Goal: Task Accomplishment & Management: Complete application form

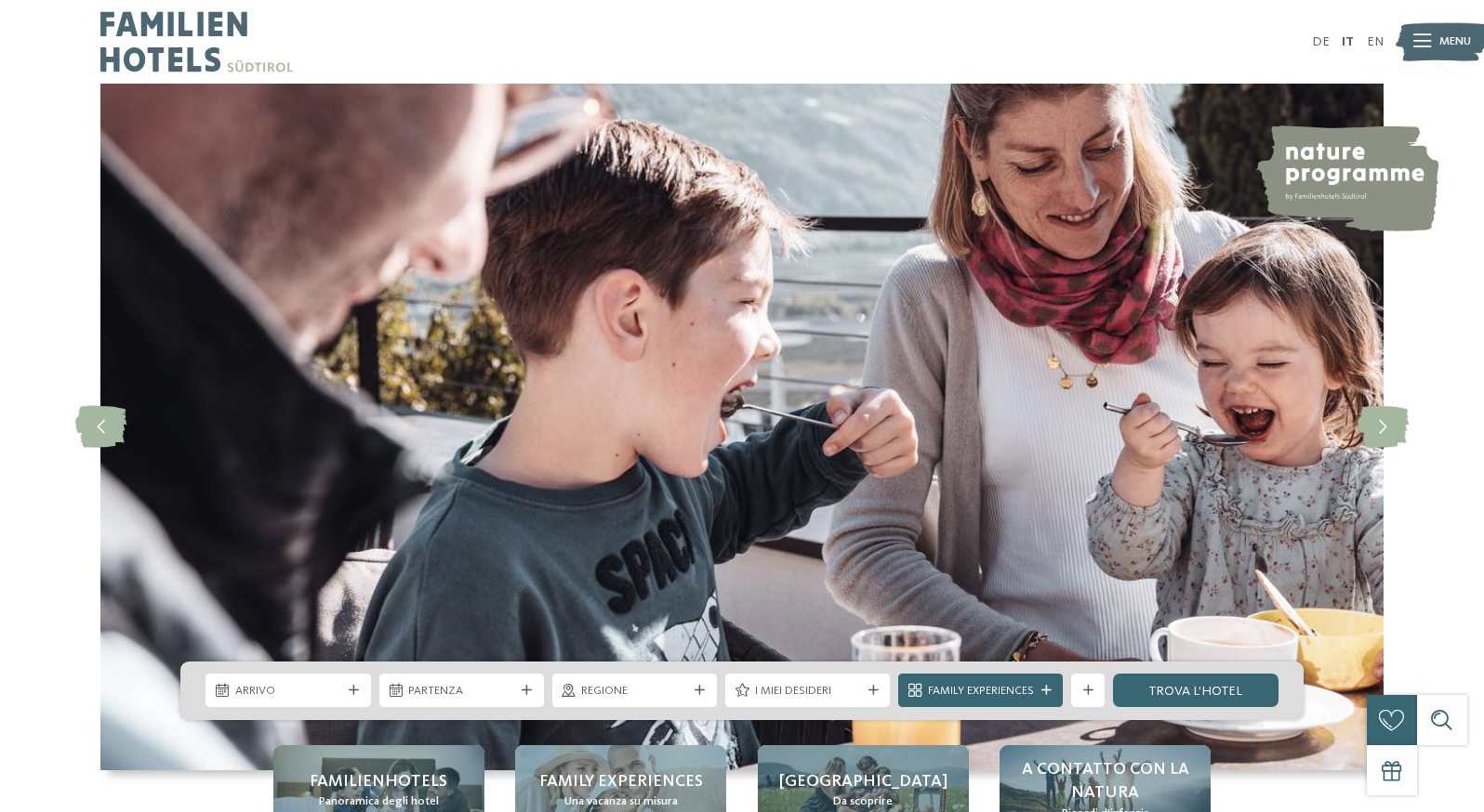
click at [1413, 37] on div at bounding box center [1422, 42] width 17 height 42
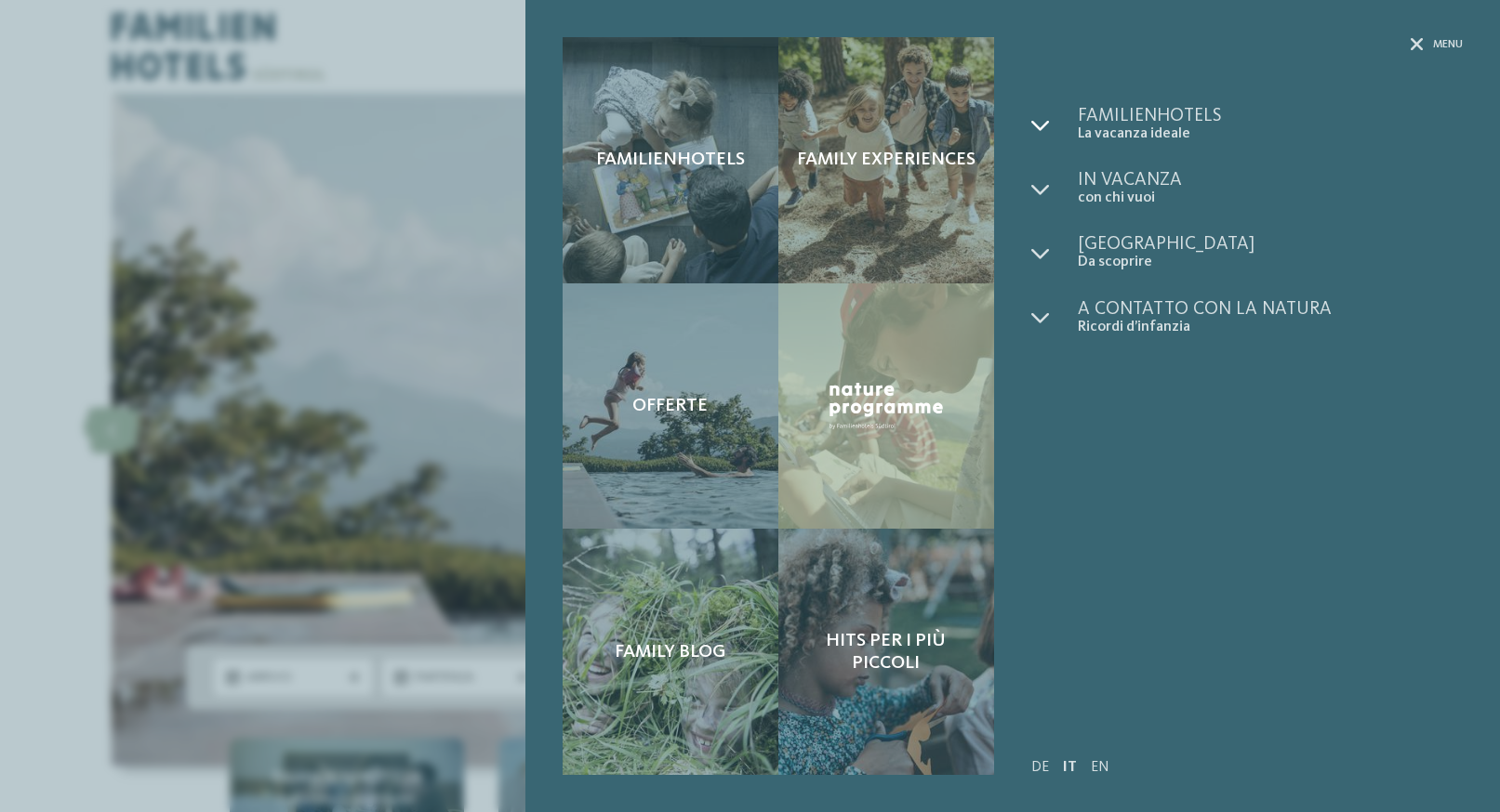
click at [1036, 128] on icon at bounding box center [1040, 125] width 18 height 18
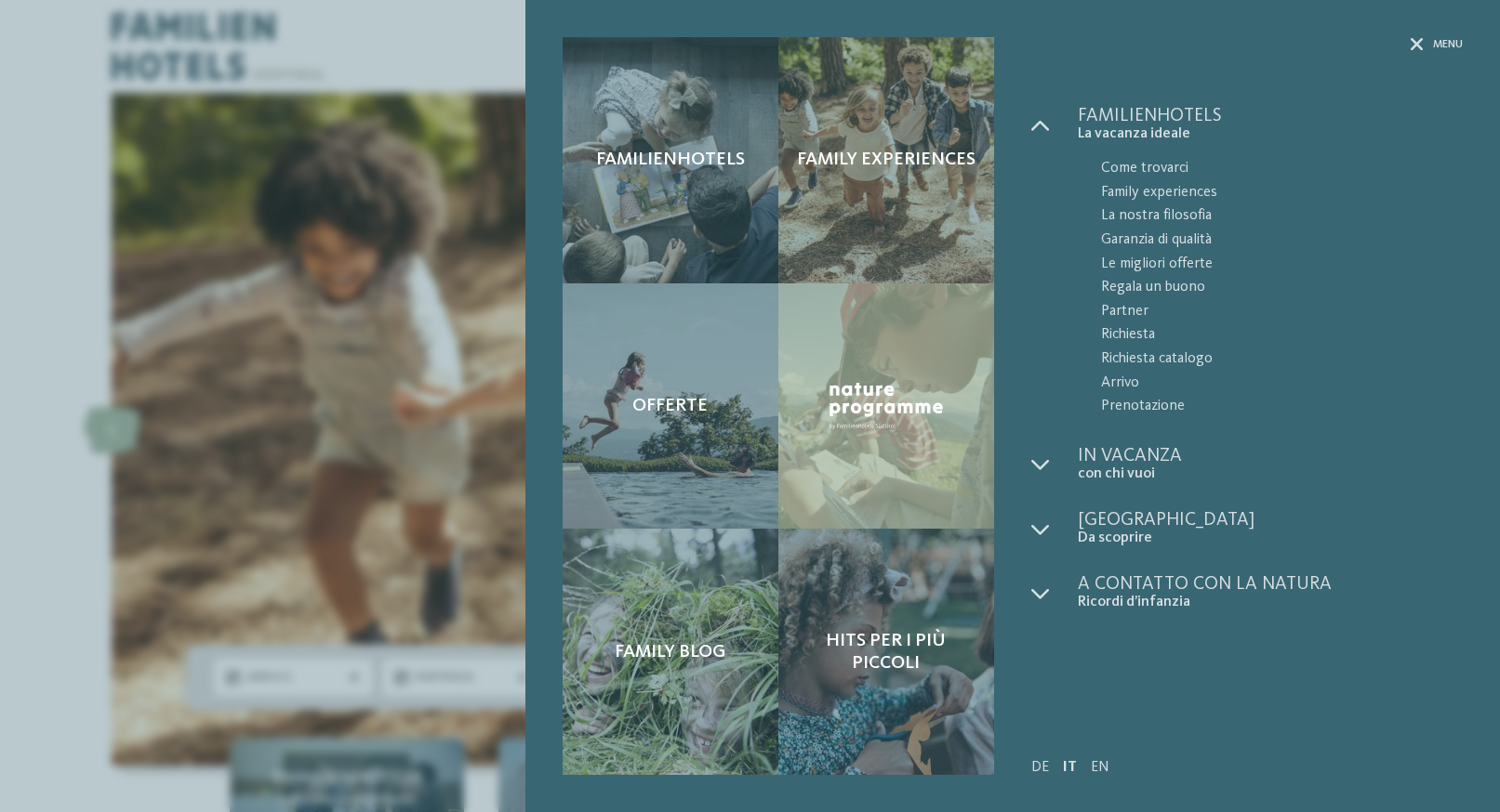
click at [505, 339] on div "Familienhotels Family experiences Offerte" at bounding box center [750, 406] width 1500 height 812
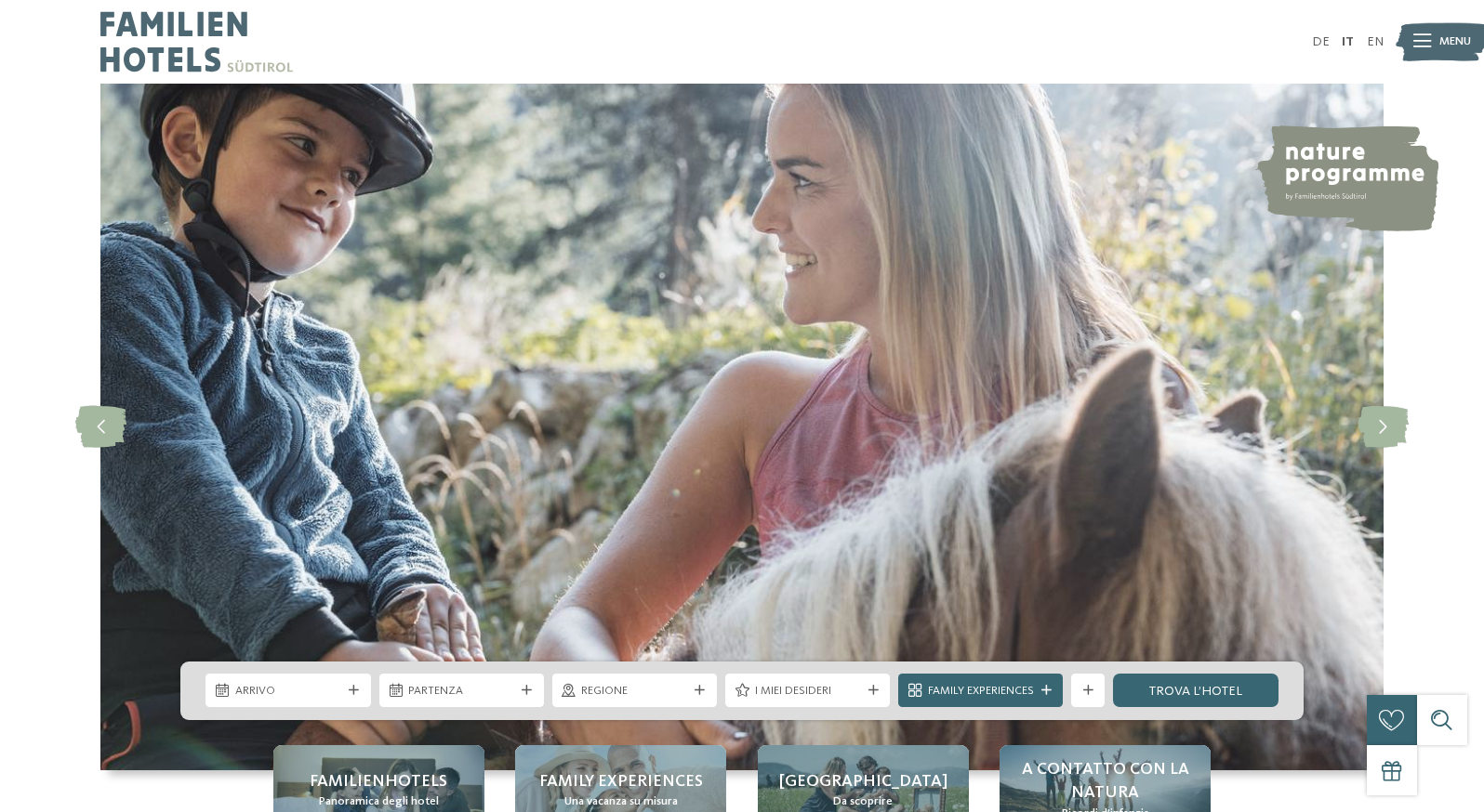
click at [1430, 40] on img at bounding box center [1441, 42] width 92 height 46
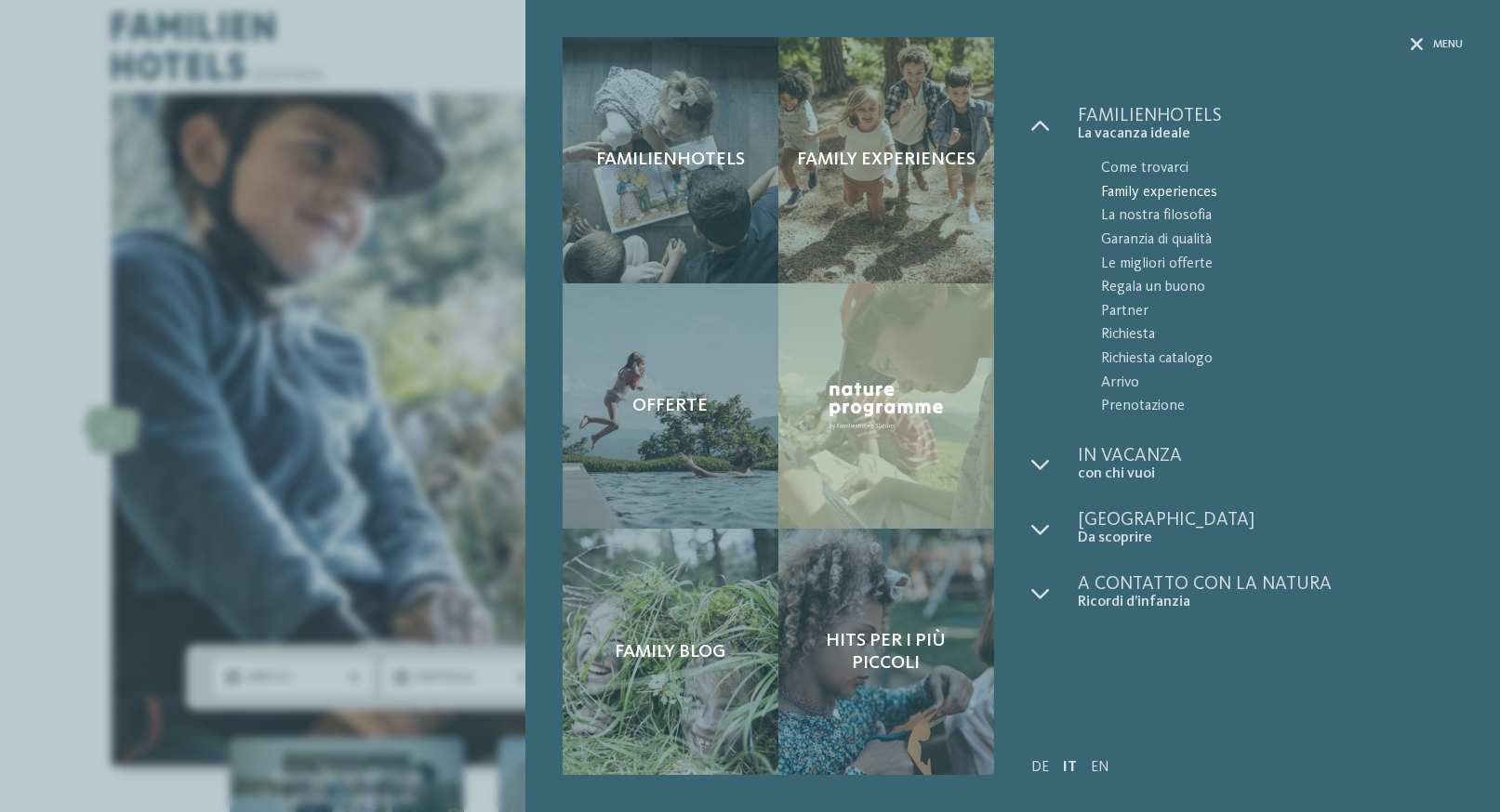
click at [1139, 193] on span "Family experiences" at bounding box center [1282, 193] width 362 height 24
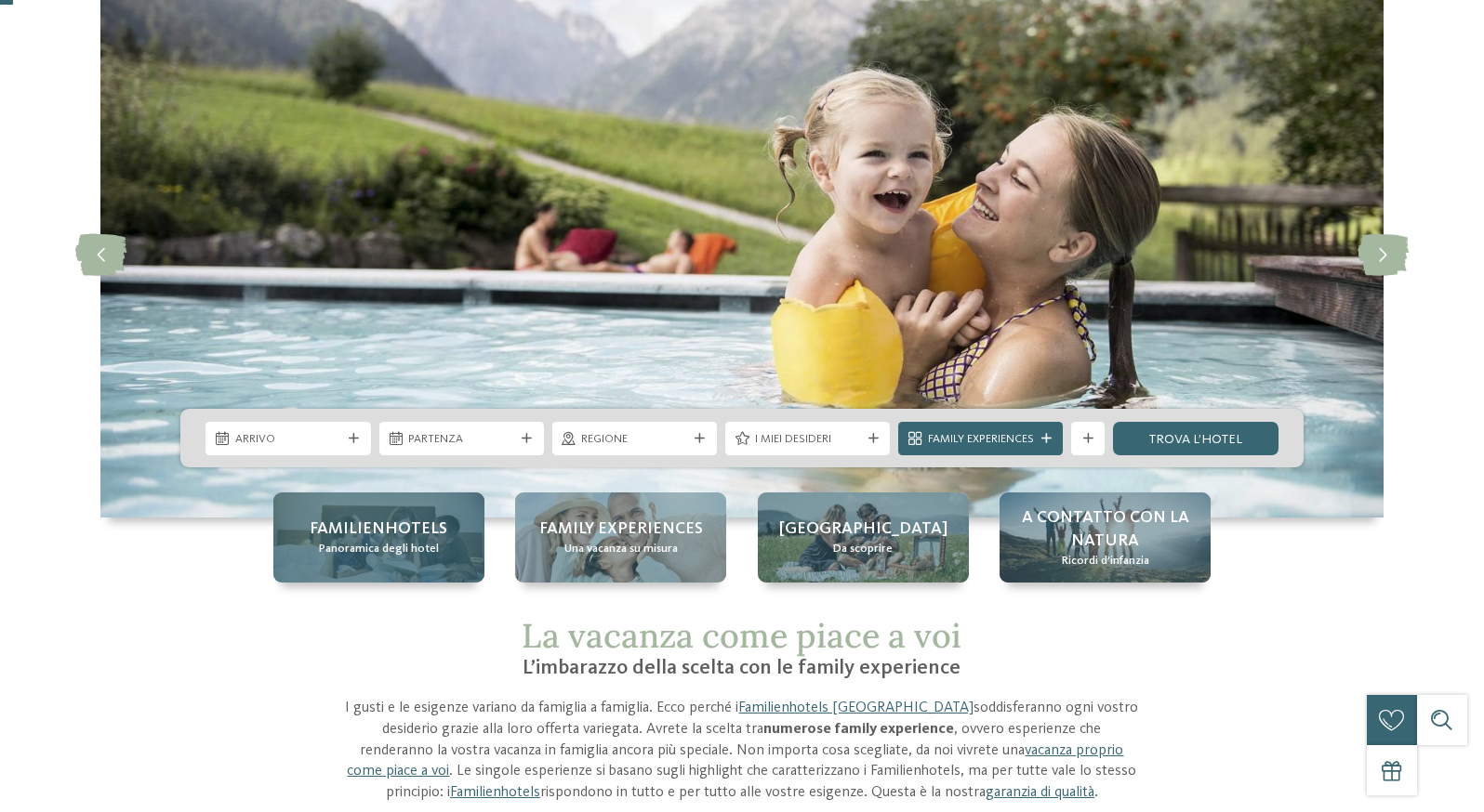
scroll to position [95, 0]
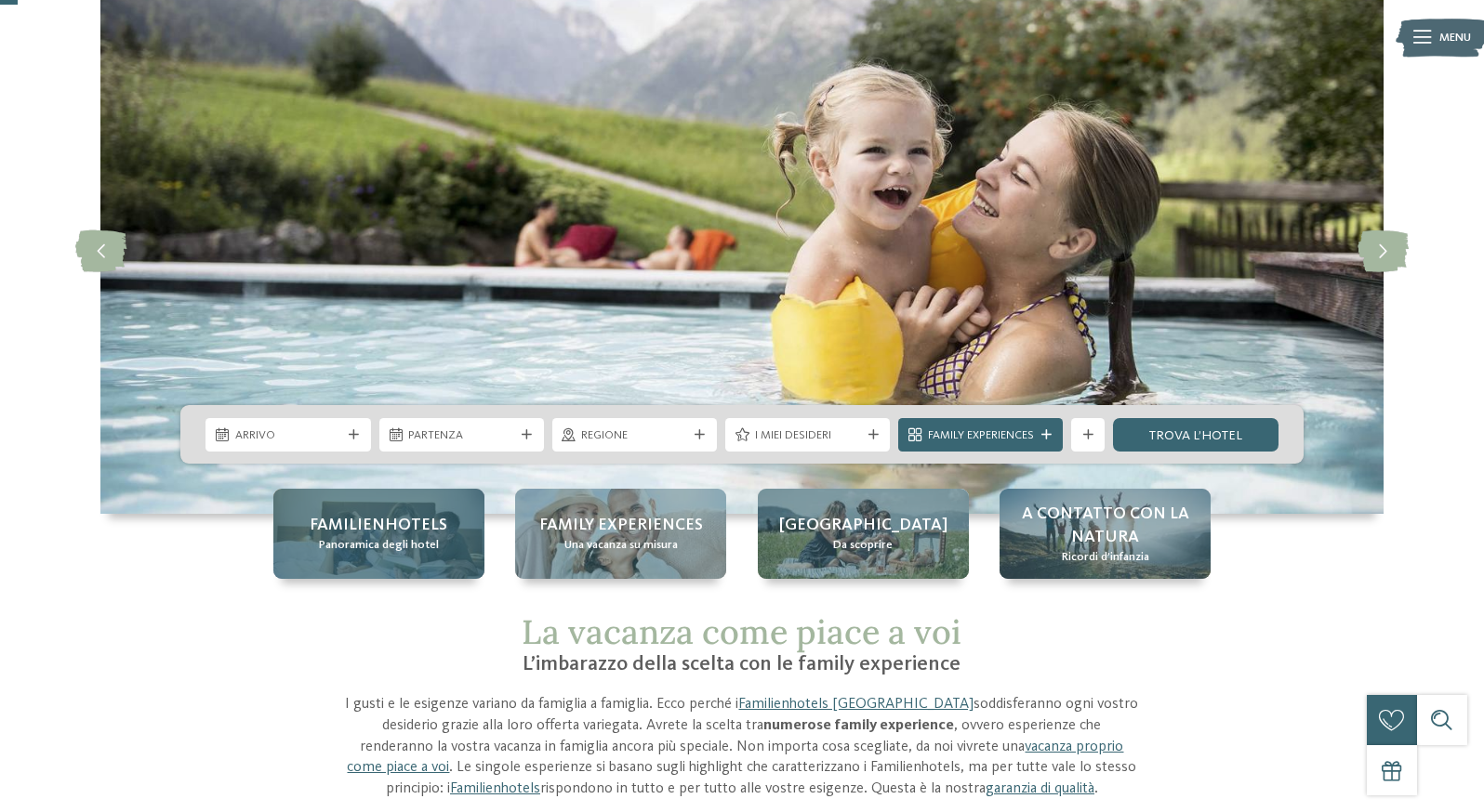
click at [318, 545] on span "Panoramica degli hotel" at bounding box center [379, 545] width 120 height 16
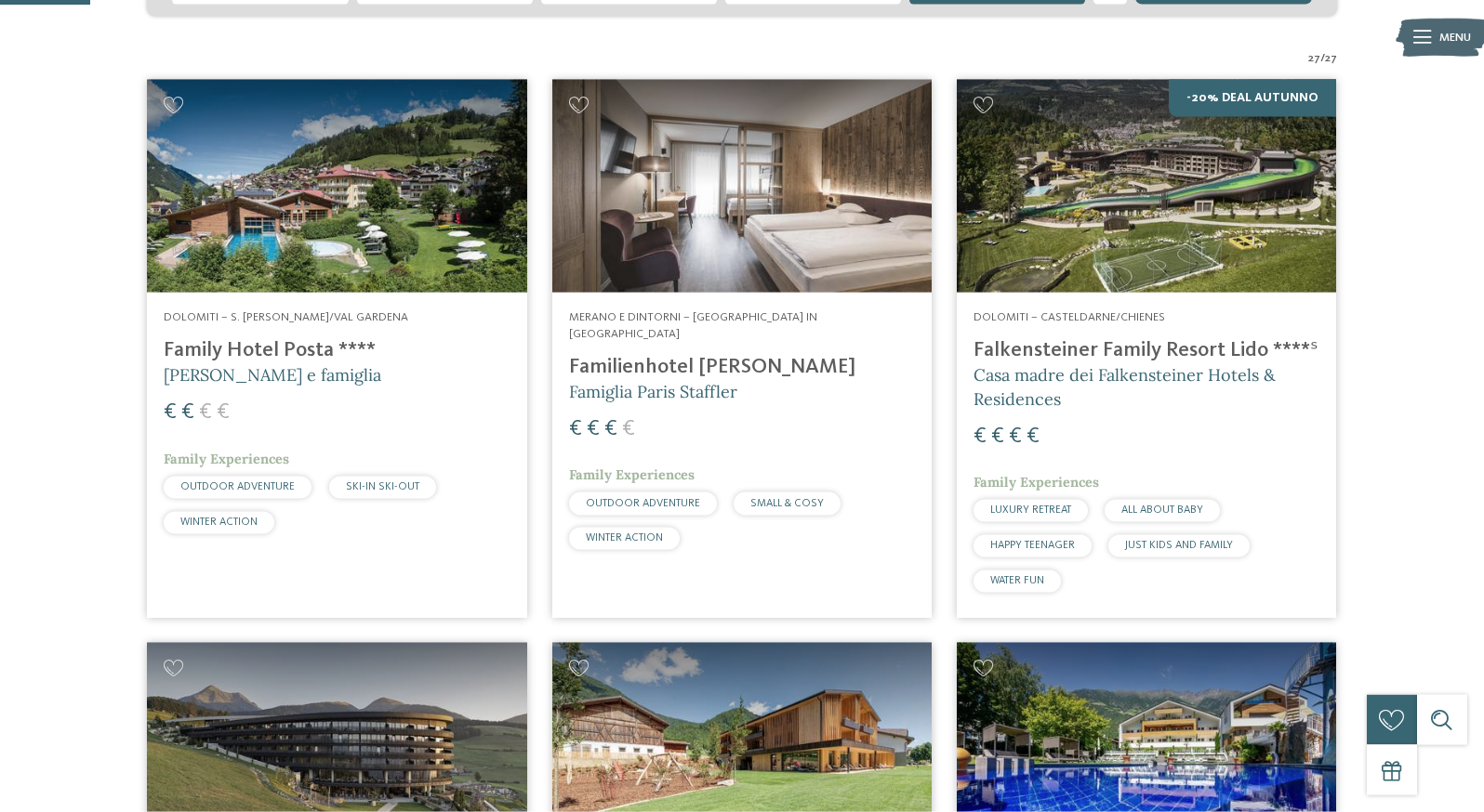
scroll to position [474, 0]
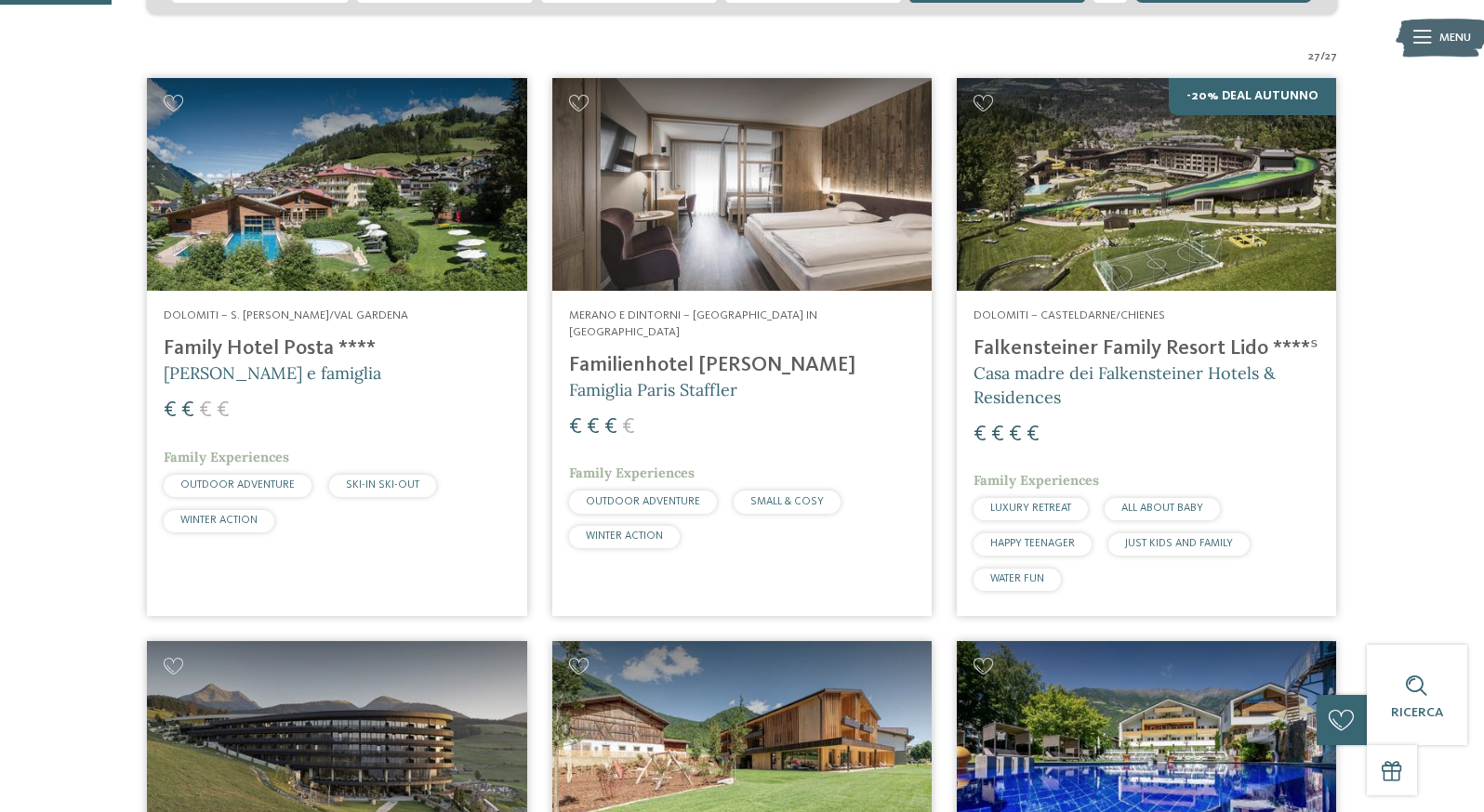
click at [295, 362] on h4 "Family Hotel Posta ****" at bounding box center [336, 349] width 346 height 25
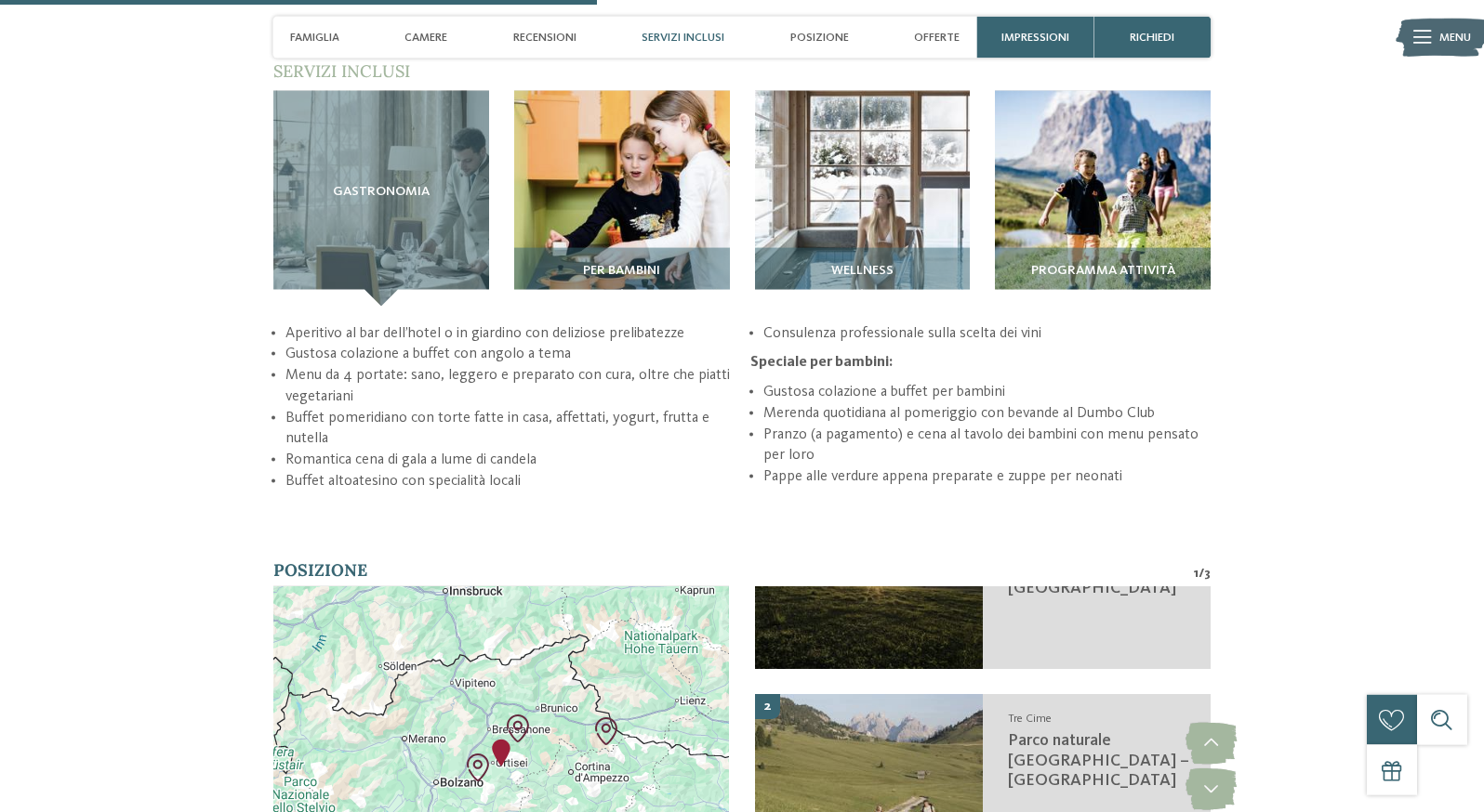
scroll to position [2465, 0]
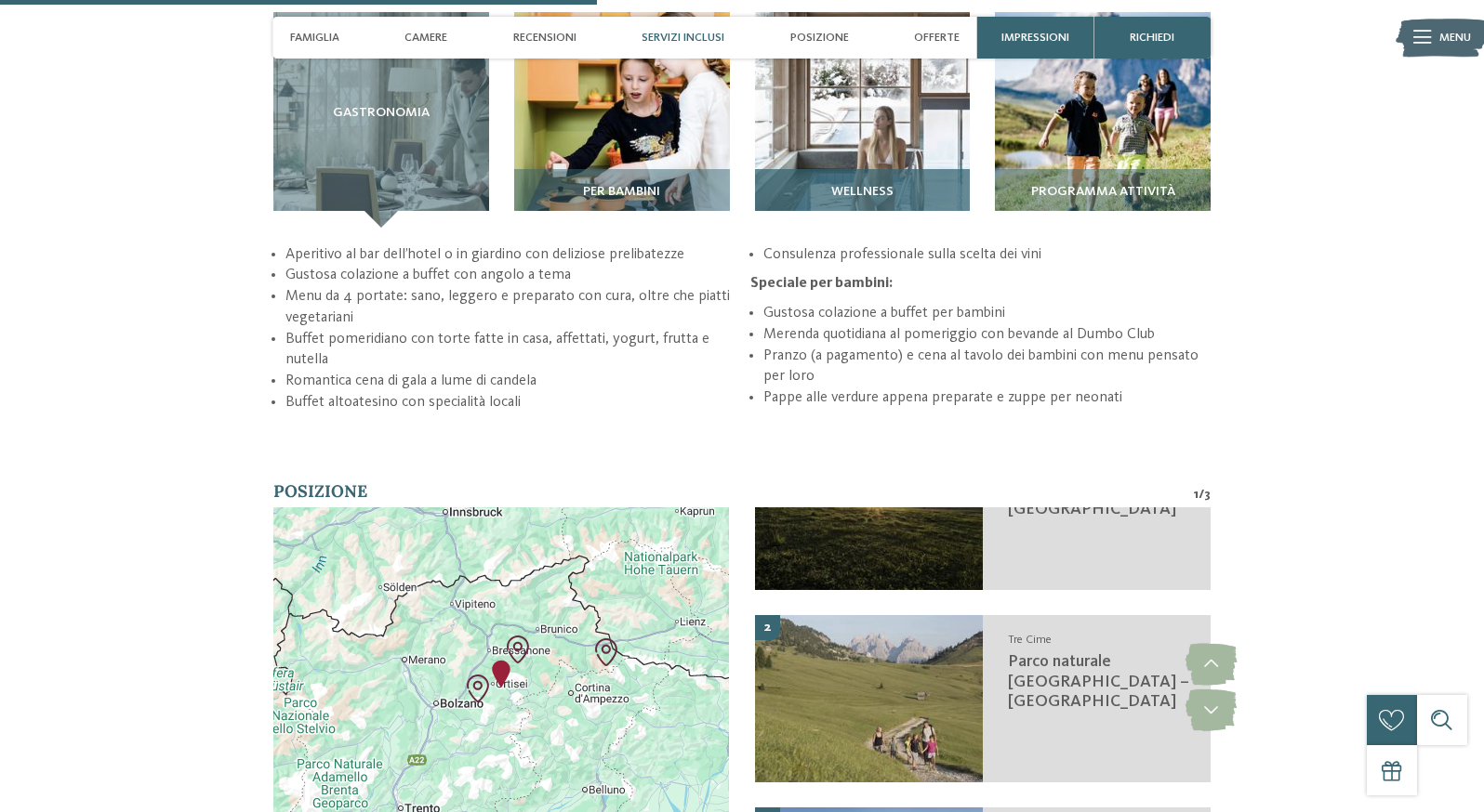
click at [880, 227] on div "Wellness" at bounding box center [863, 198] width 216 height 59
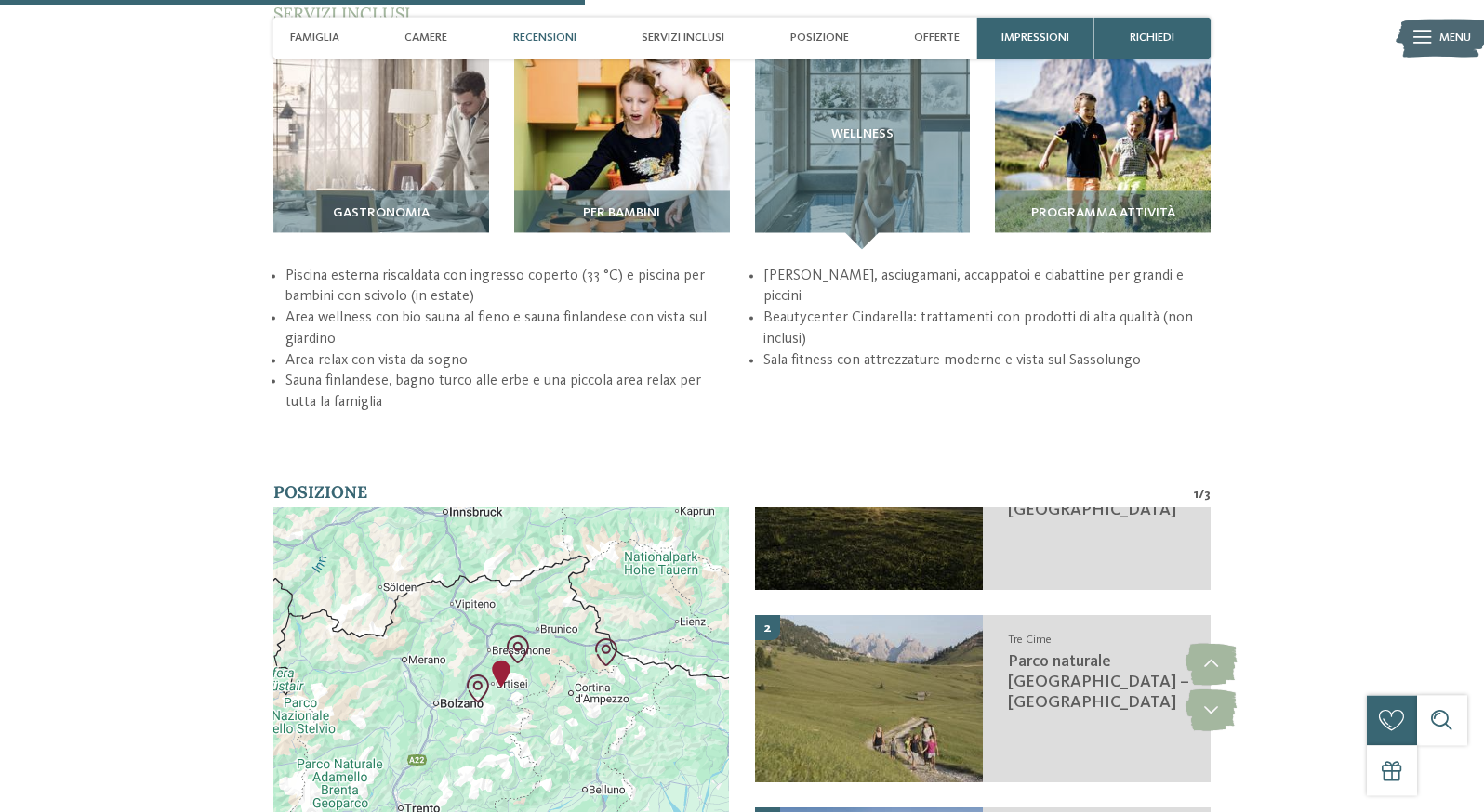
scroll to position [2370, 0]
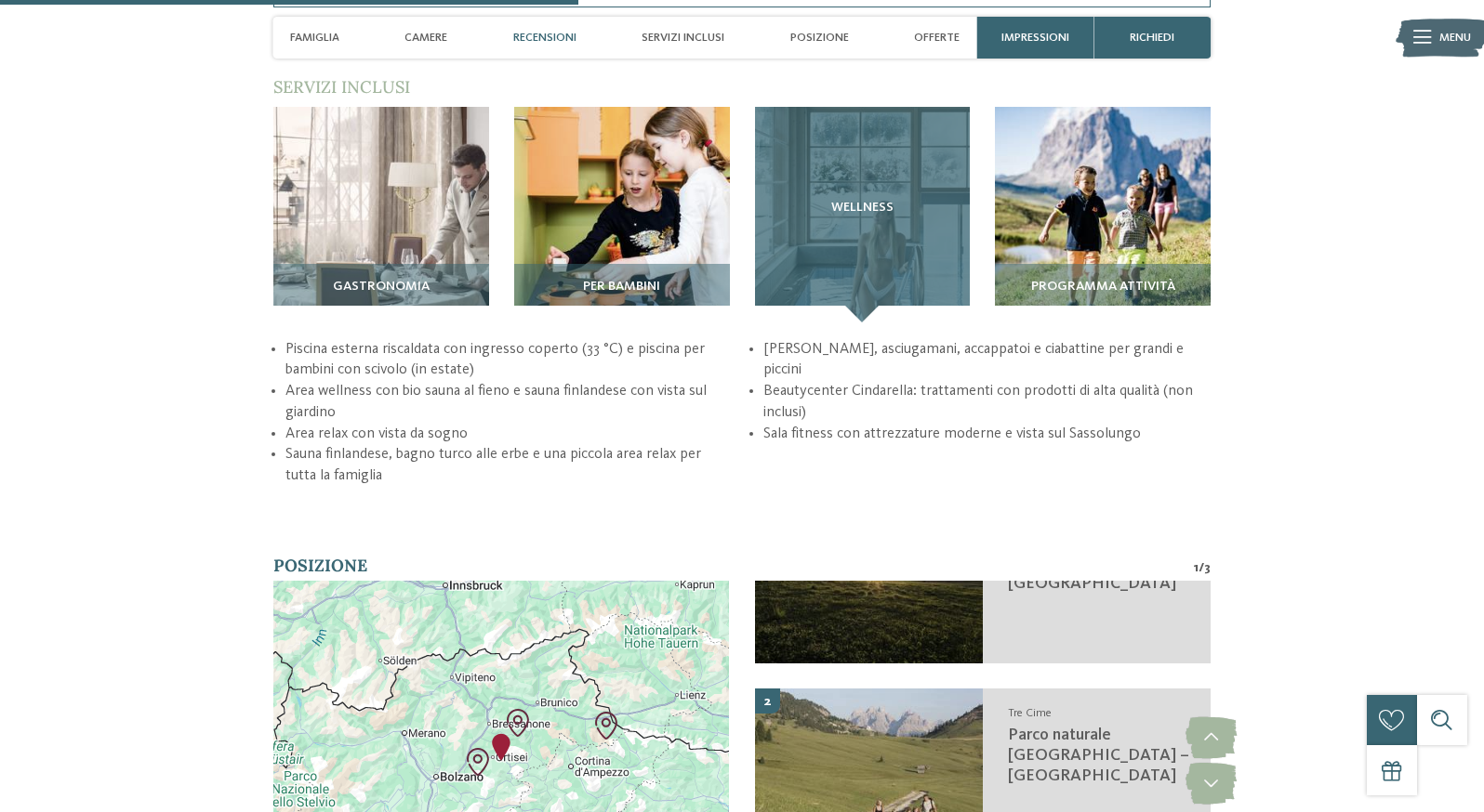
click at [869, 322] on div "Wellness" at bounding box center [863, 214] width 216 height 216
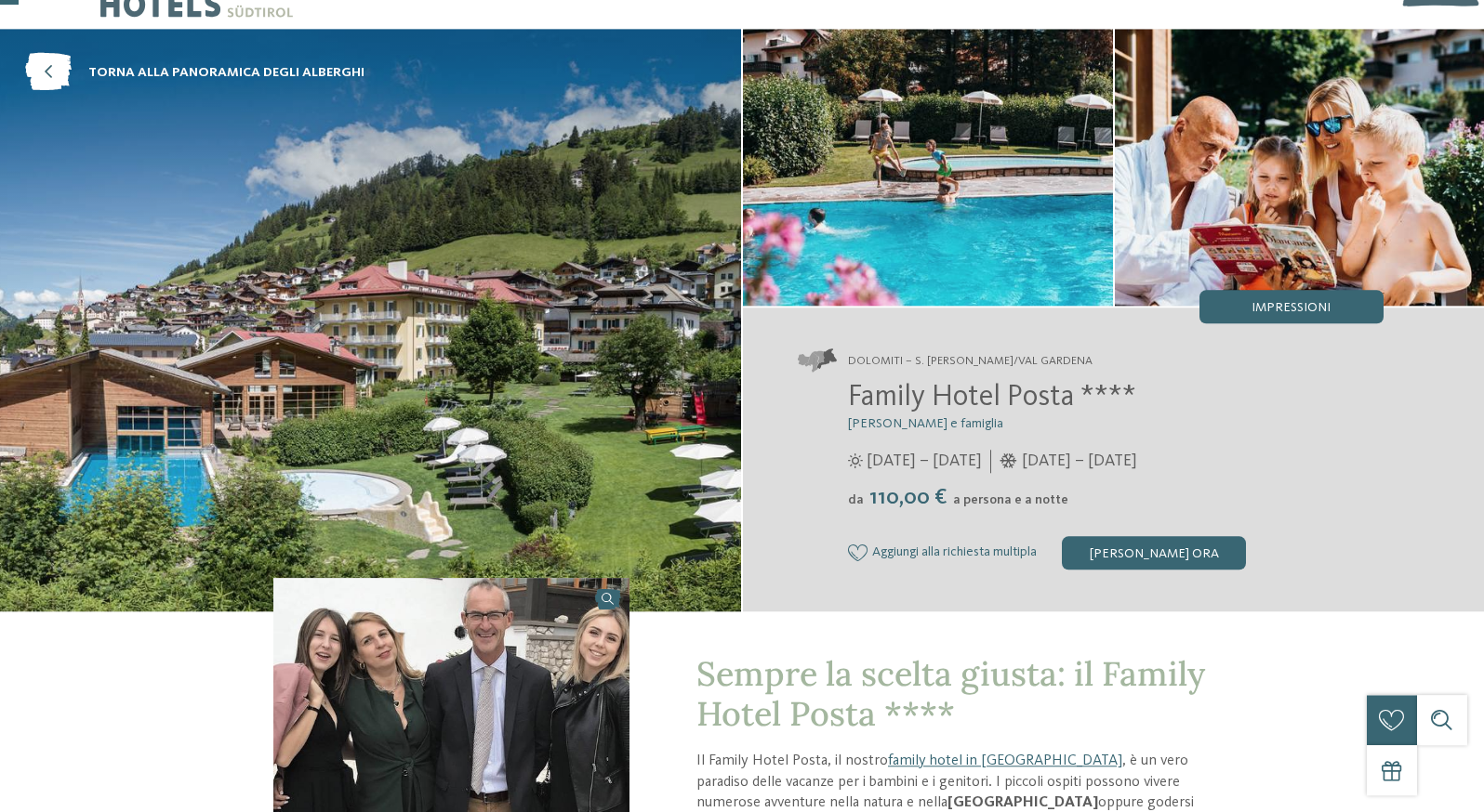
scroll to position [0, 0]
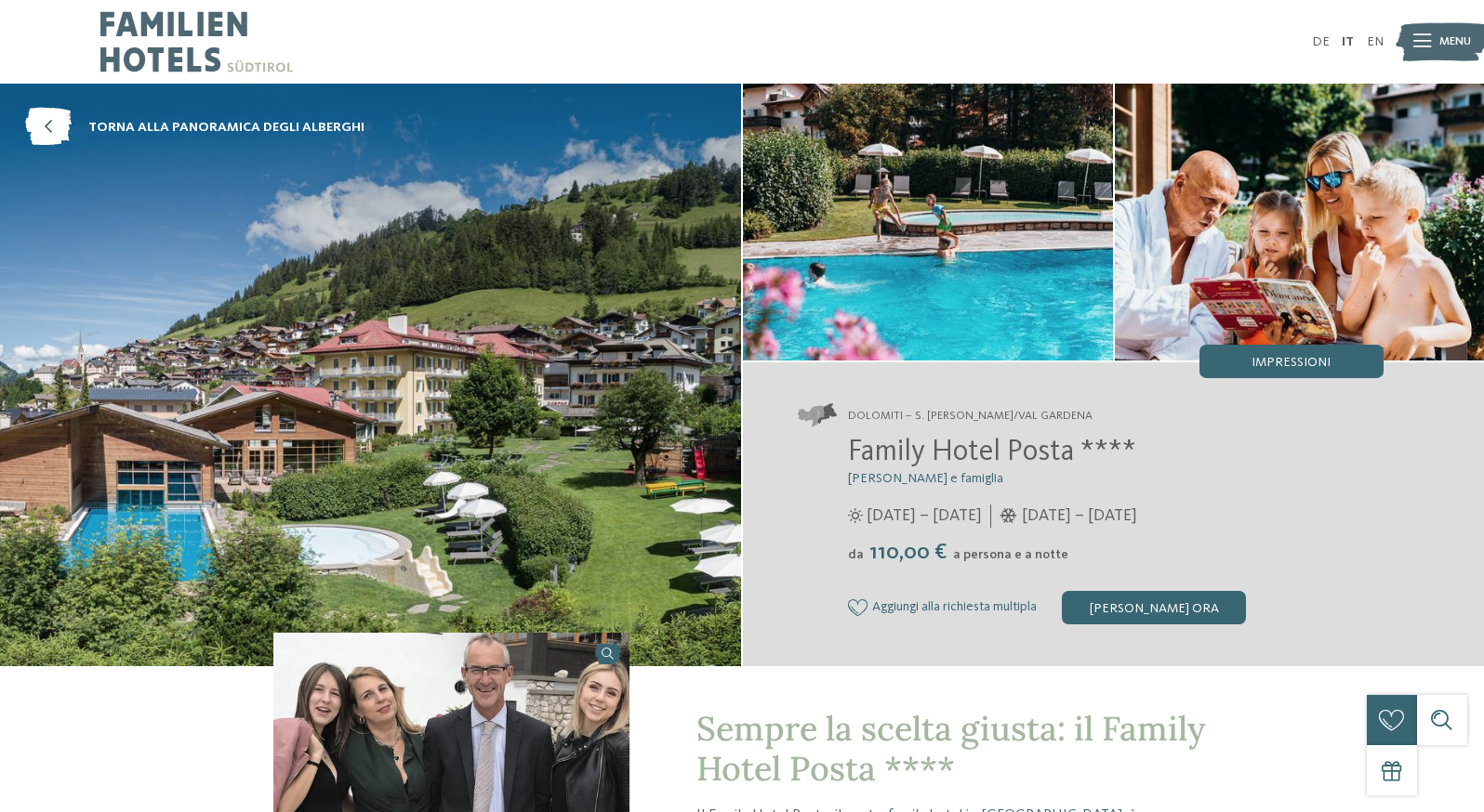
click at [364, 434] on img at bounding box center [370, 375] width 741 height 583
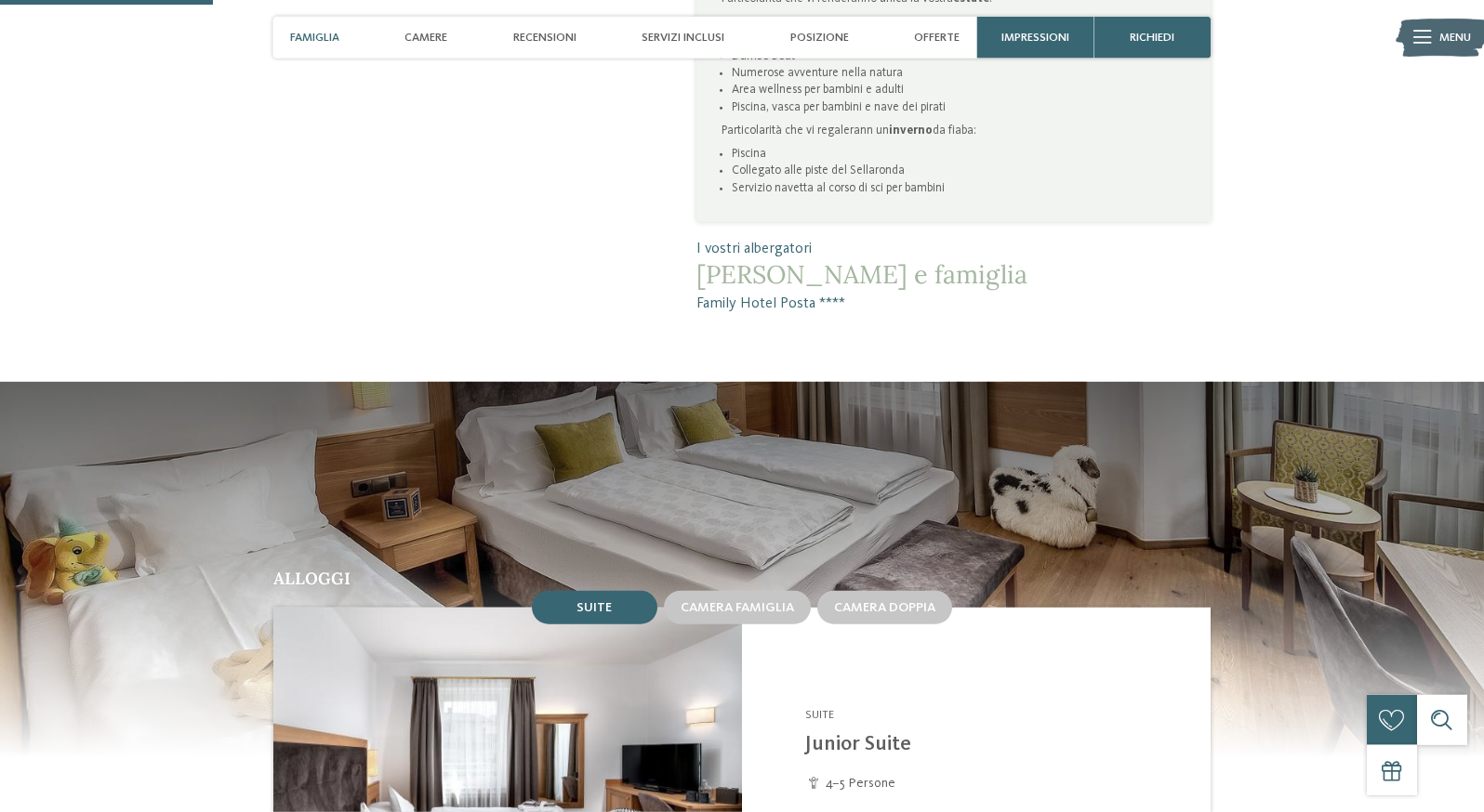
scroll to position [1137, 0]
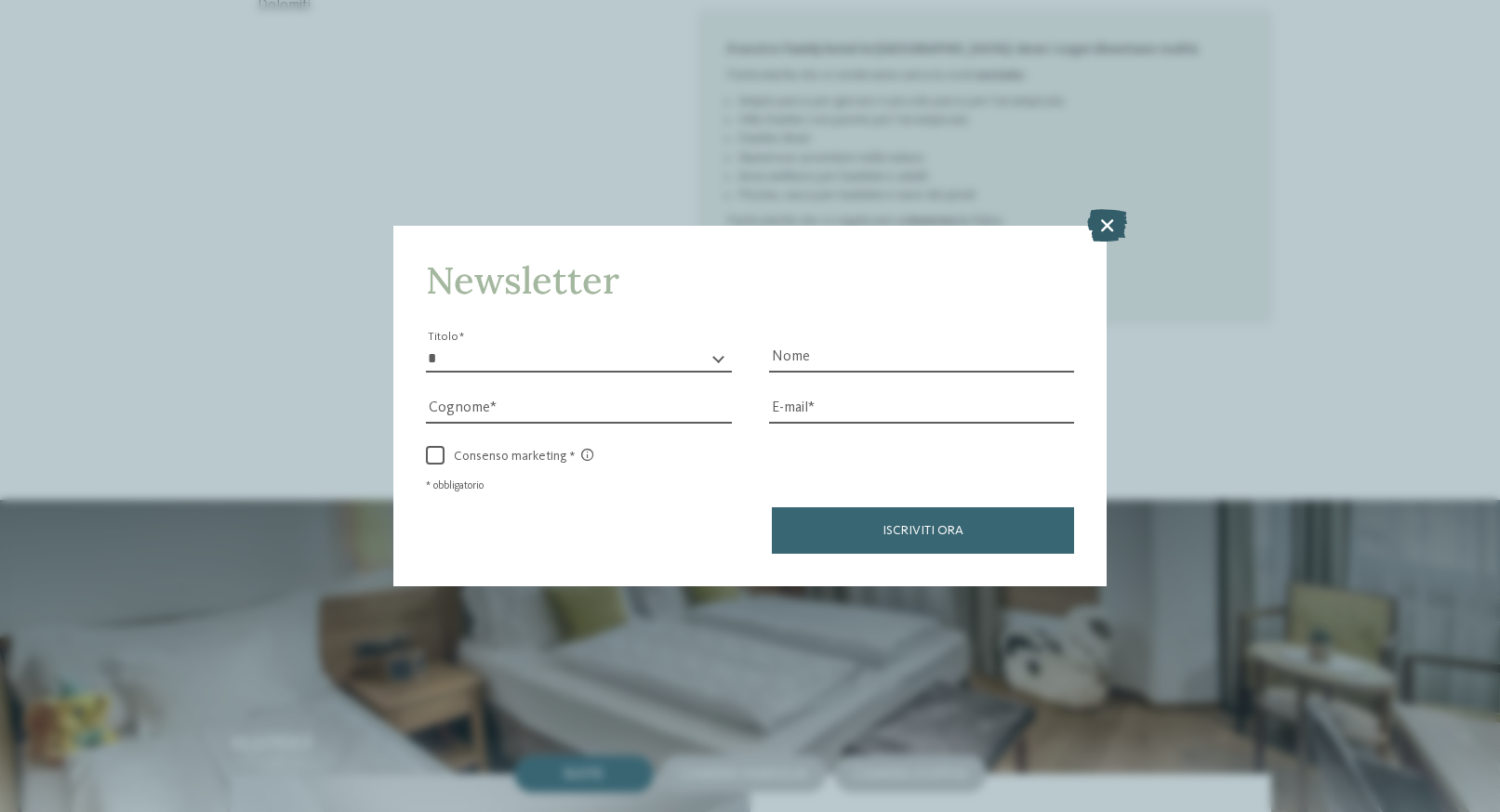
click at [1115, 215] on icon at bounding box center [1107, 225] width 40 height 33
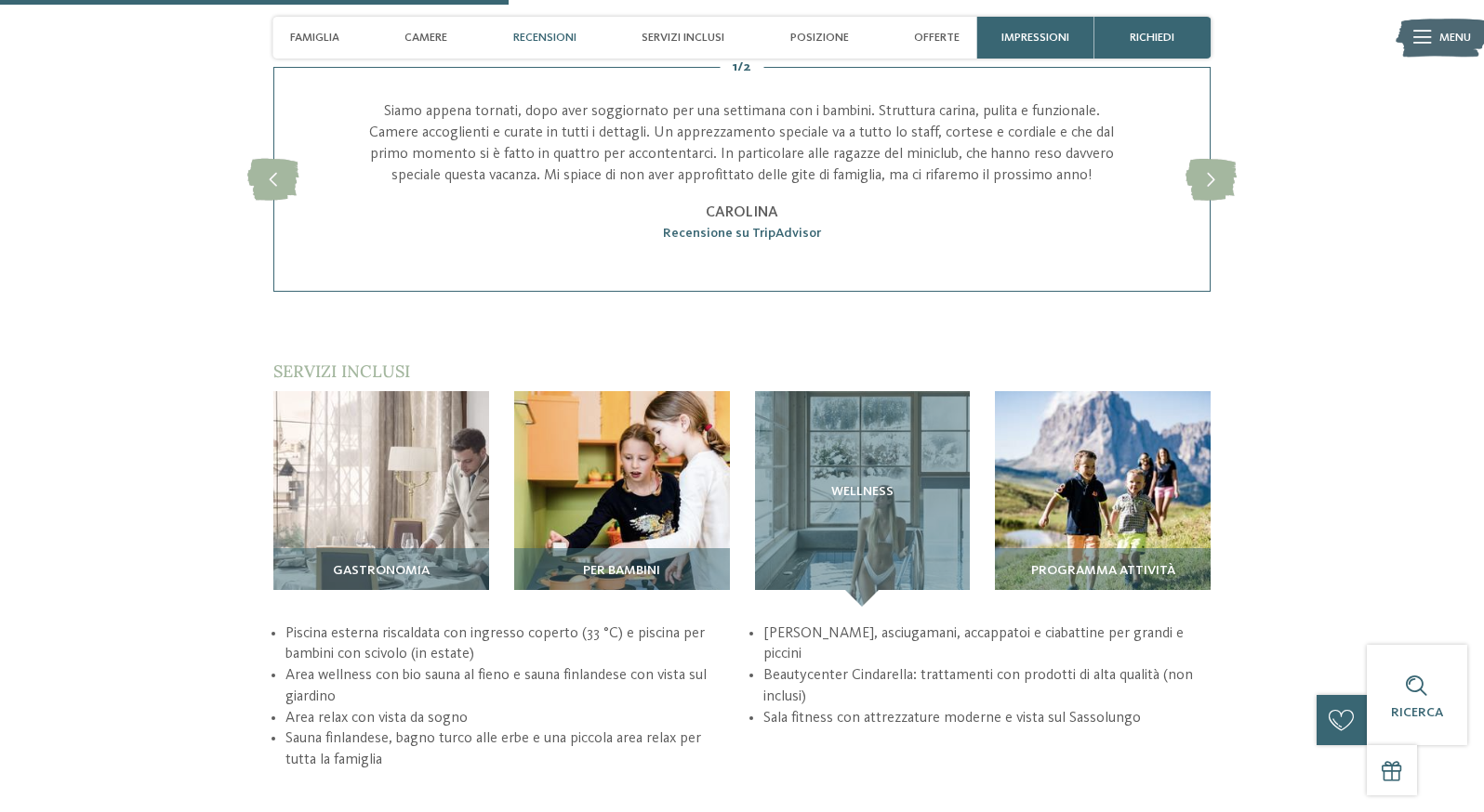
scroll to position [2370, 0]
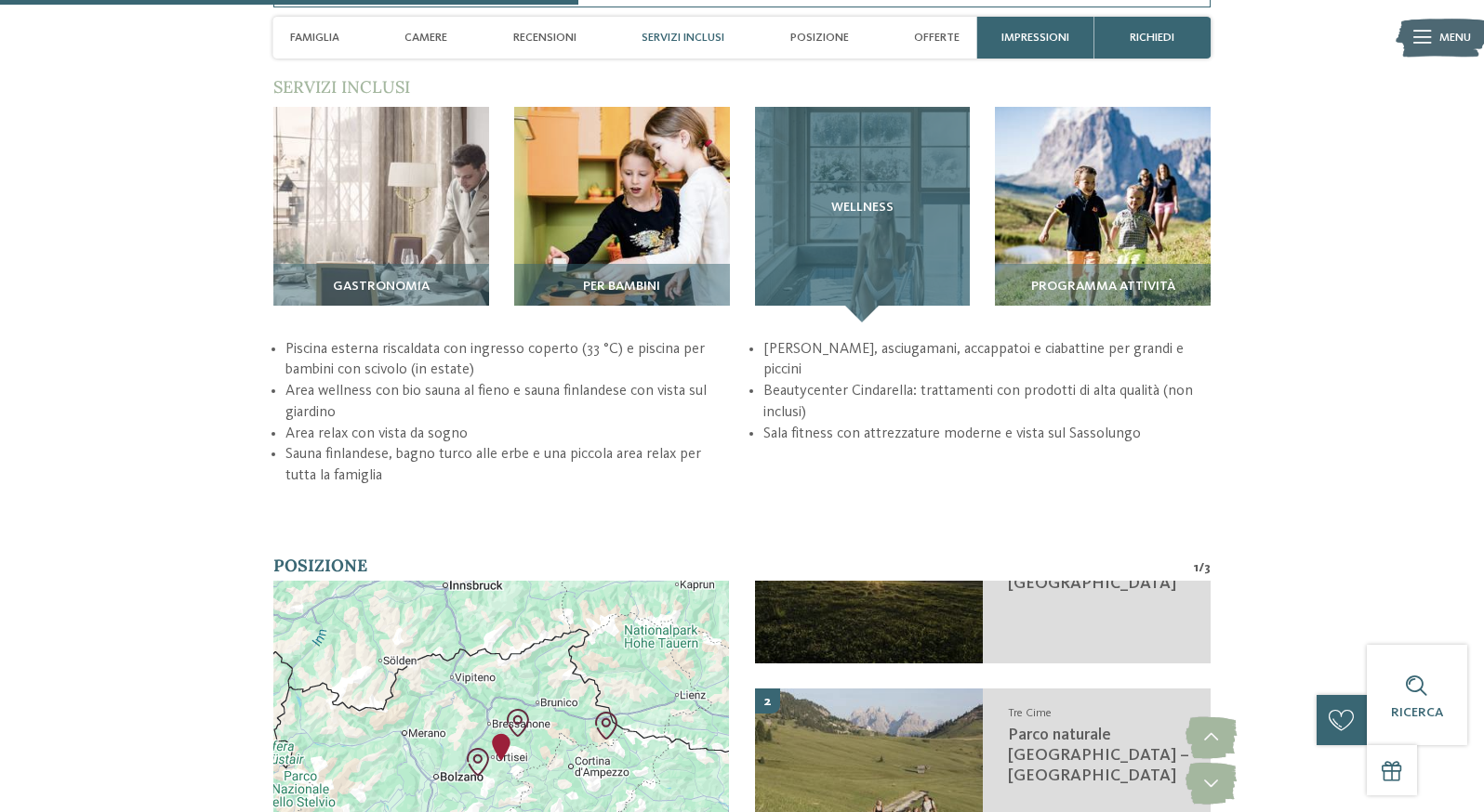
click at [864, 322] on div "Wellness" at bounding box center [863, 214] width 216 height 216
click at [871, 322] on div "Wellness" at bounding box center [863, 214] width 216 height 216
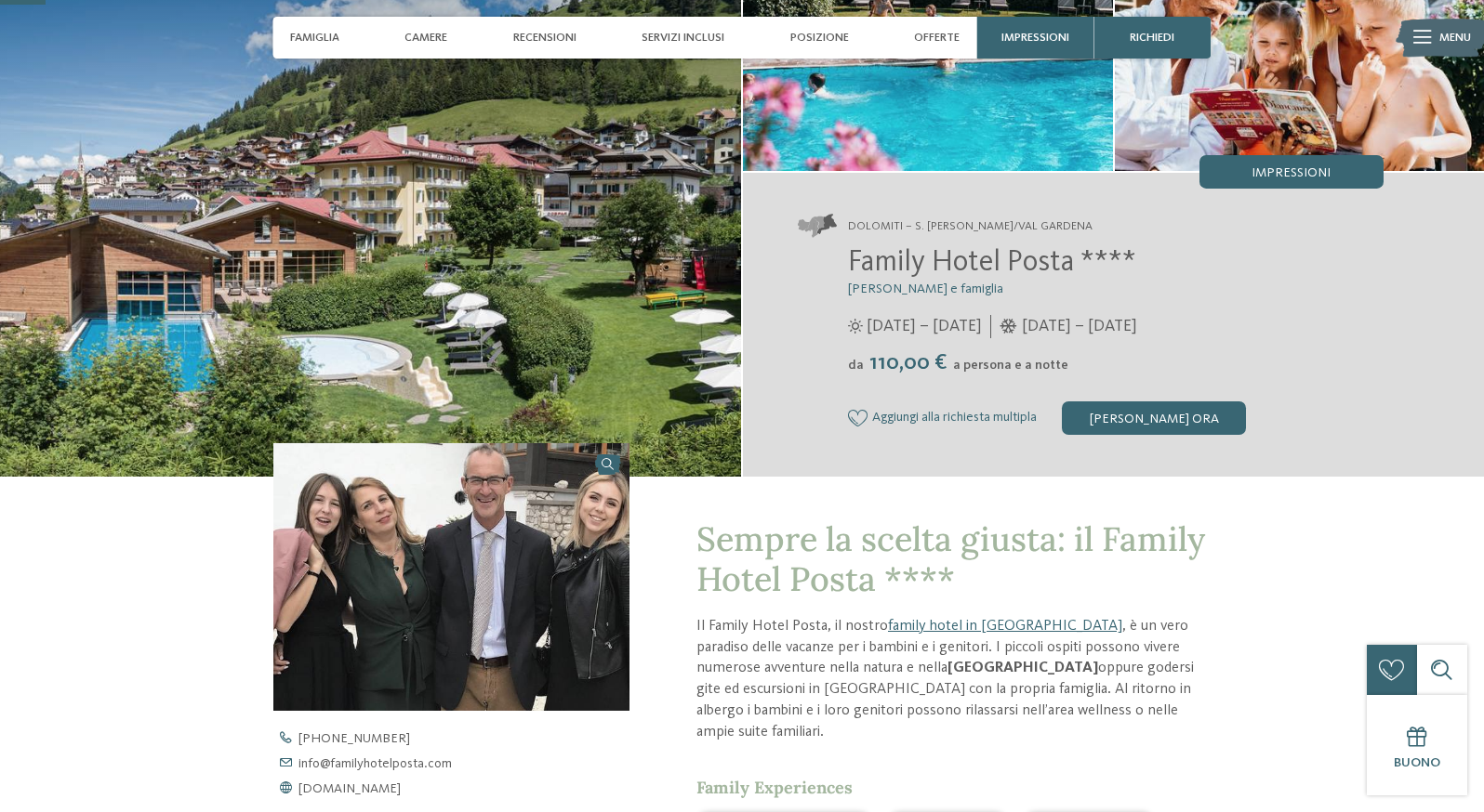
scroll to position [0, 0]
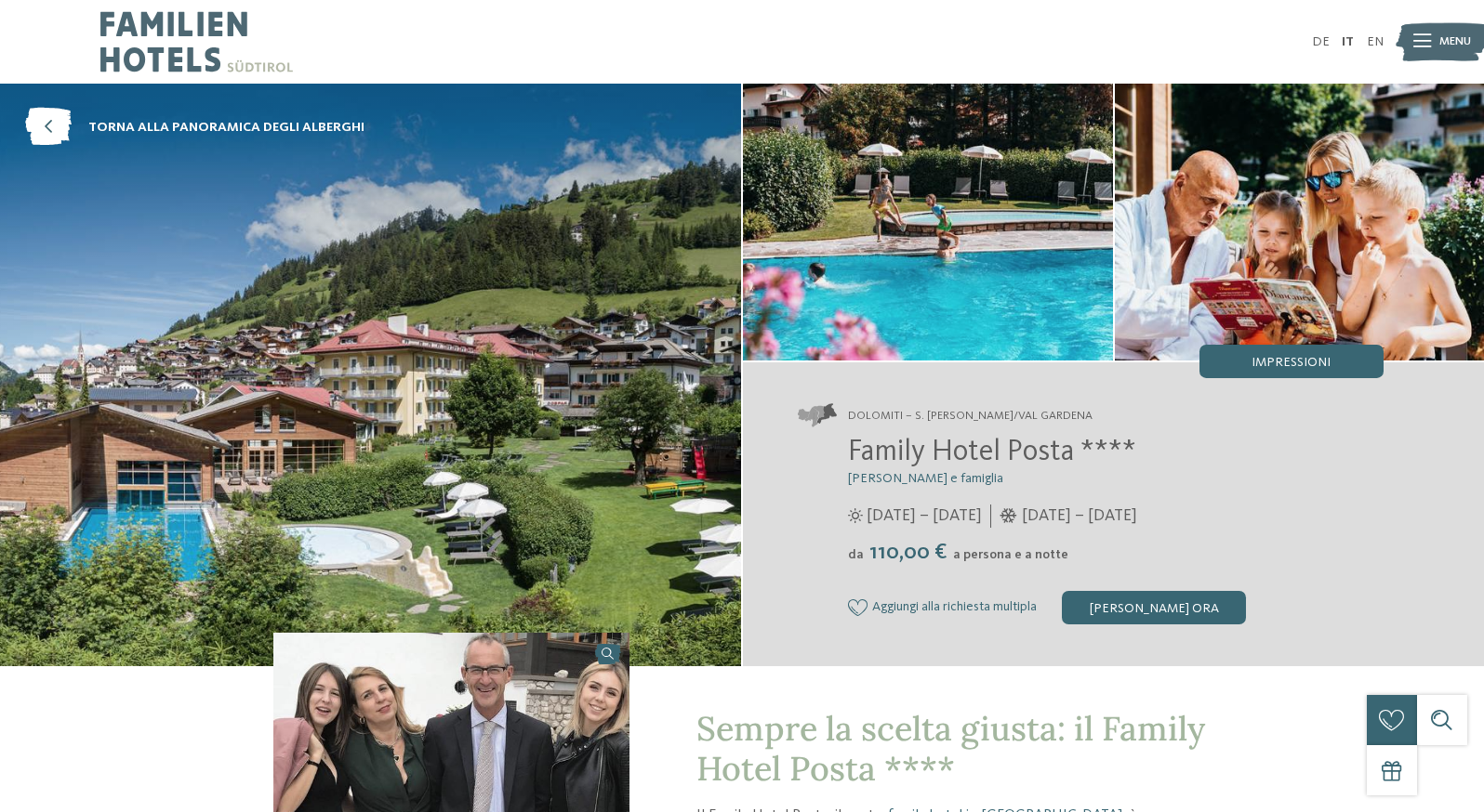
click at [339, 537] on img at bounding box center [370, 375] width 741 height 583
click at [68, 135] on icon at bounding box center [48, 127] width 46 height 38
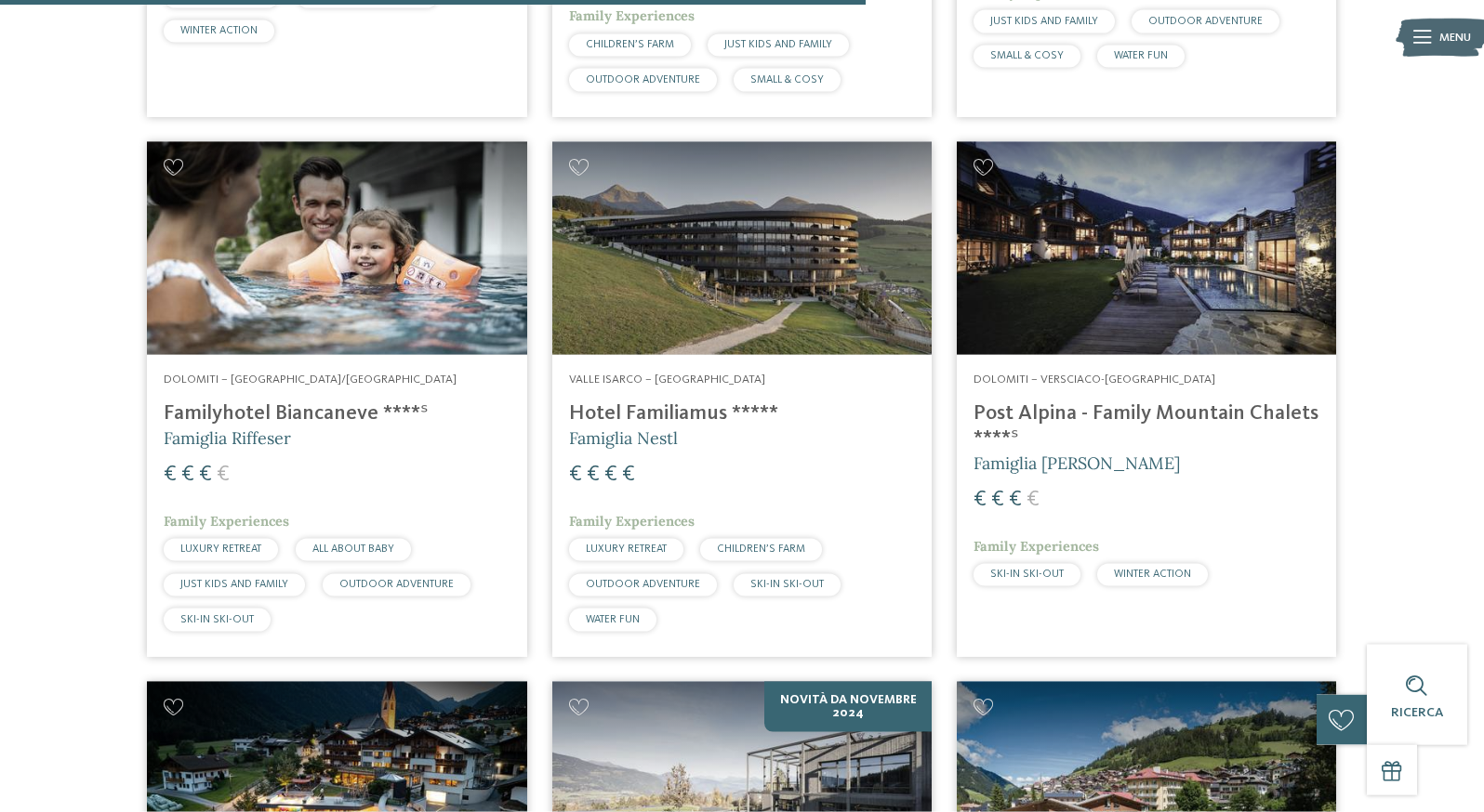
scroll to position [3602, 0]
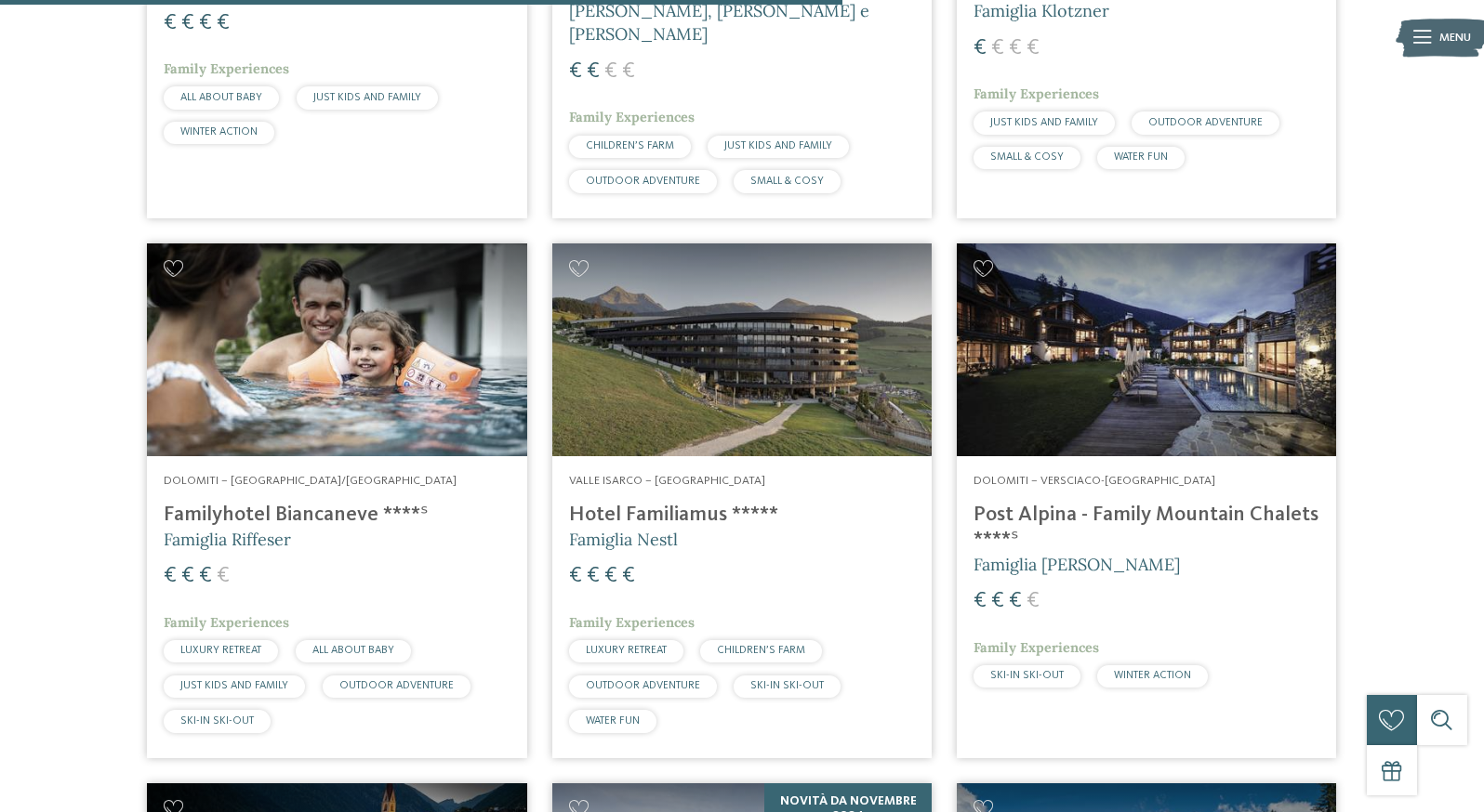
click at [618, 82] on span "€" at bounding box center [610, 71] width 13 height 22
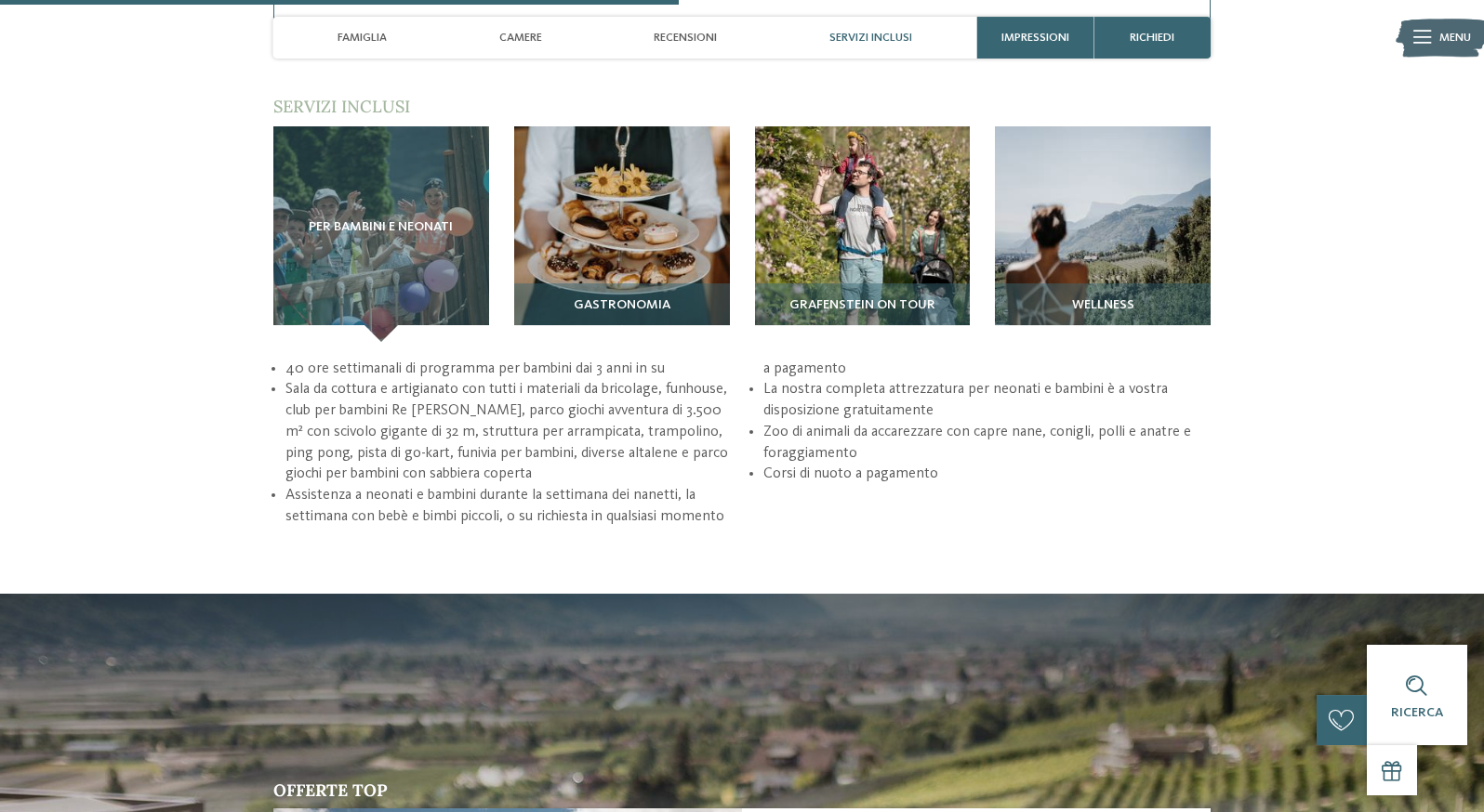
scroll to position [2560, 0]
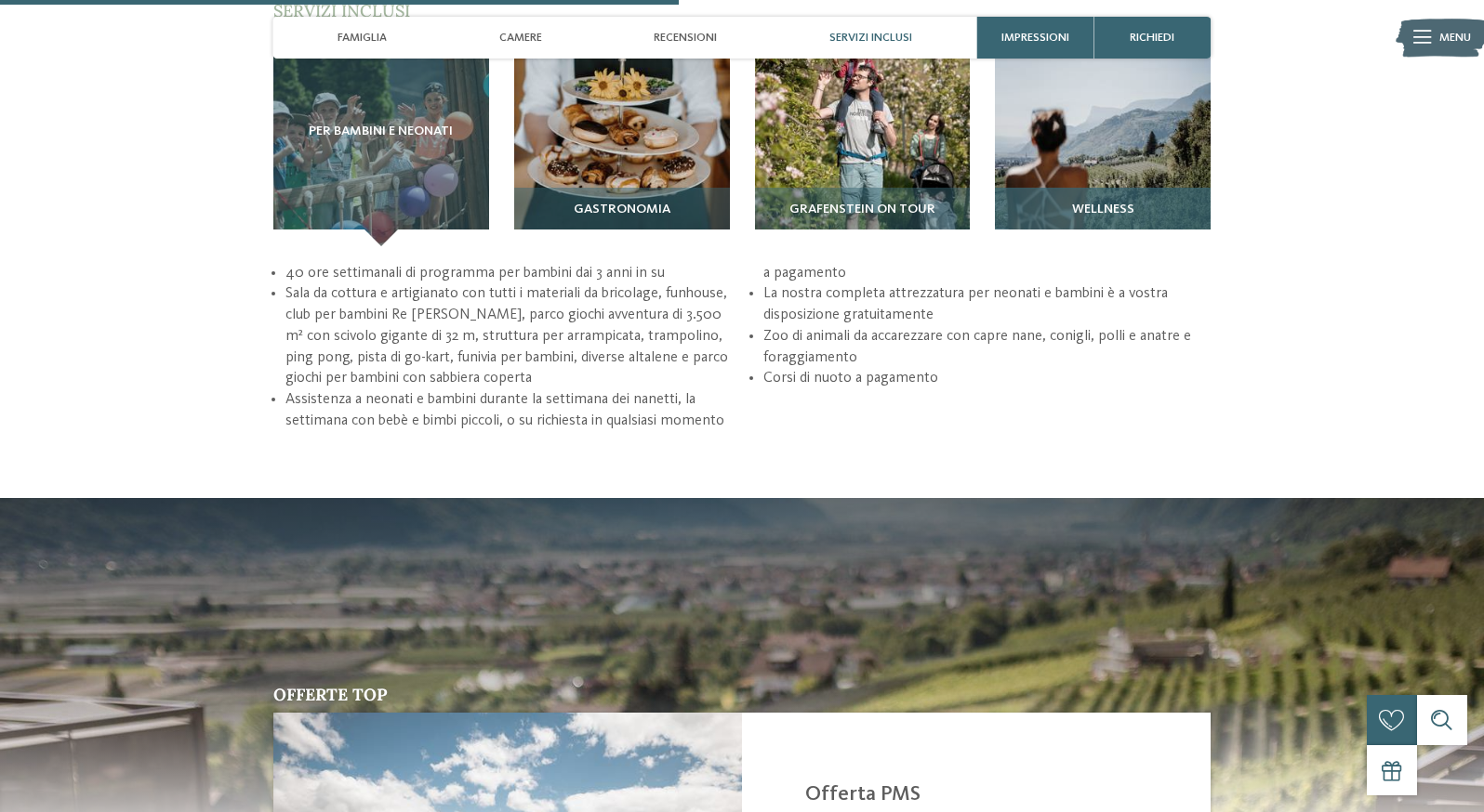
click at [1108, 246] on div "Wellness" at bounding box center [1103, 217] width 216 height 59
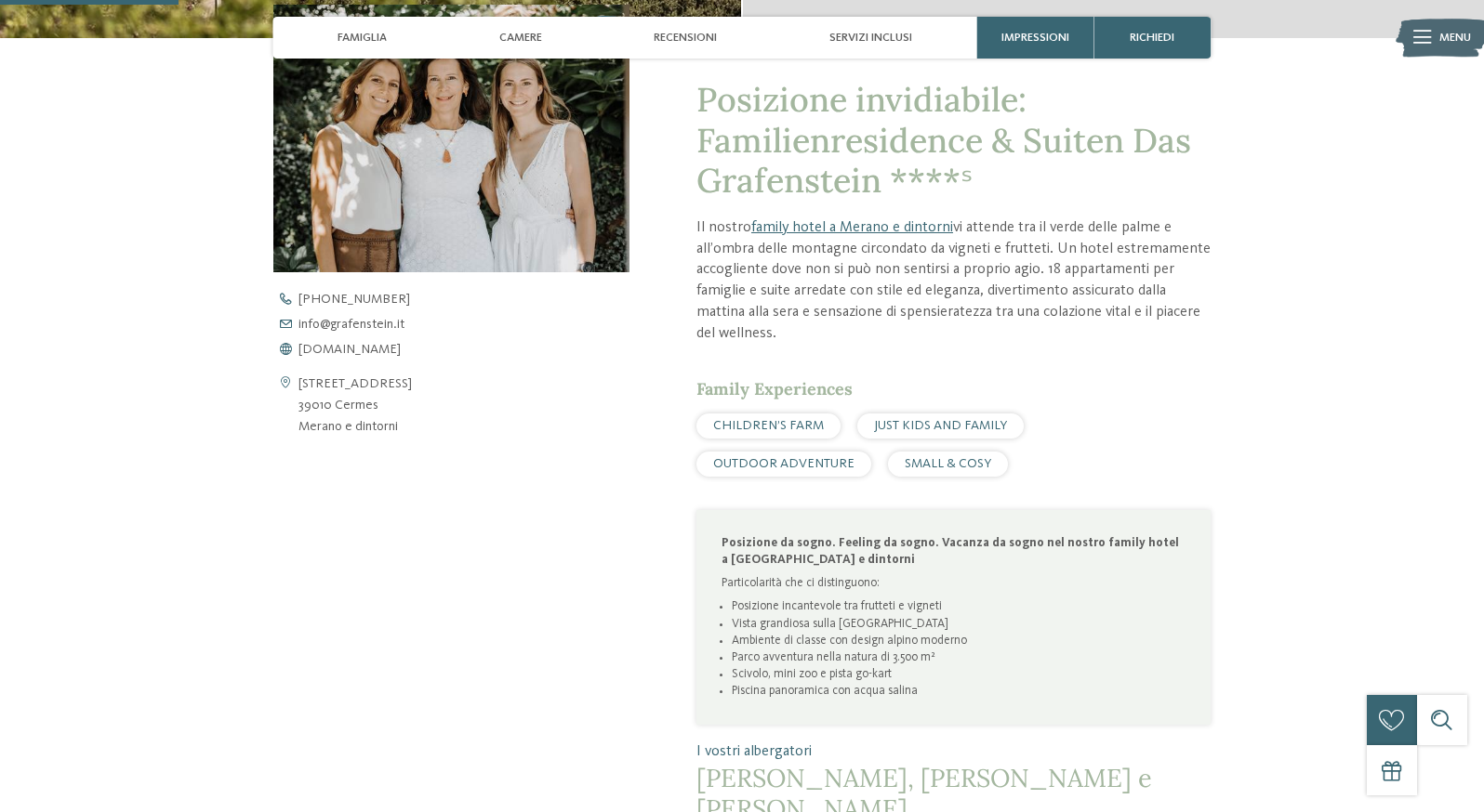
scroll to position [95, 0]
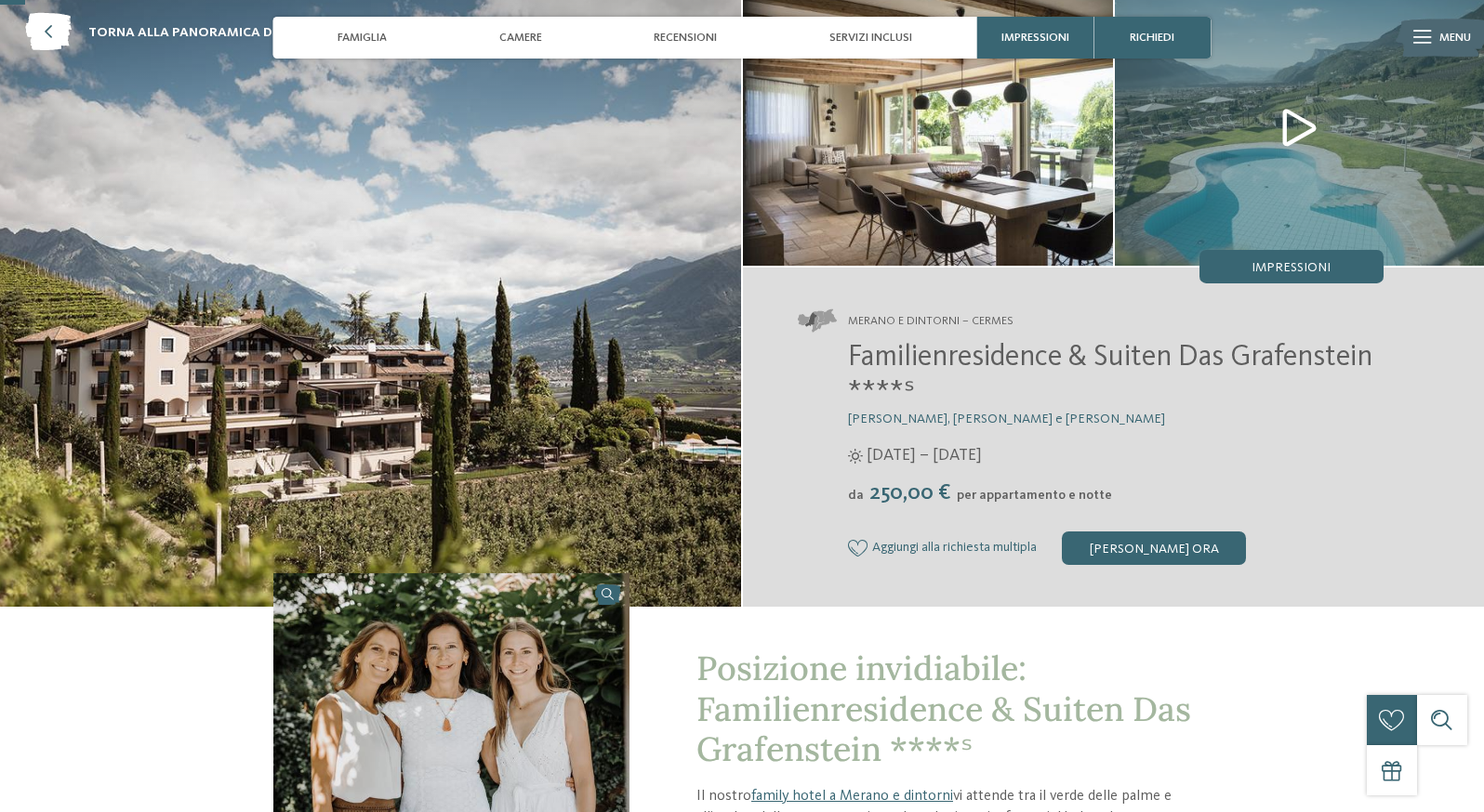
click at [1305, 130] on img at bounding box center [1299, 127] width 370 height 277
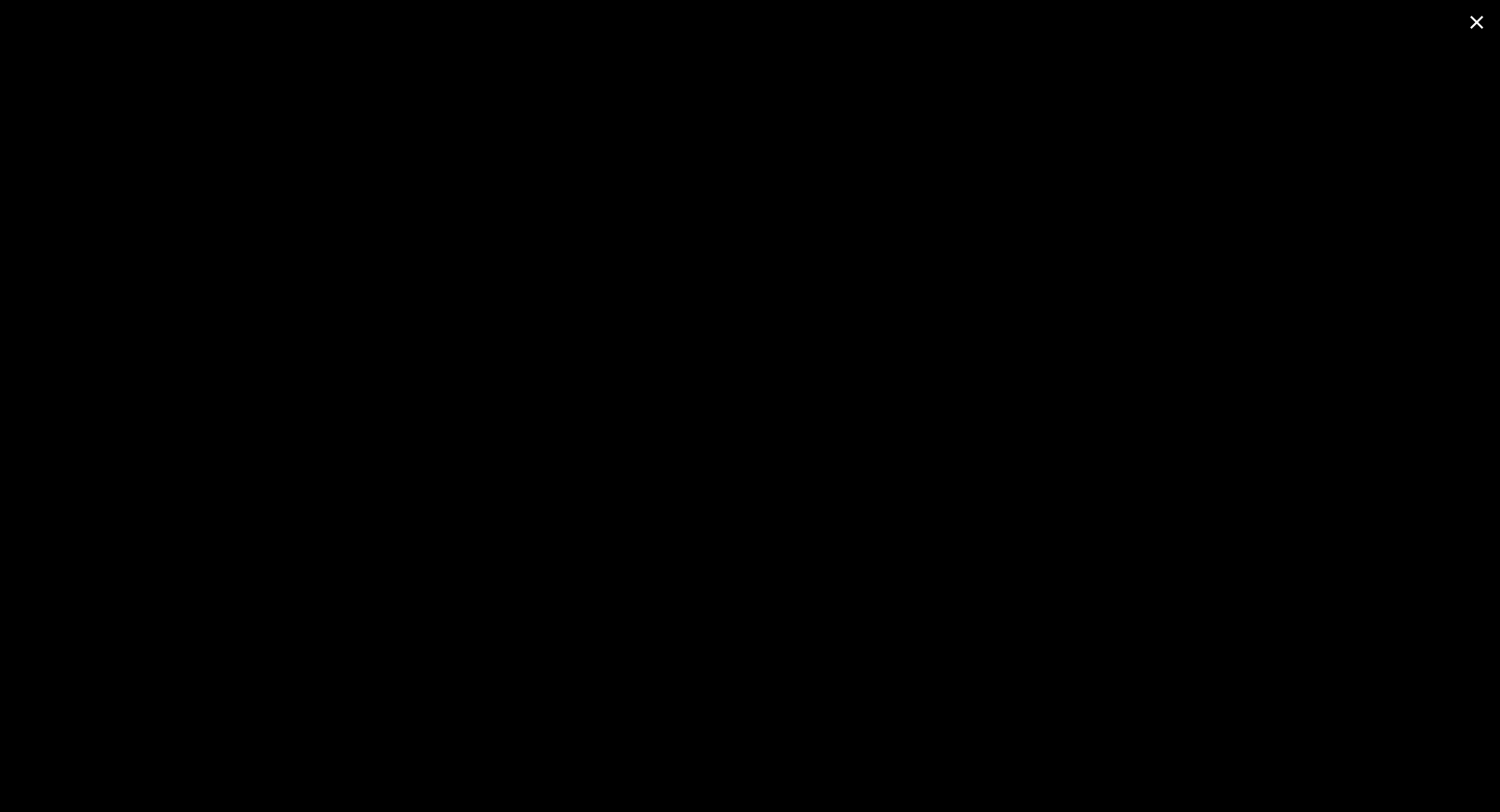
click at [1483, 12] on span at bounding box center [1477, 21] width 46 height 44
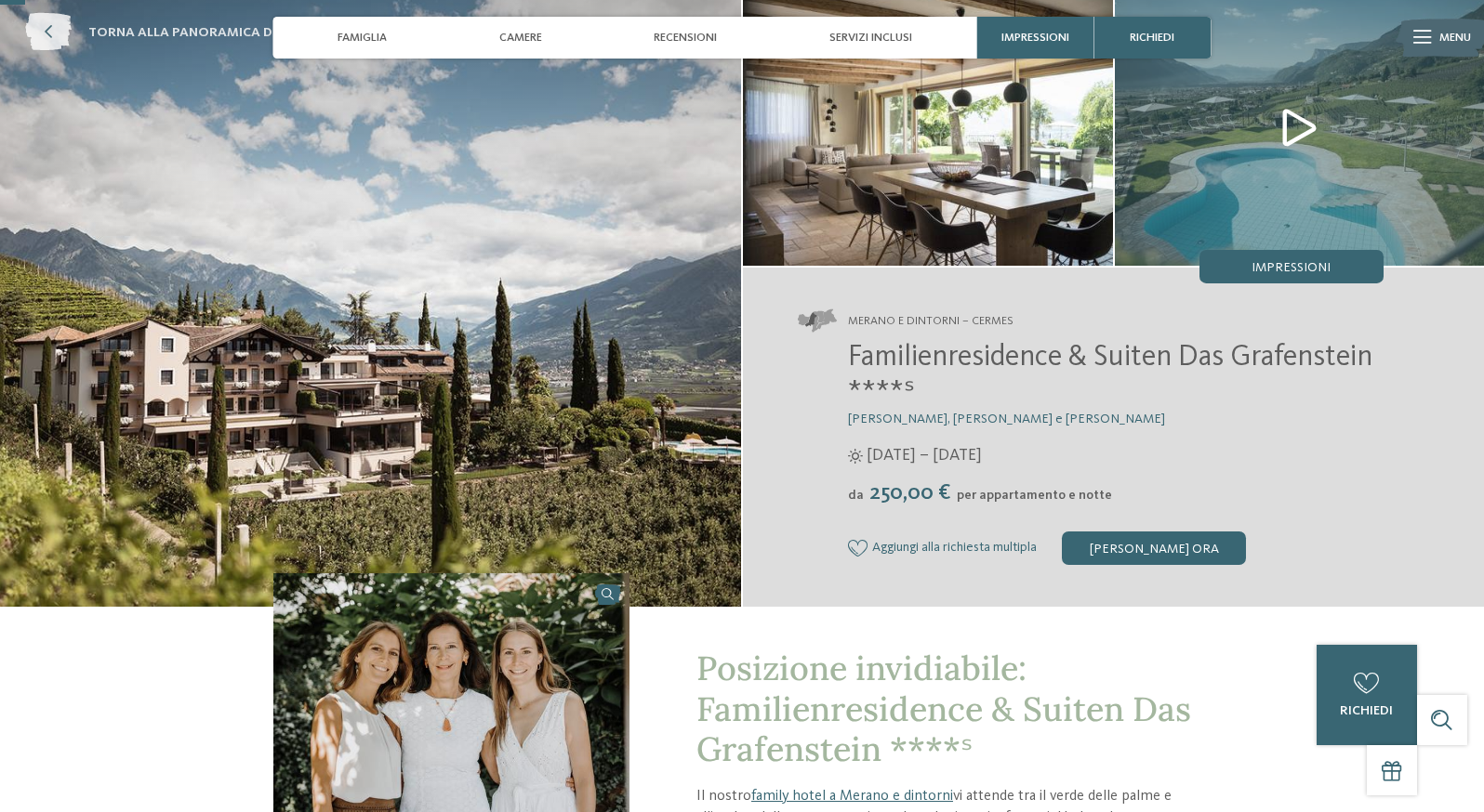
click at [61, 42] on icon at bounding box center [48, 32] width 46 height 38
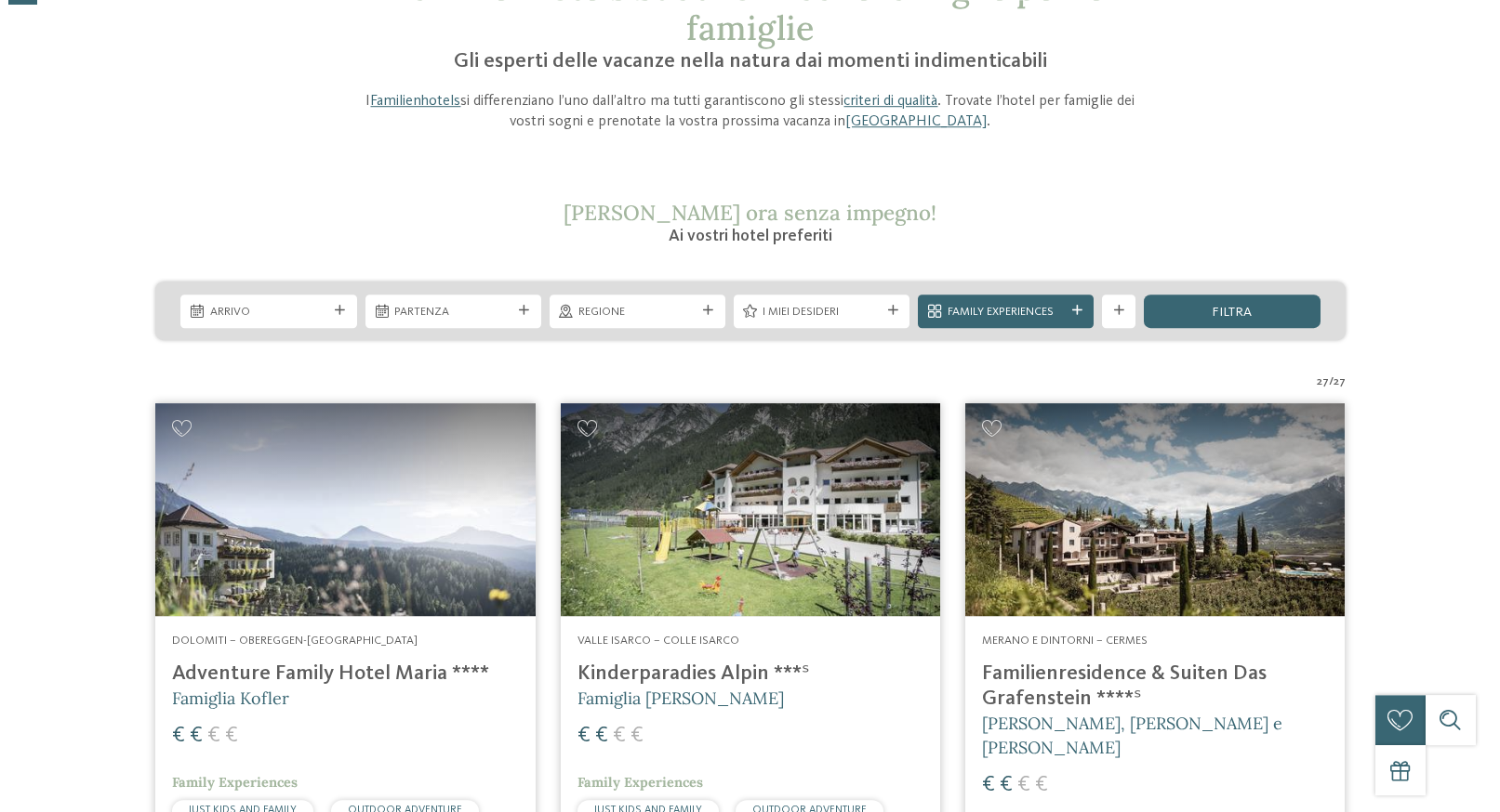
scroll to position [190, 0]
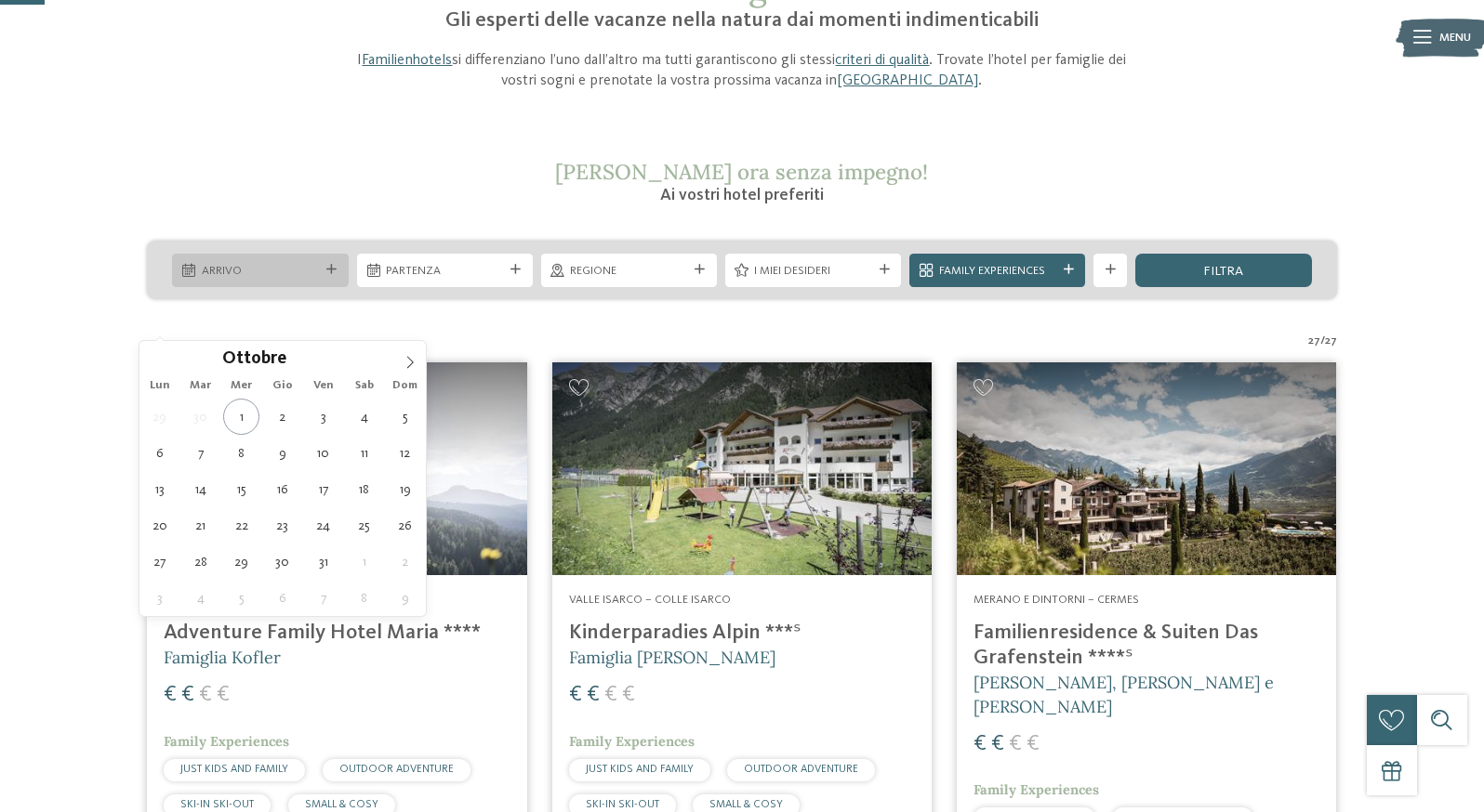
click at [326, 275] on icon at bounding box center [331, 270] width 11 height 11
click at [407, 370] on span at bounding box center [409, 356] width 32 height 32
click at [407, 368] on icon at bounding box center [409, 362] width 13 height 13
type div "06.12.2025"
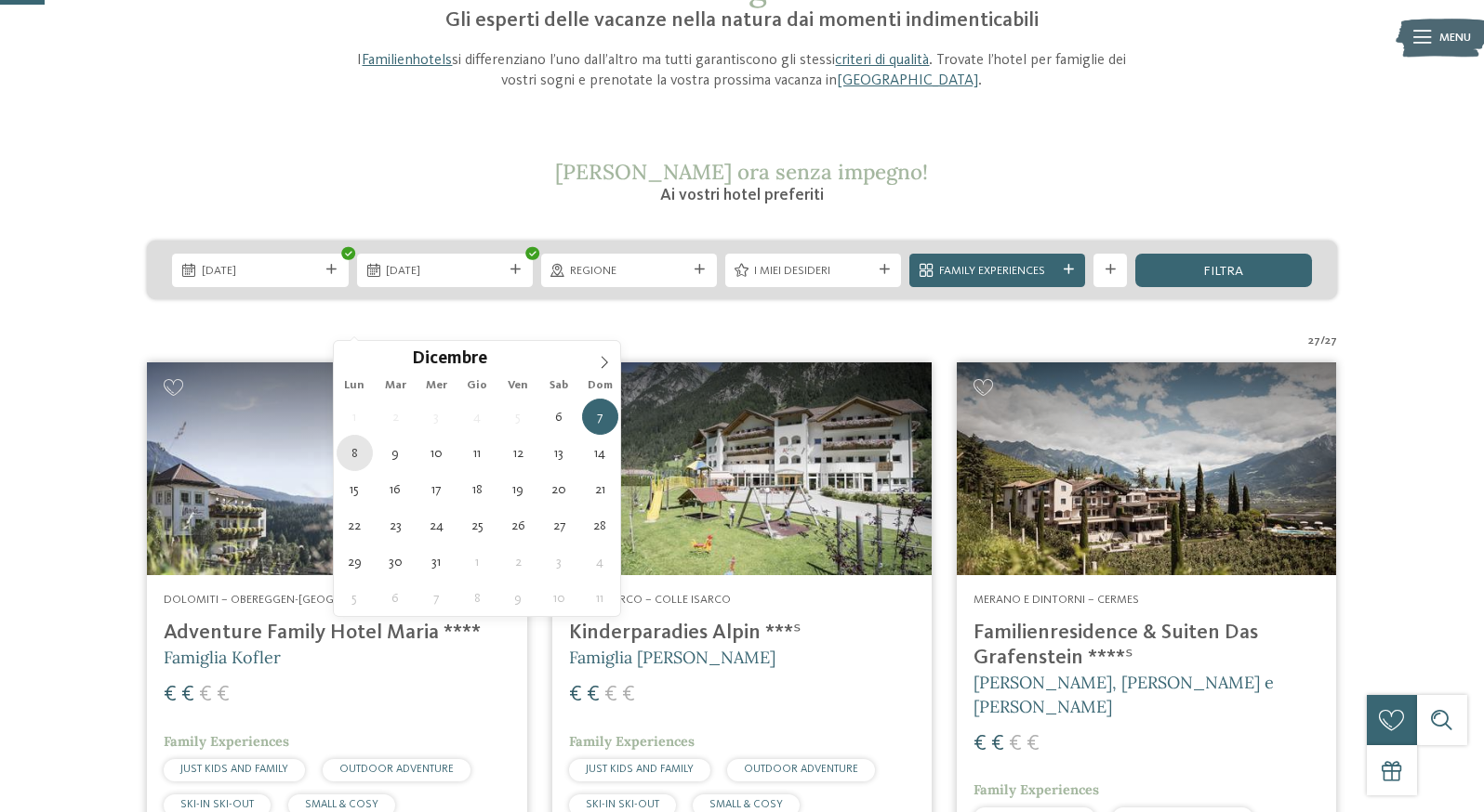
type div "08.12.2025"
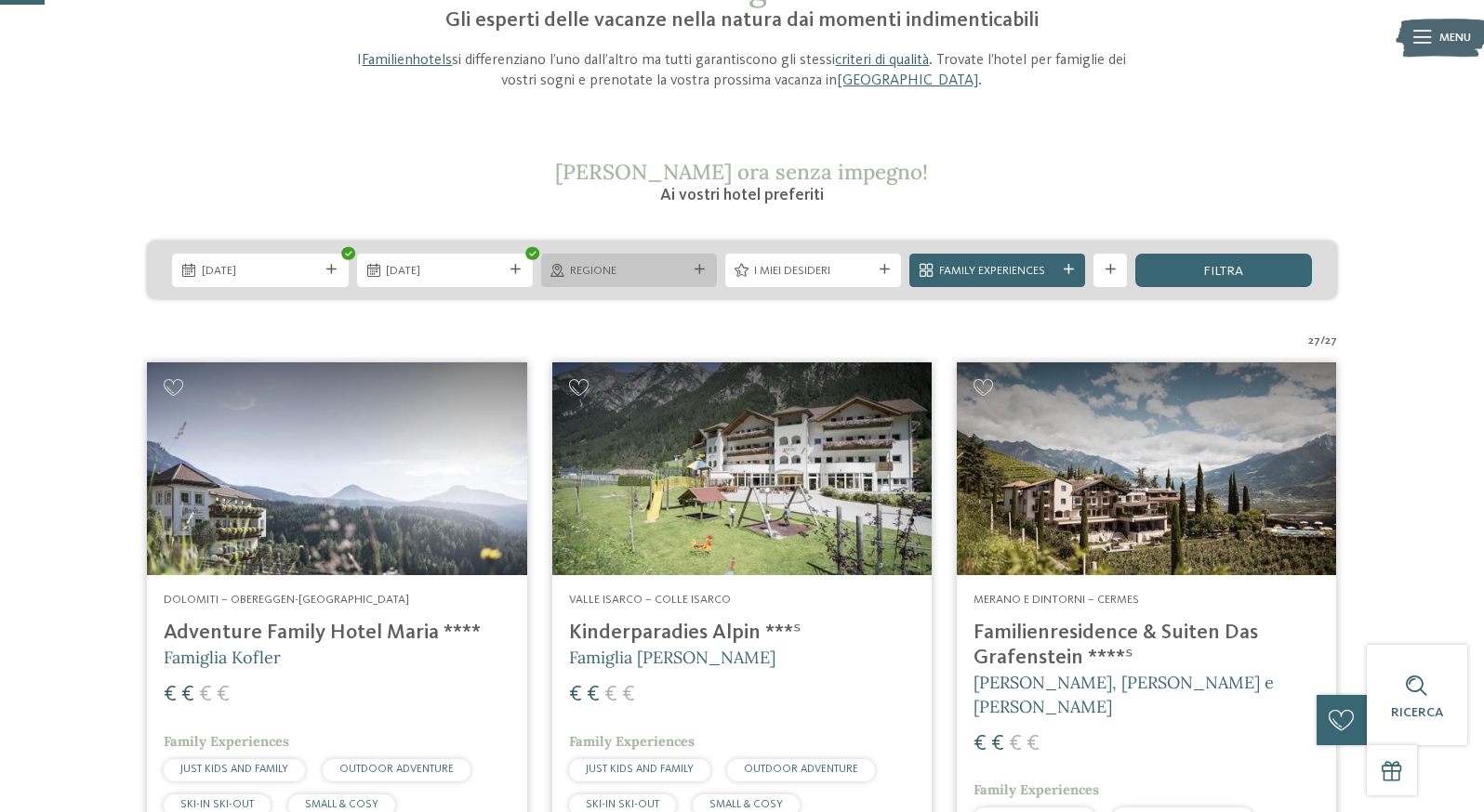
click at [696, 275] on icon at bounding box center [699, 270] width 11 height 11
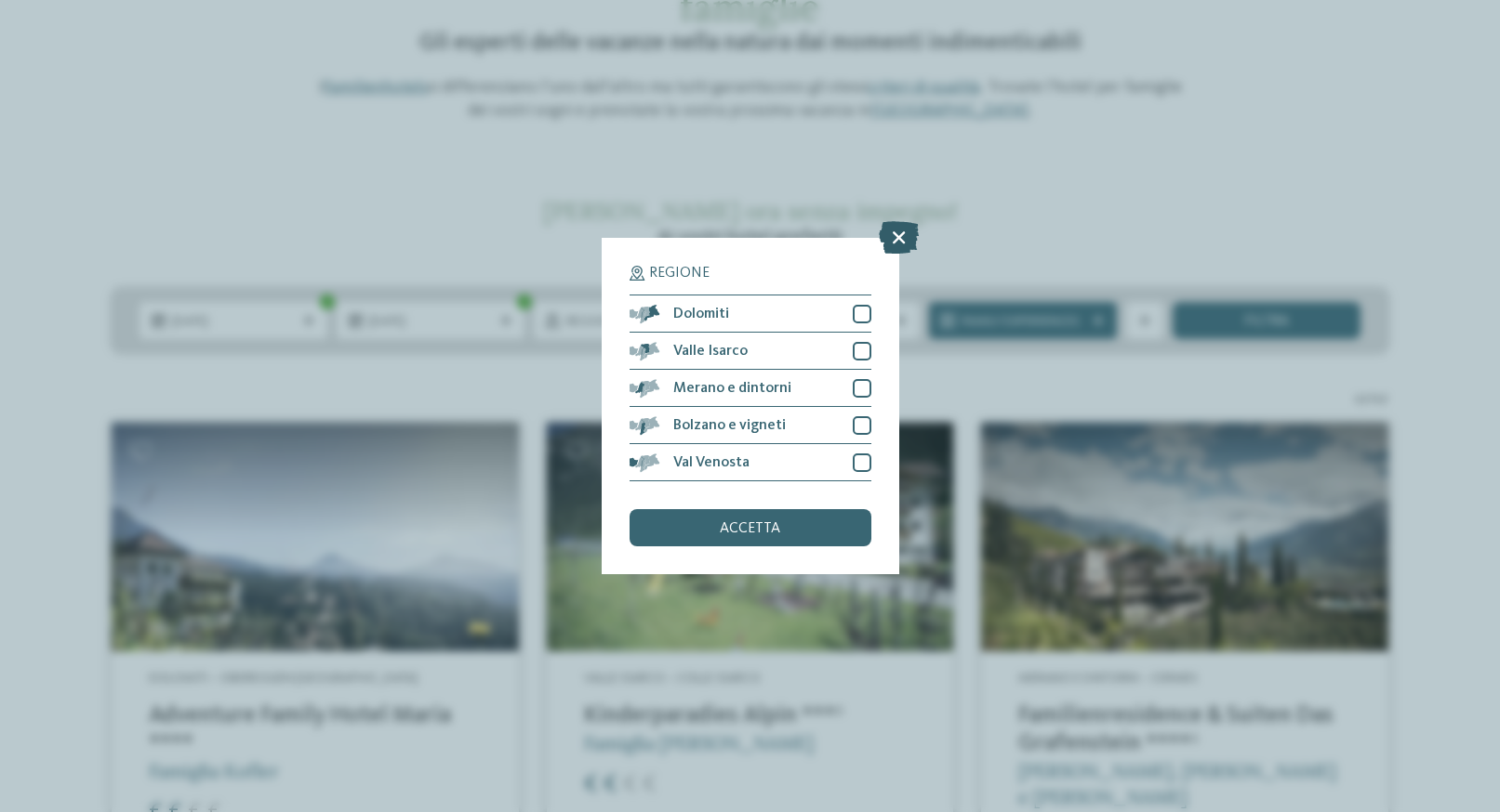
click at [903, 233] on icon at bounding box center [899, 238] width 40 height 33
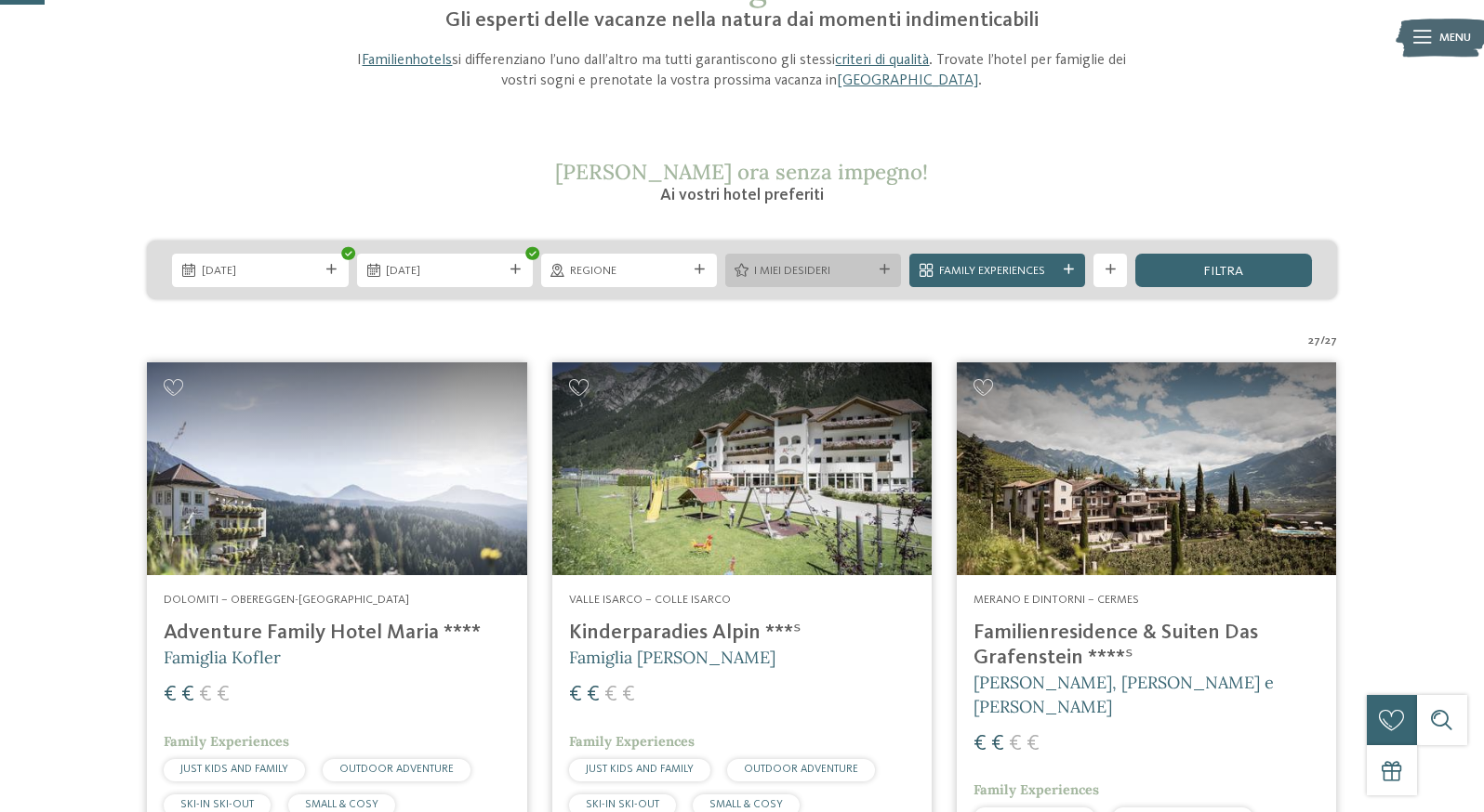
click at [870, 280] on span "I miei desideri" at bounding box center [812, 271] width 117 height 16
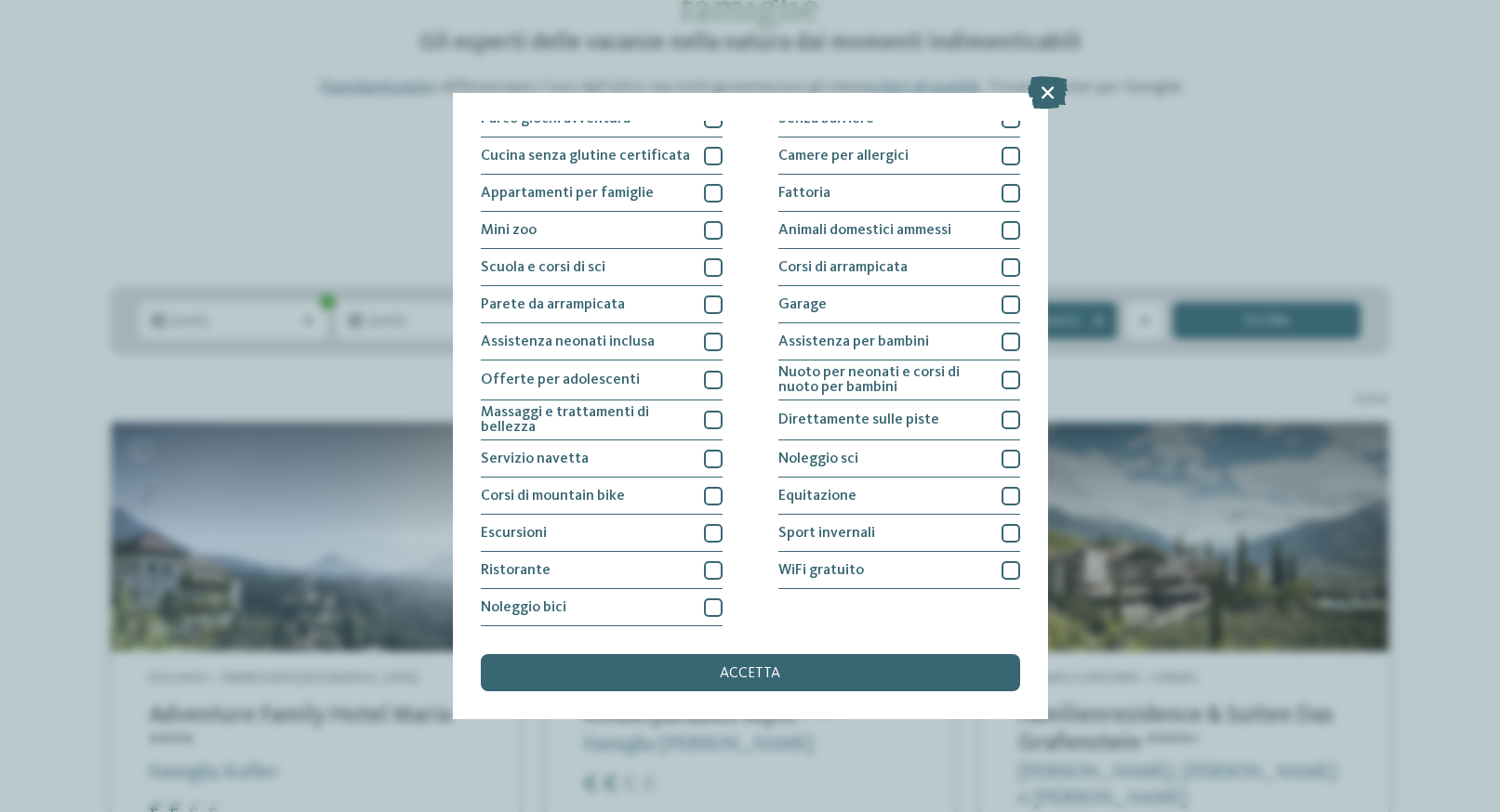
scroll to position [0, 0]
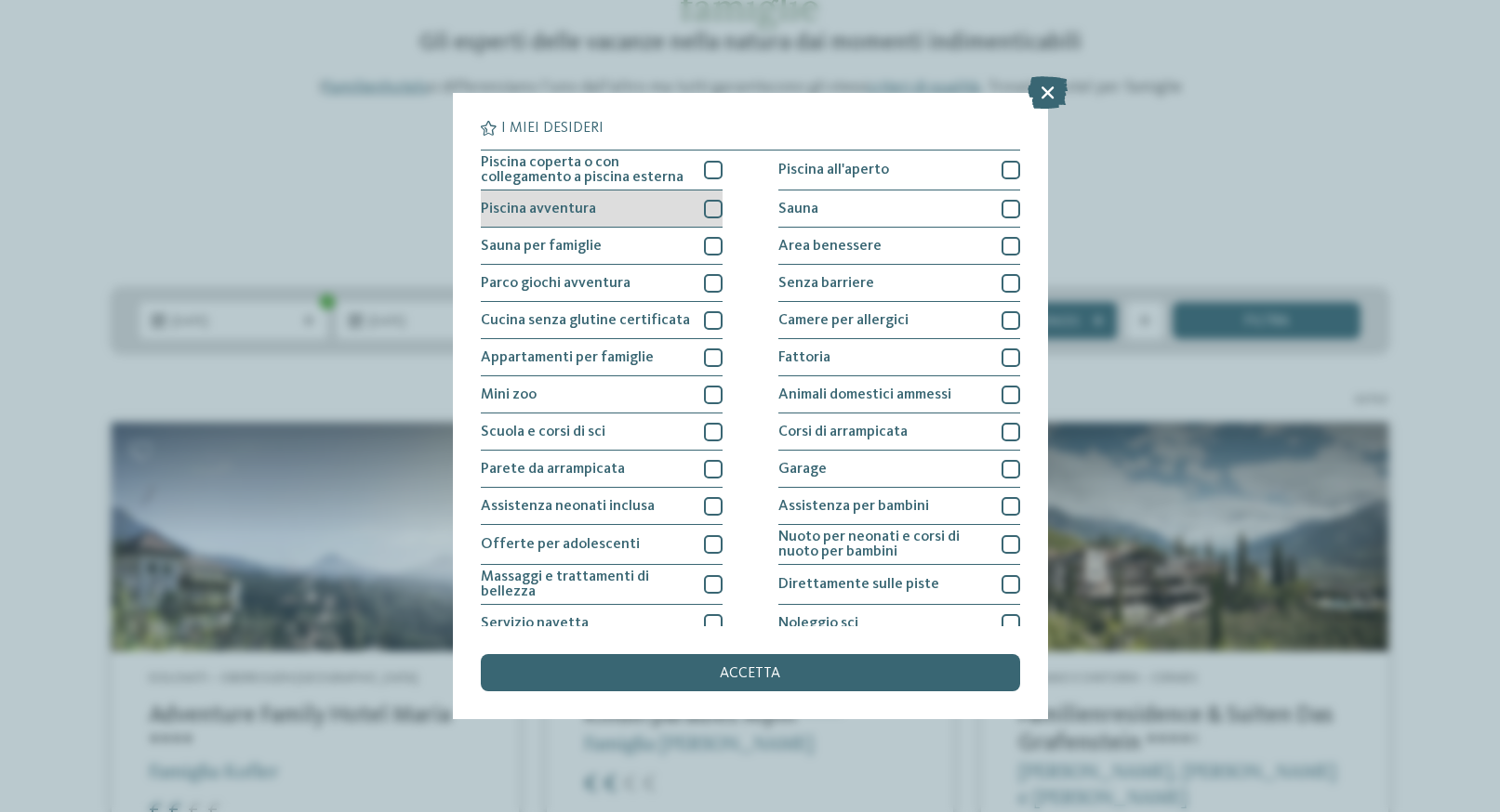
click at [704, 204] on div at bounding box center [713, 208] width 18 height 18
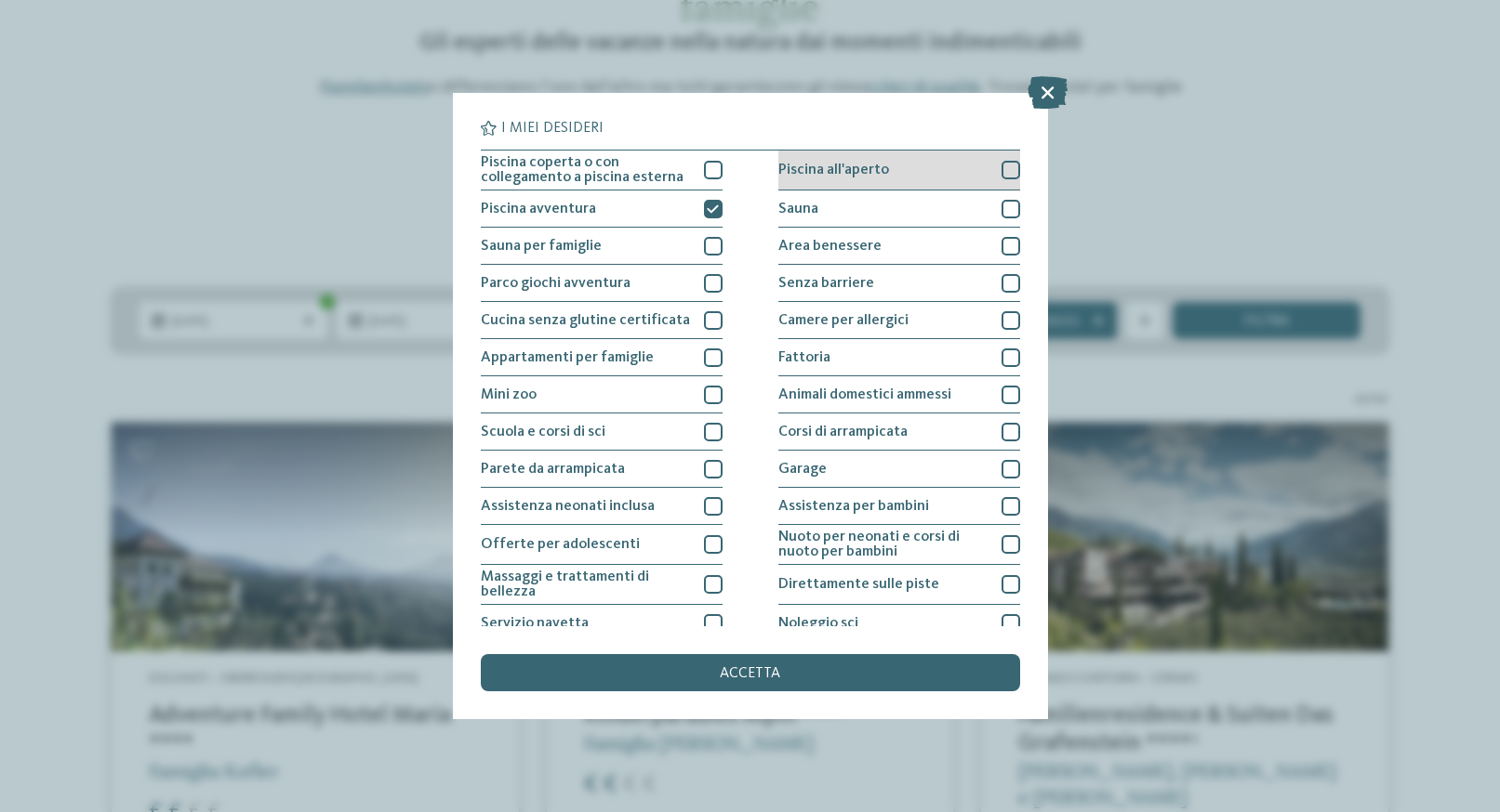
click at [1001, 168] on div at bounding box center [1010, 169] width 18 height 18
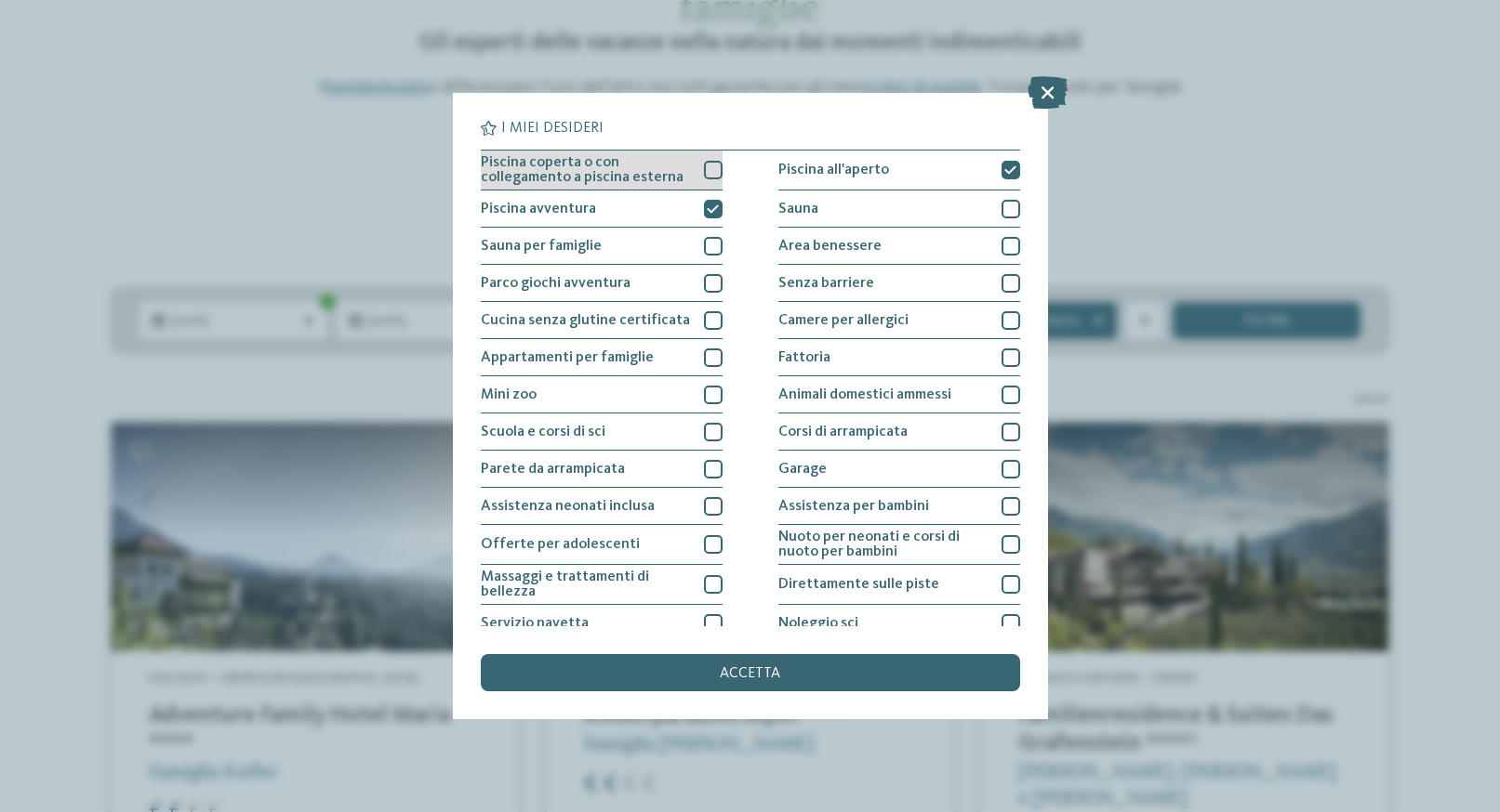
click at [704, 164] on div at bounding box center [713, 169] width 18 height 18
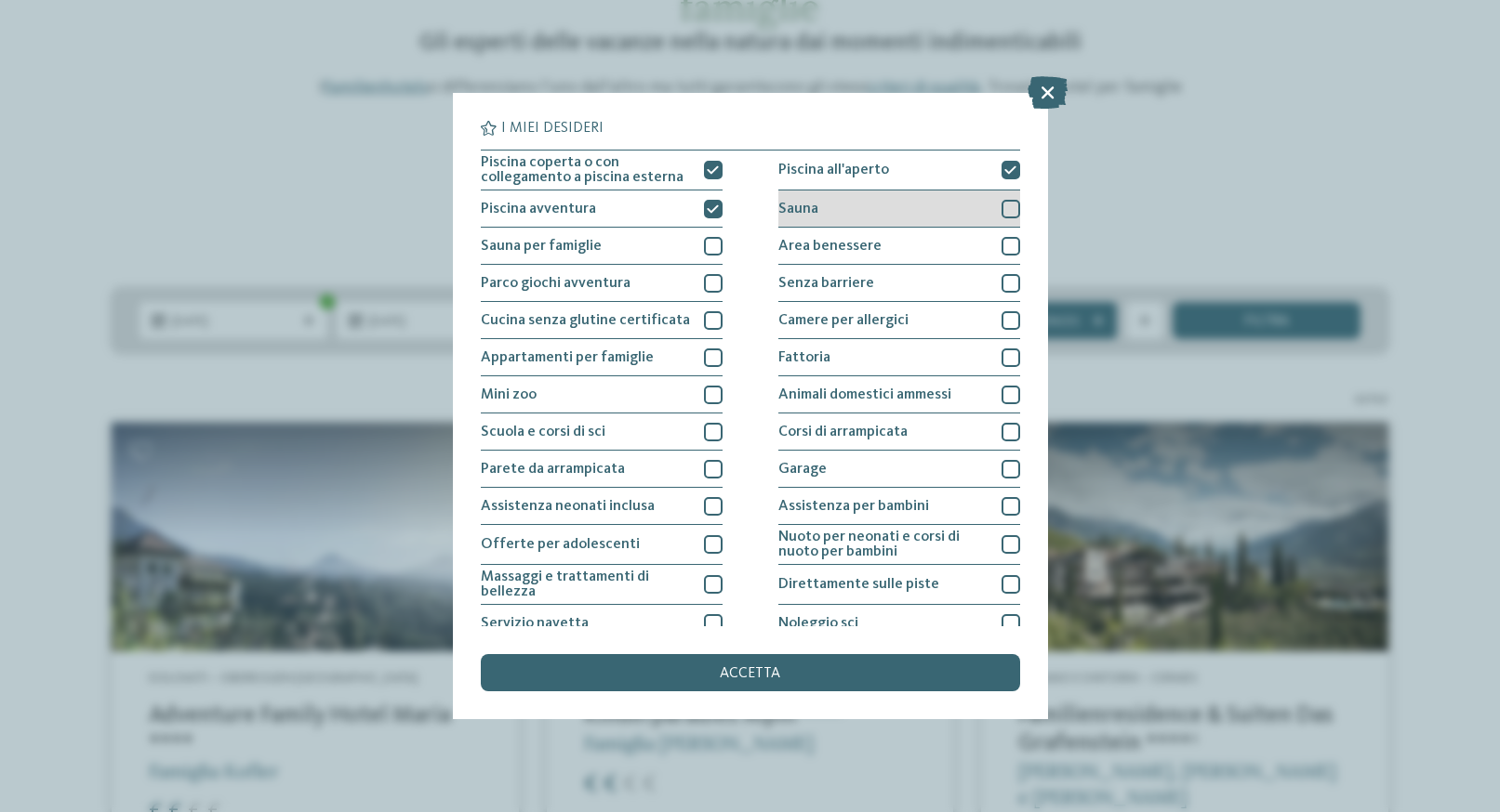
click at [1007, 202] on div at bounding box center [1010, 208] width 18 height 18
click at [1006, 238] on div at bounding box center [1010, 246] width 18 height 18
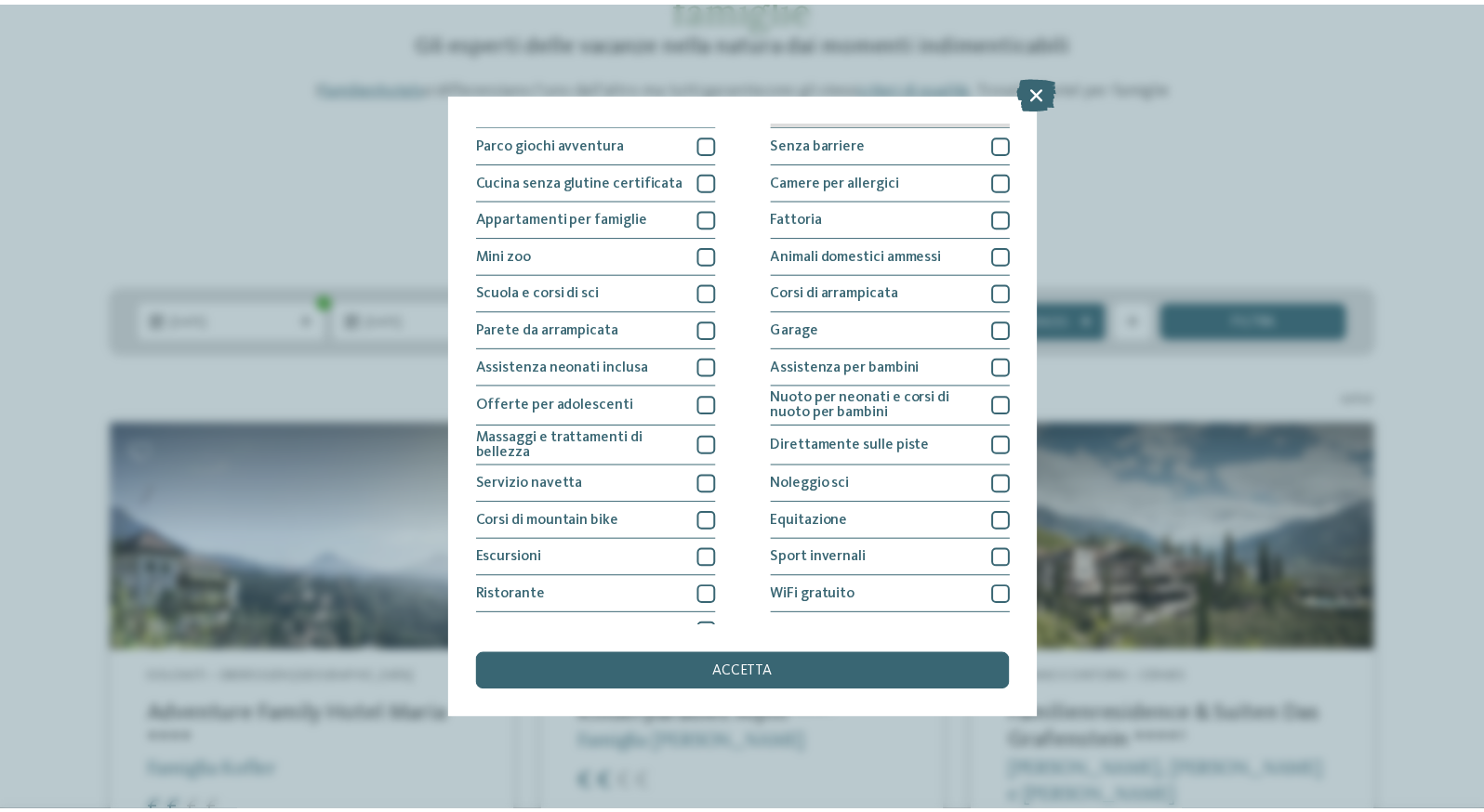
scroll to position [165, 0]
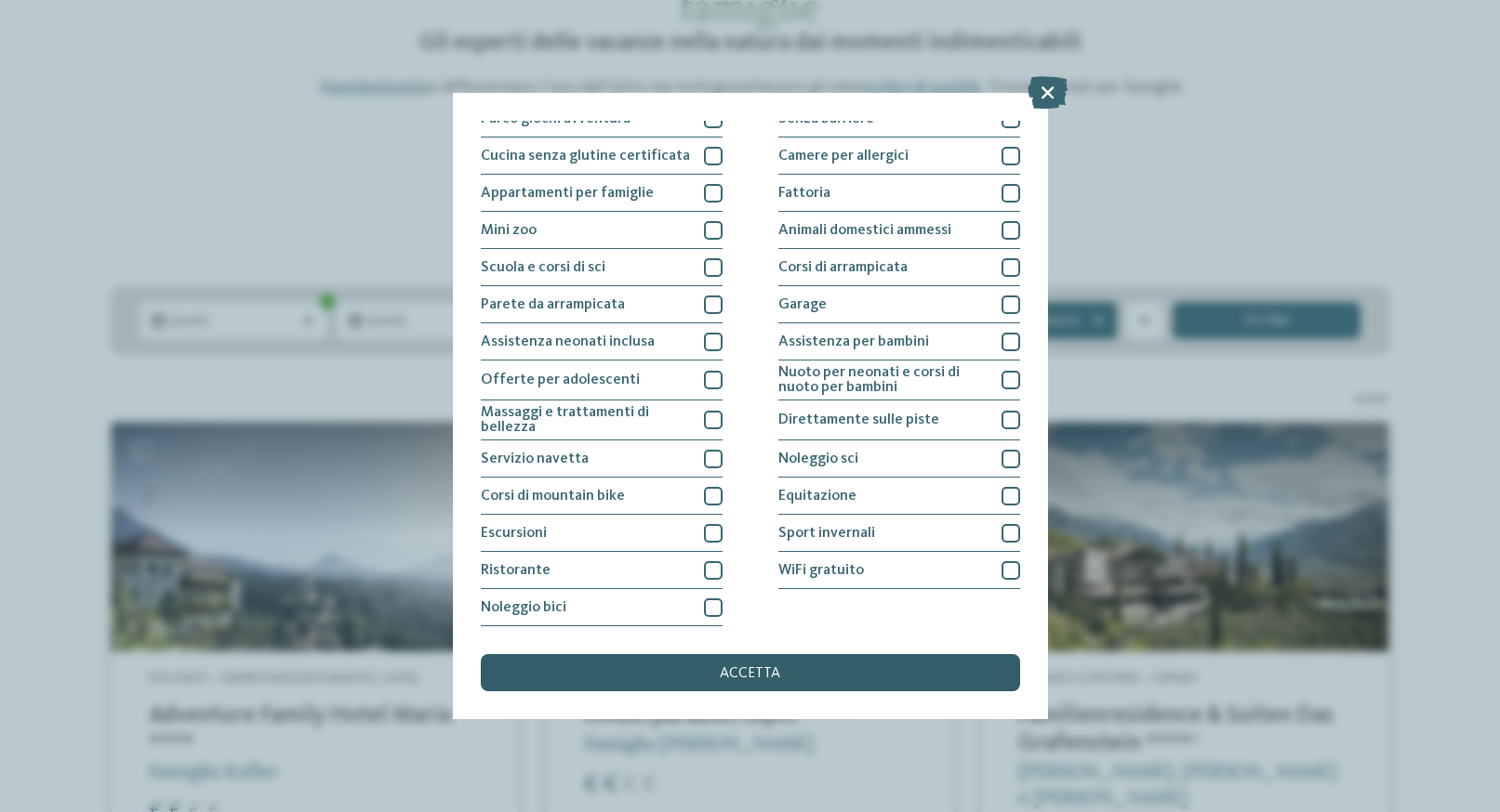
click at [831, 669] on div "accetta" at bounding box center [750, 673] width 539 height 37
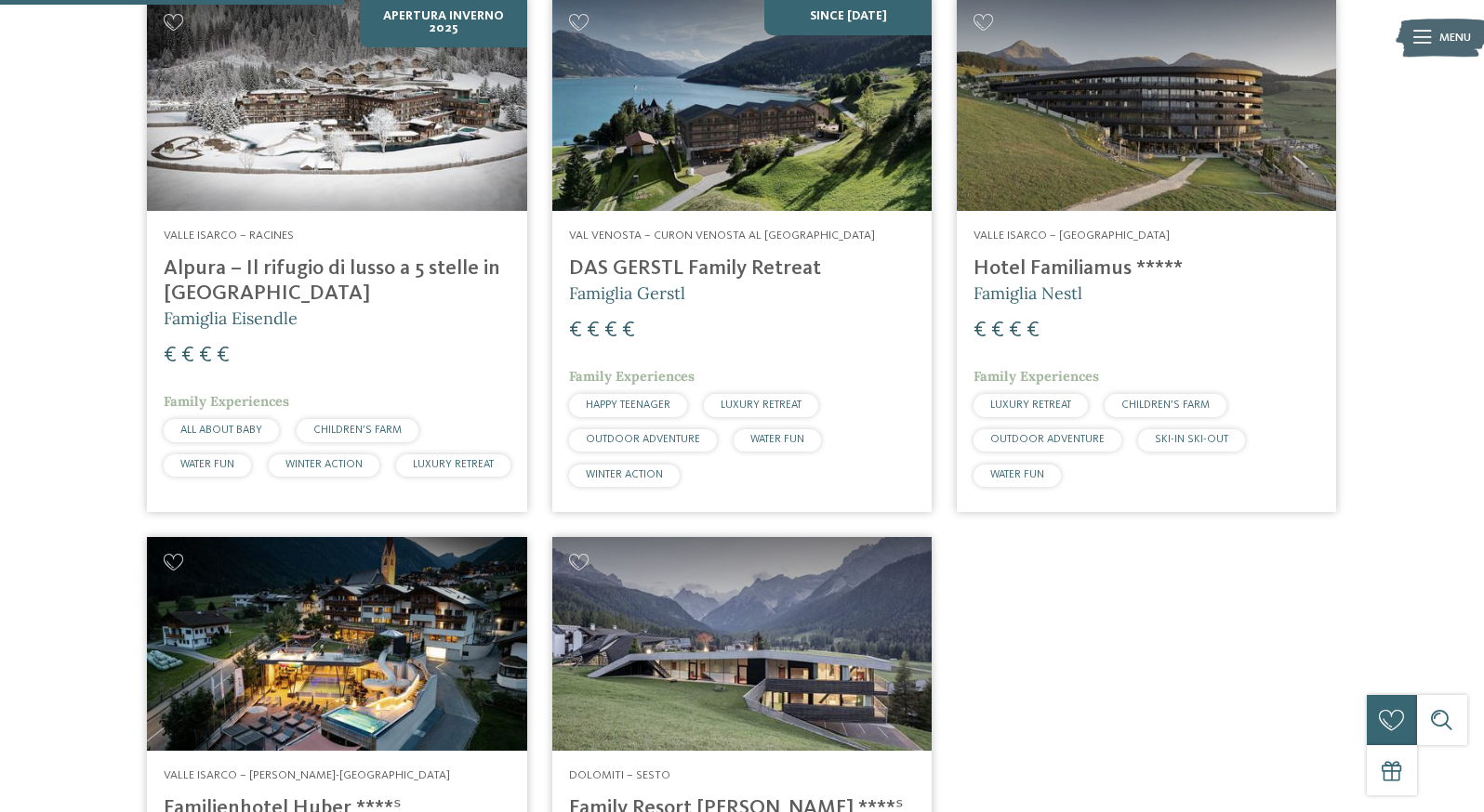
scroll to position [277, 0]
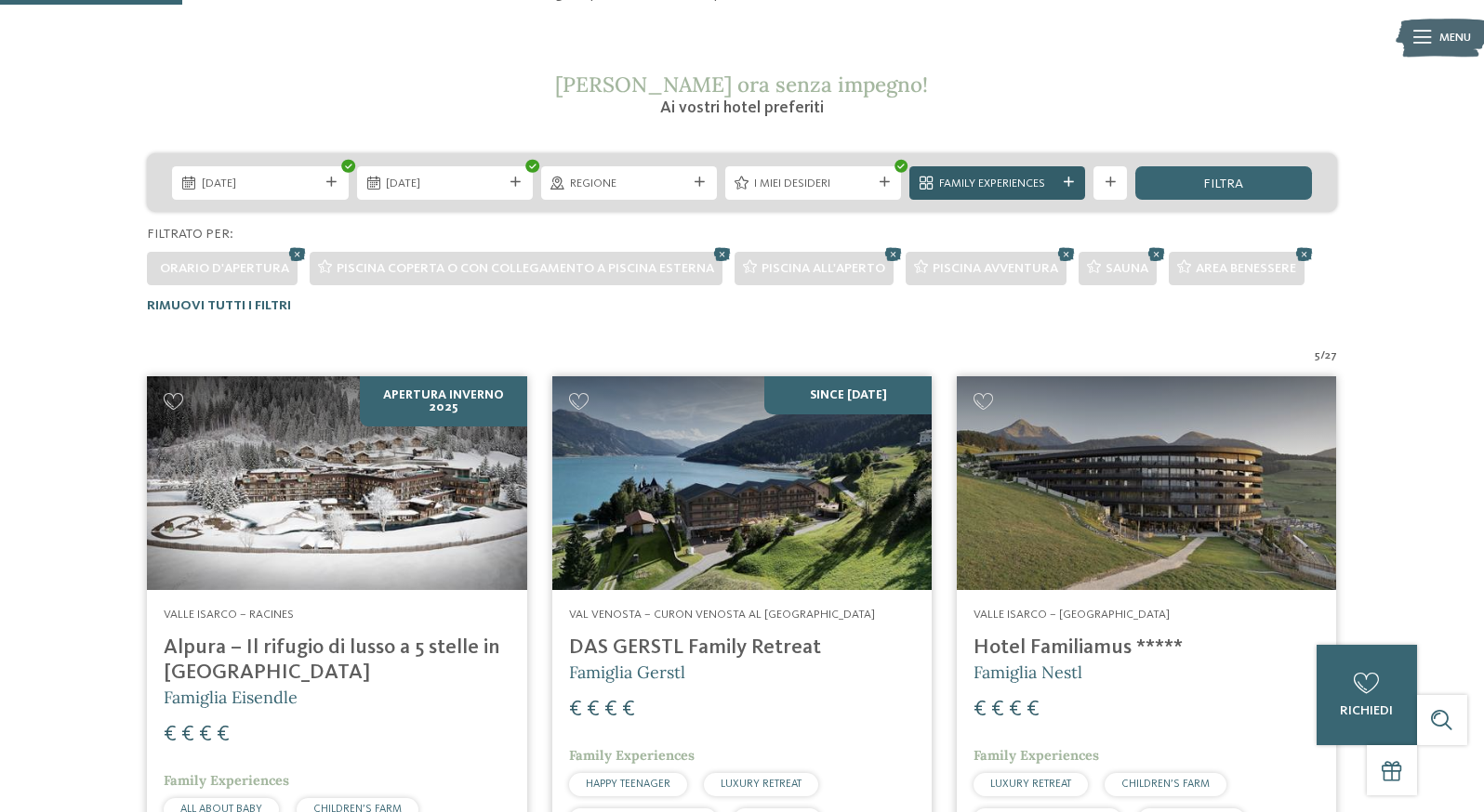
click at [1074, 188] on icon at bounding box center [1069, 182] width 11 height 11
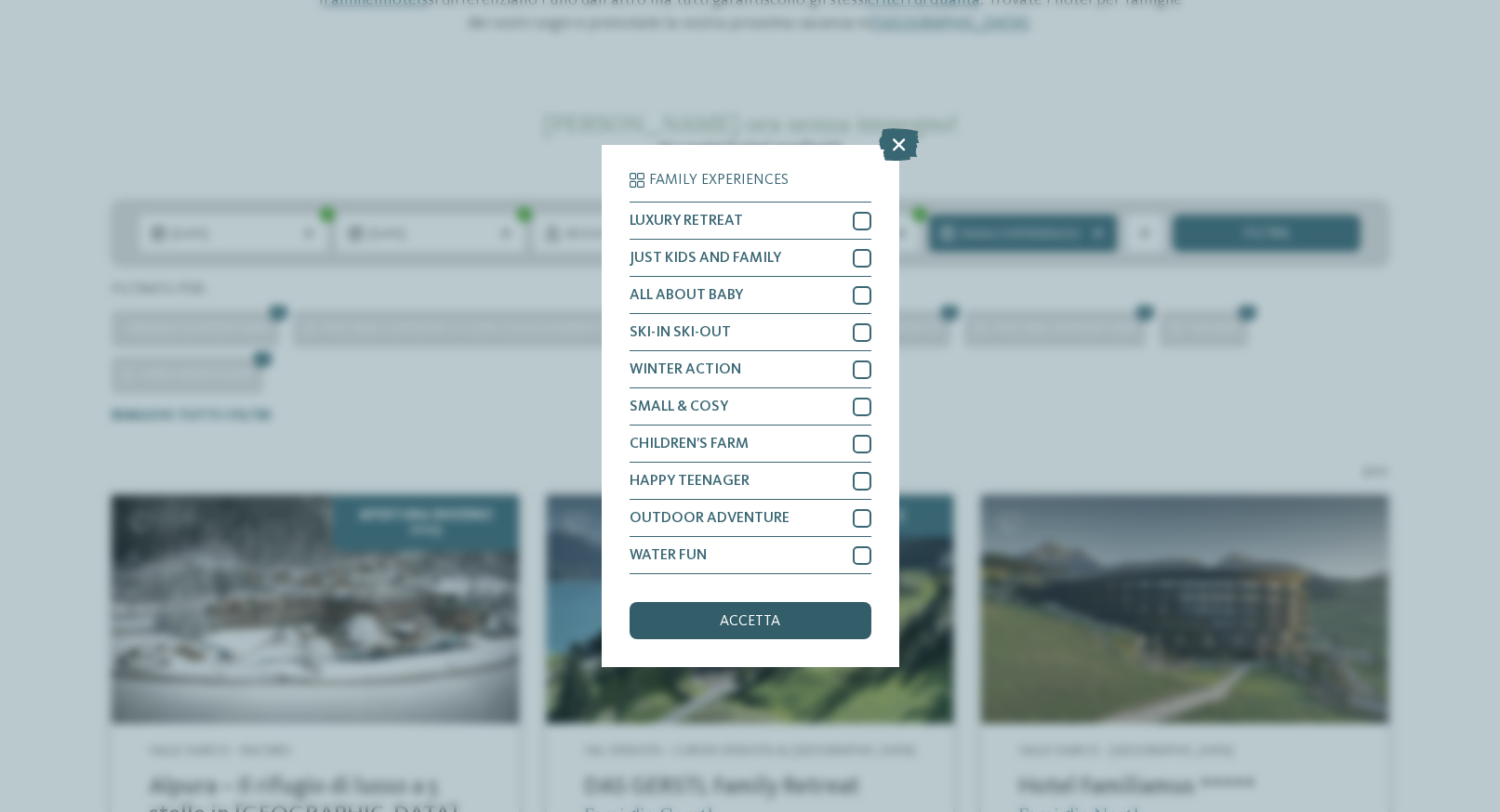
click at [821, 626] on div "accetta" at bounding box center [750, 620] width 242 height 37
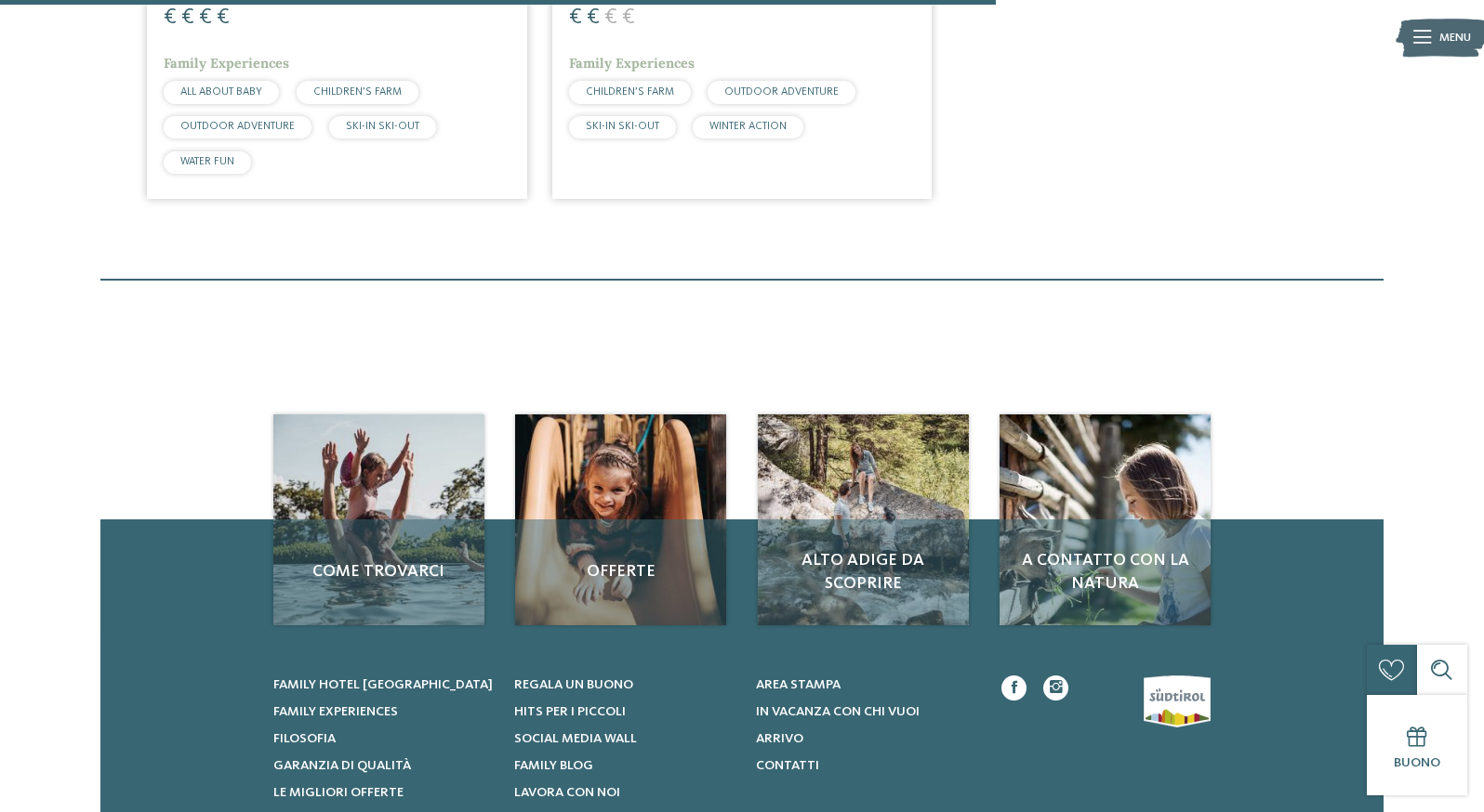
scroll to position [1225, 0]
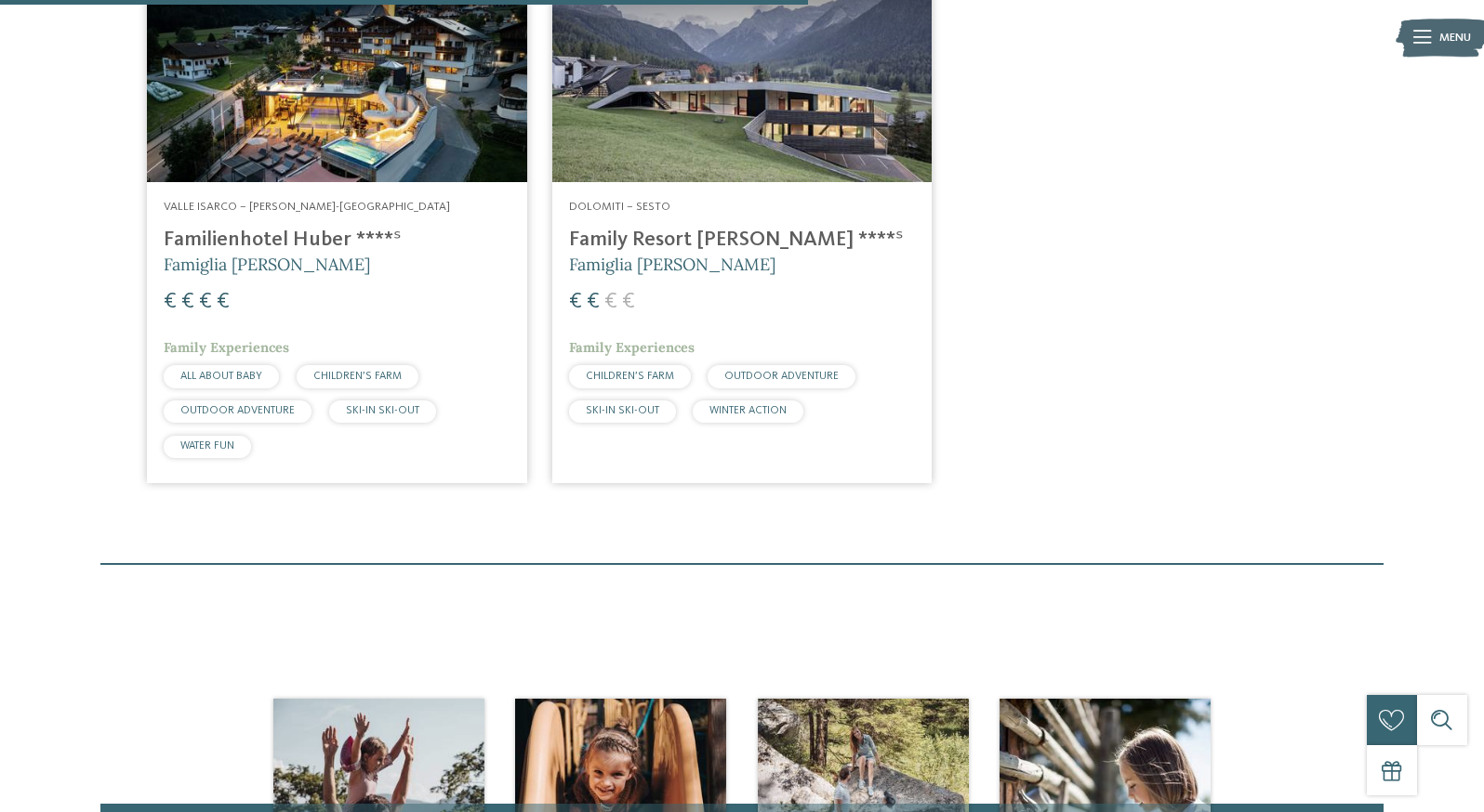
click at [701, 253] on h4 "Family Resort [PERSON_NAME] ****ˢ" at bounding box center [742, 240] width 346 height 25
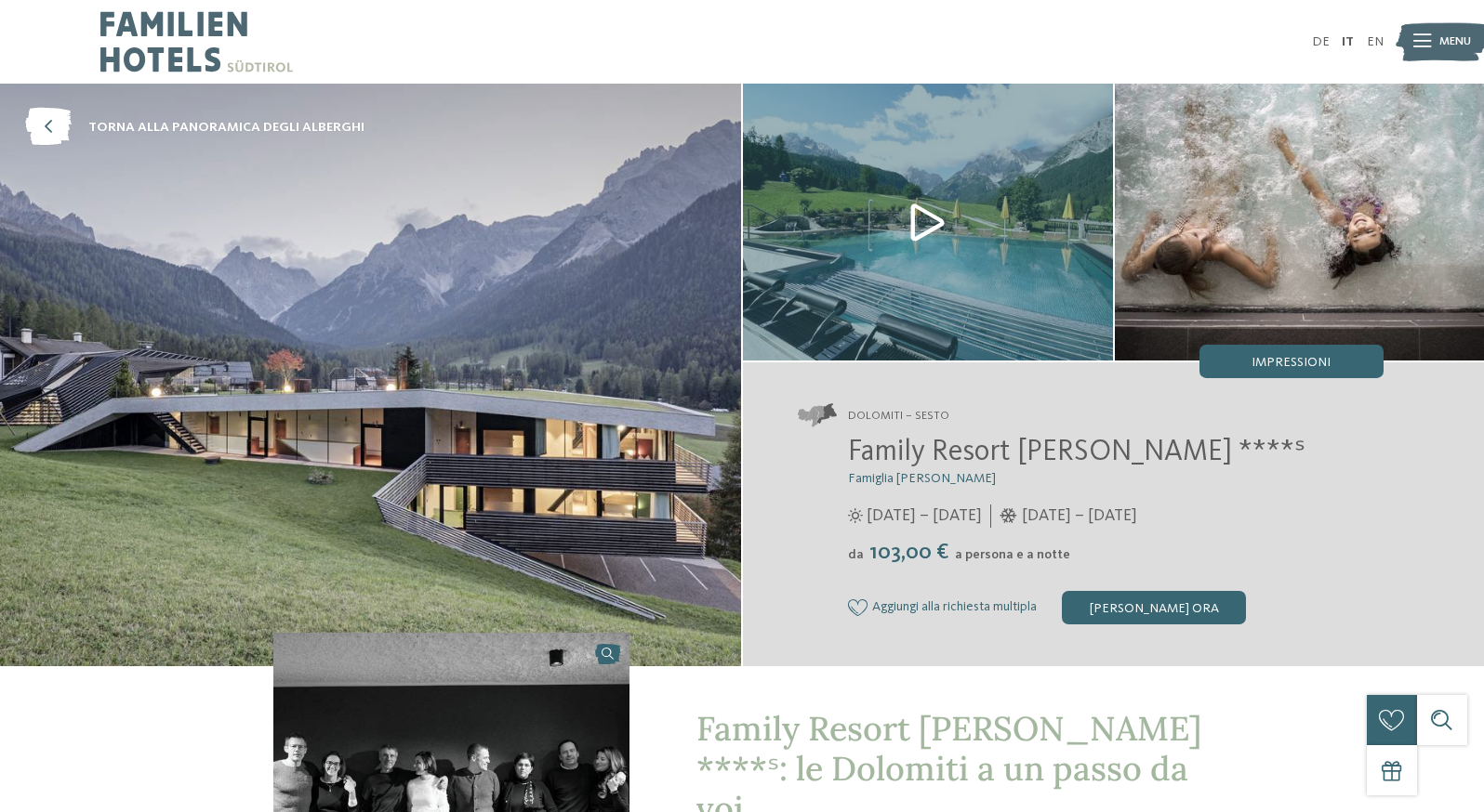
click at [928, 239] on img at bounding box center [927, 222] width 370 height 277
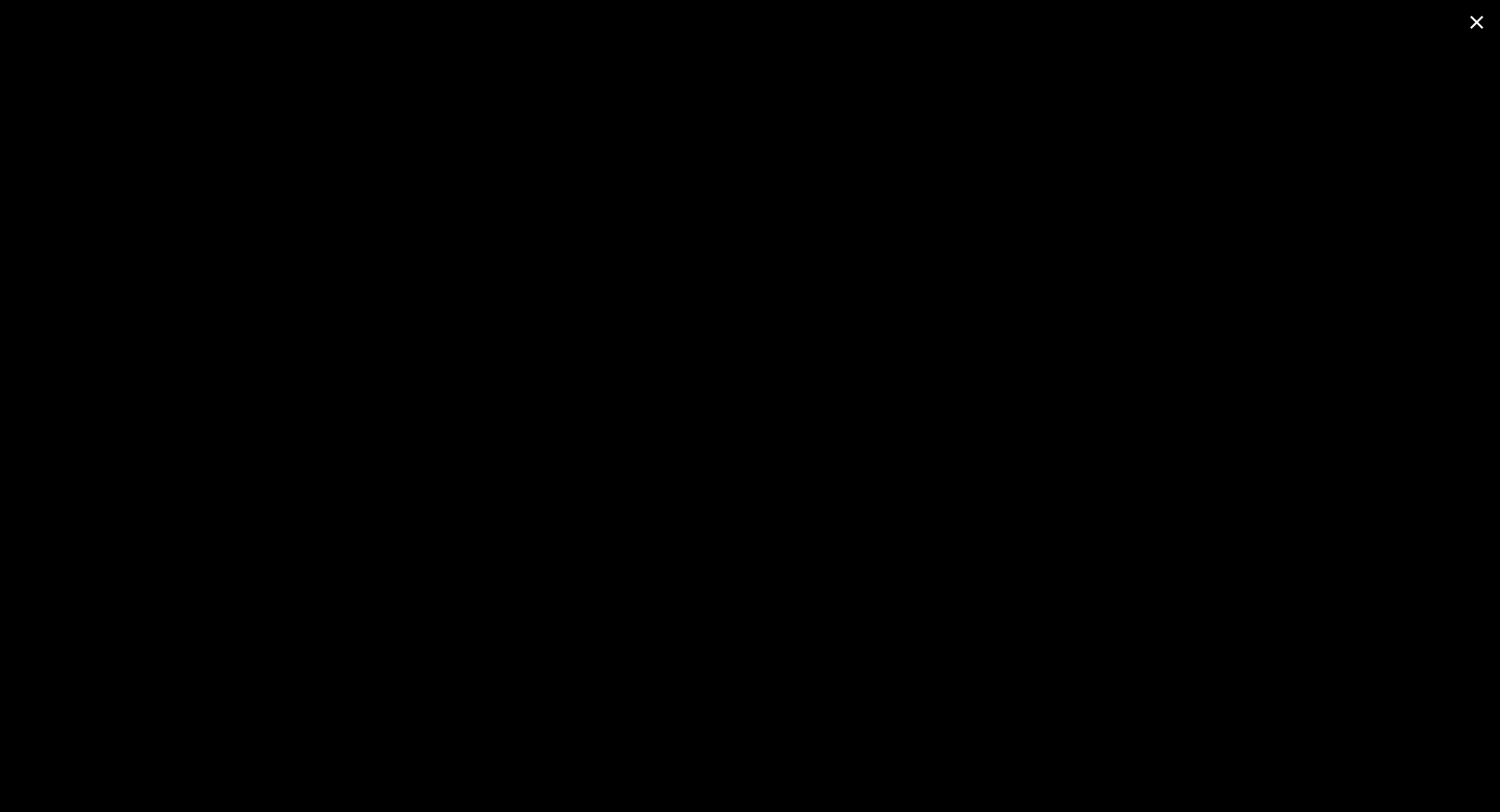
click at [1479, 13] on span at bounding box center [1477, 21] width 46 height 44
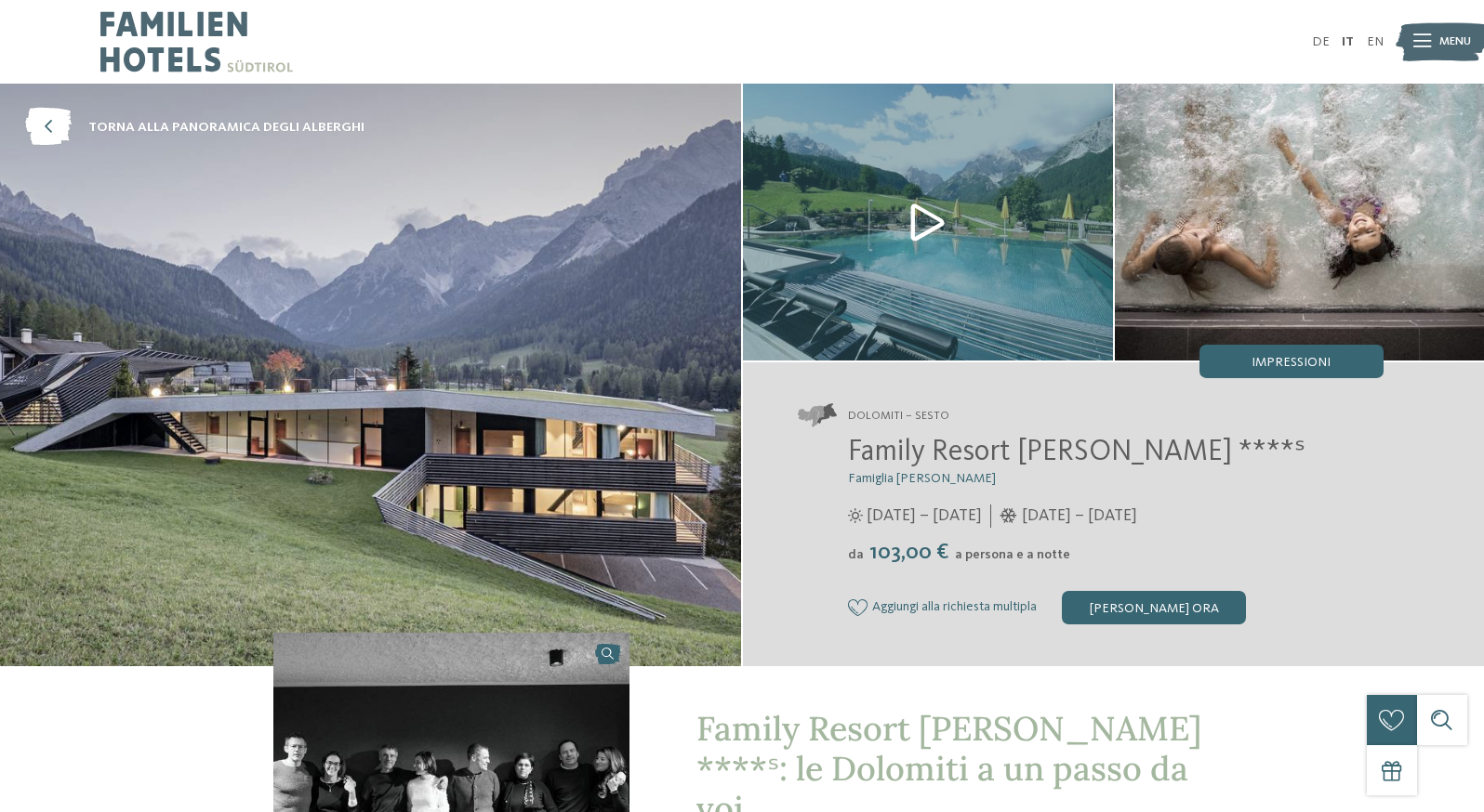
click at [1441, 33] on div "Menu" at bounding box center [1455, 42] width 32 height 42
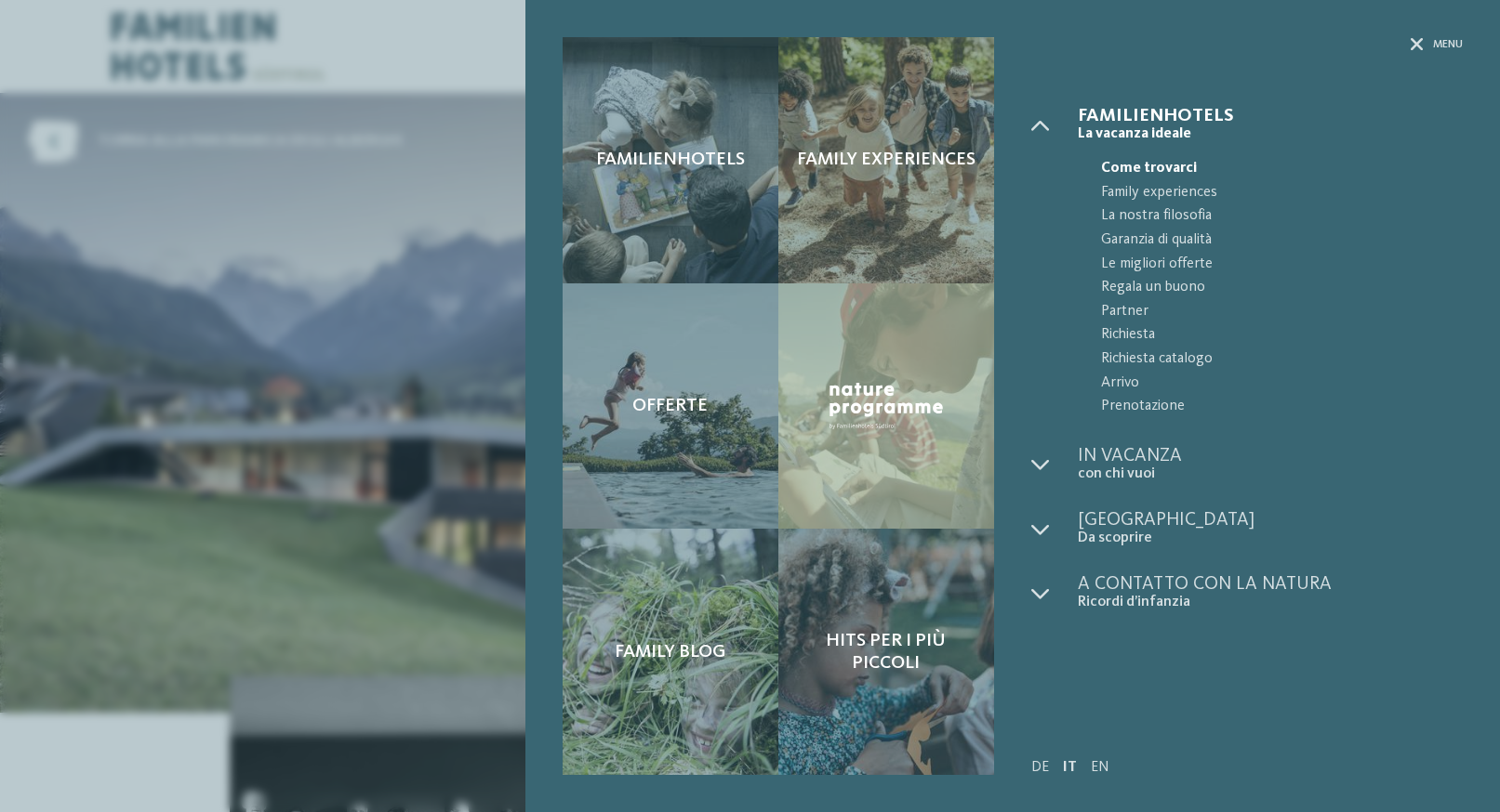
click at [440, 319] on div "Familienhotels Family experiences Offerte" at bounding box center [750, 406] width 1500 height 812
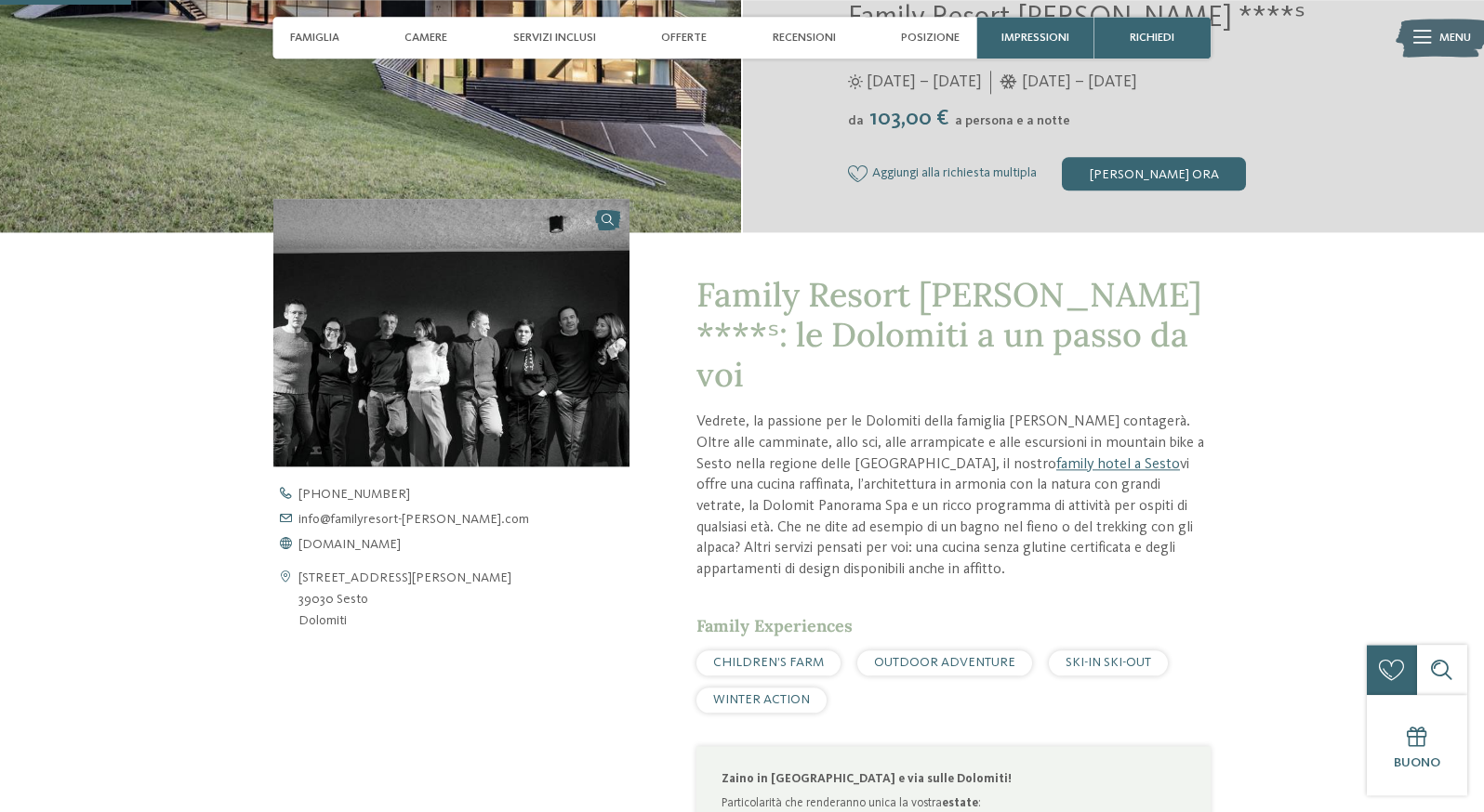
scroll to position [285, 0]
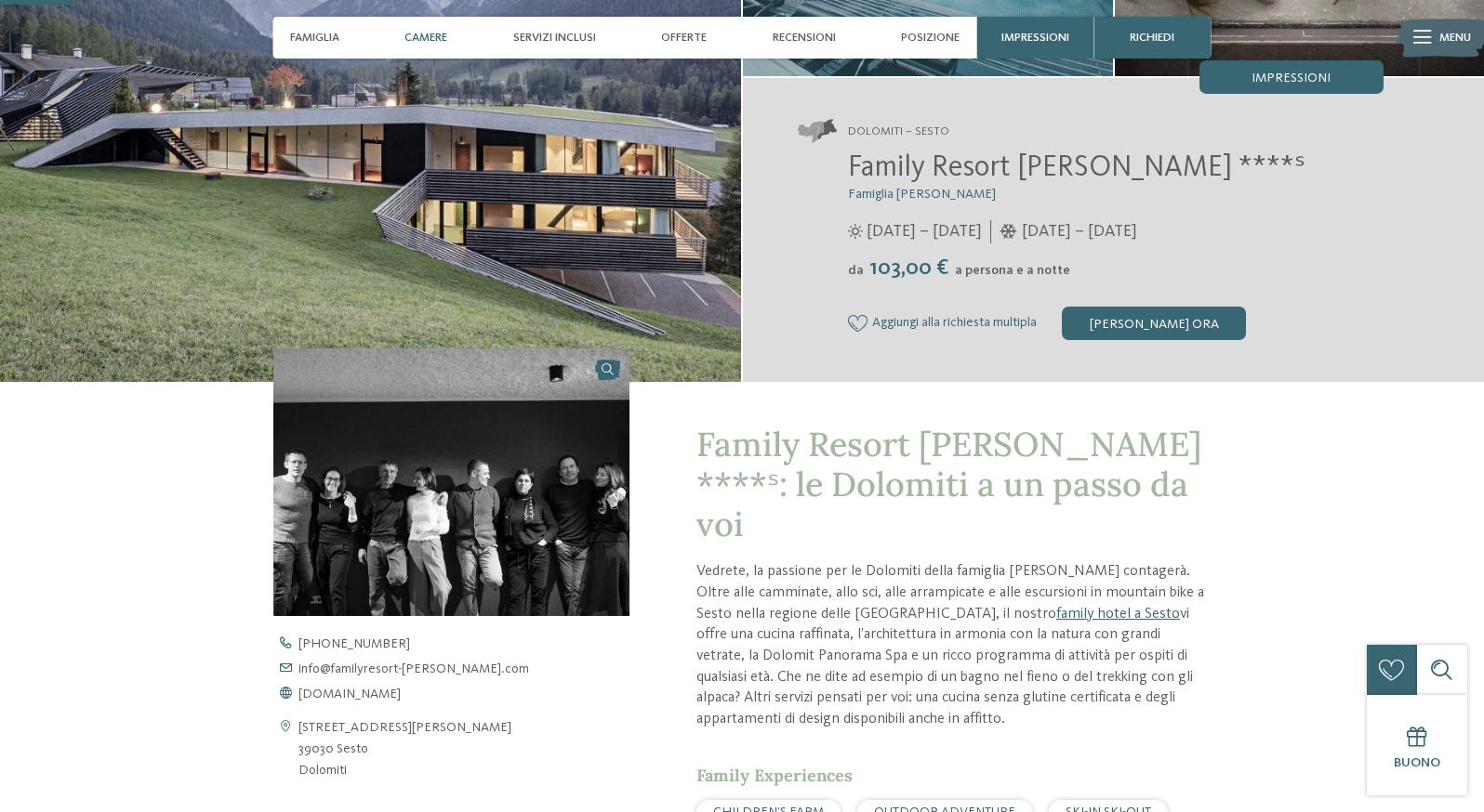
click at [405, 44] on span "Camere" at bounding box center [426, 38] width 43 height 14
click at [405, 37] on span "Camere" at bounding box center [426, 38] width 43 height 14
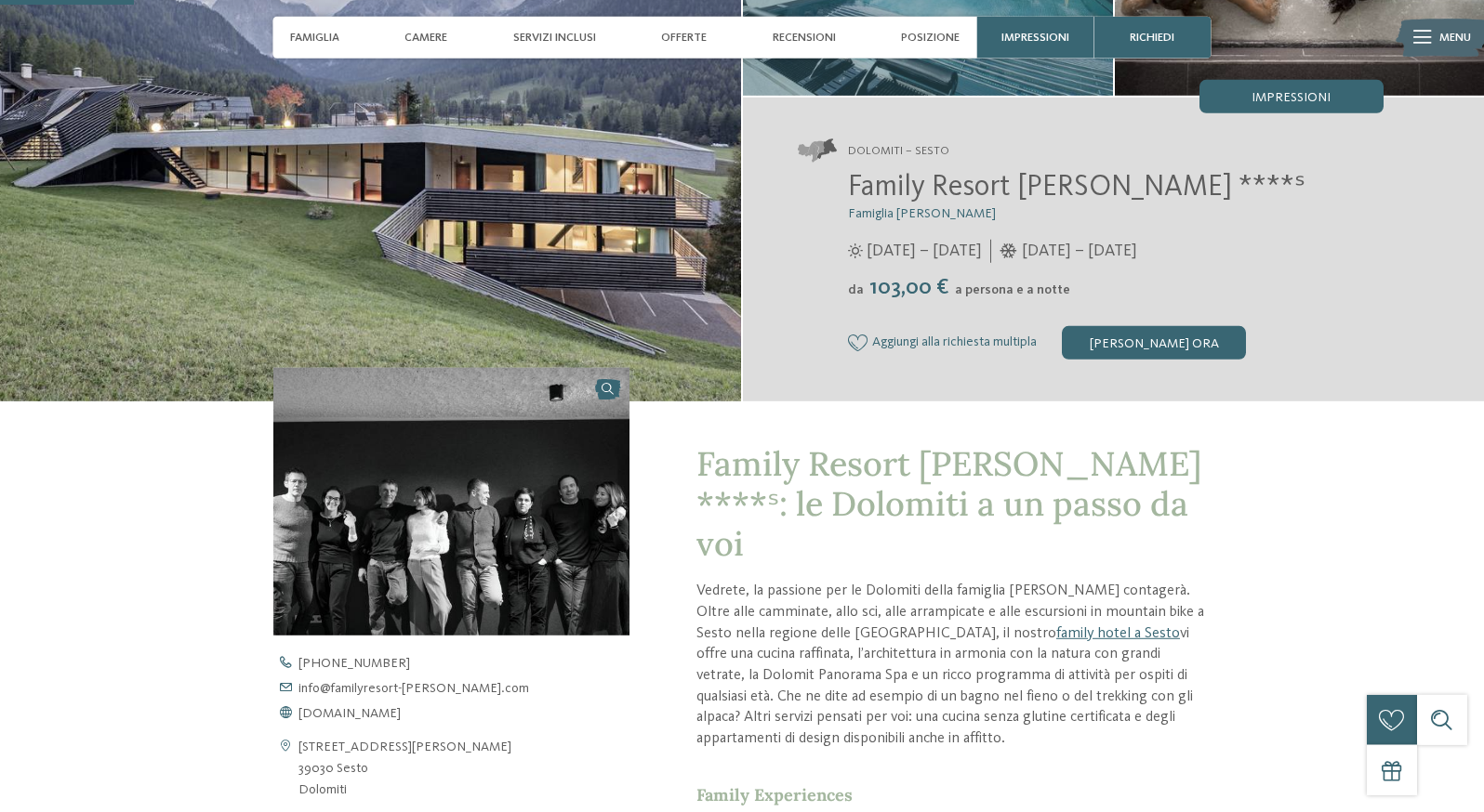
scroll to position [190, 0]
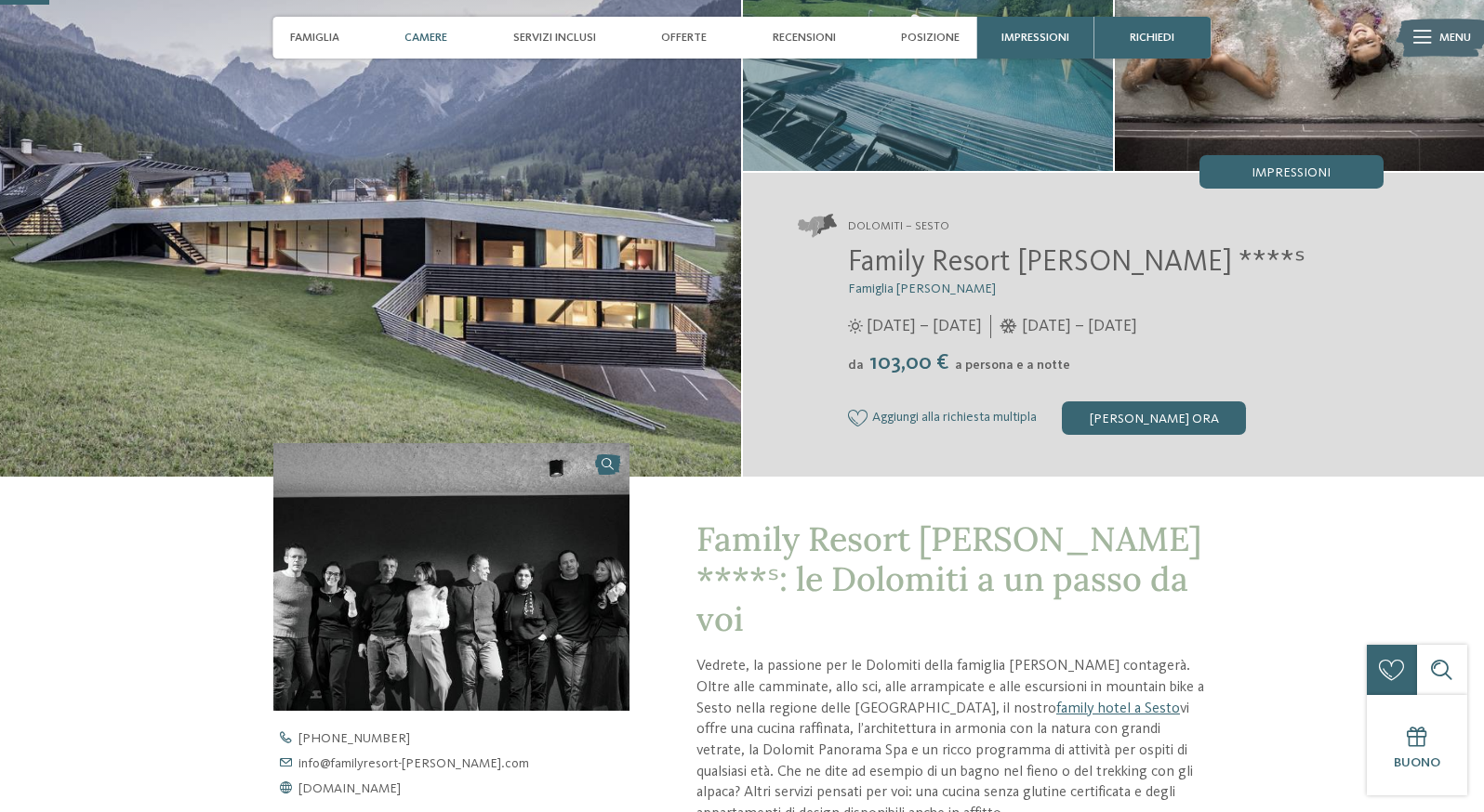
click at [405, 42] on span "Camere" at bounding box center [426, 38] width 43 height 14
click at [290, 43] on span "Famiglia" at bounding box center [315, 38] width 49 height 14
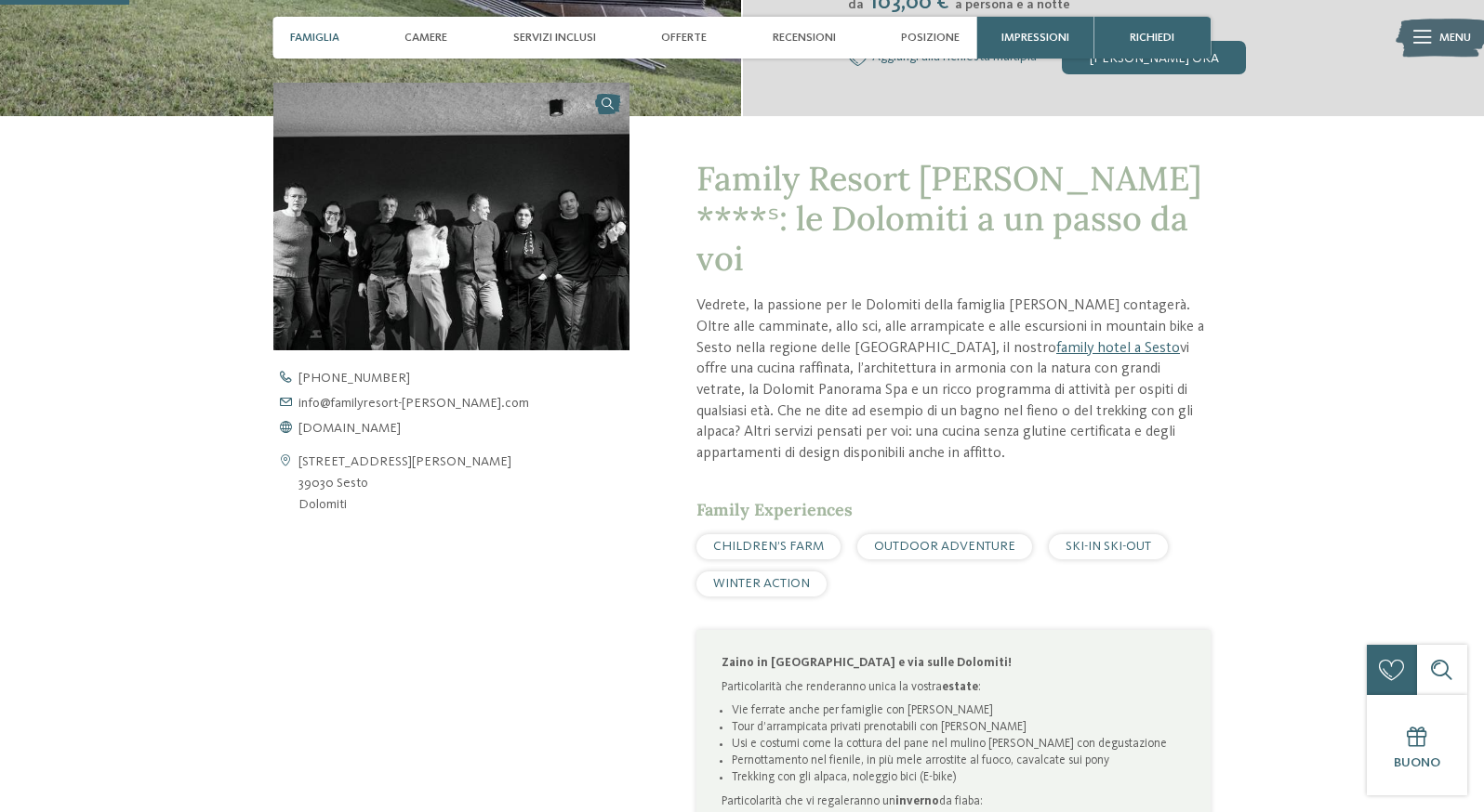
scroll to position [608, 0]
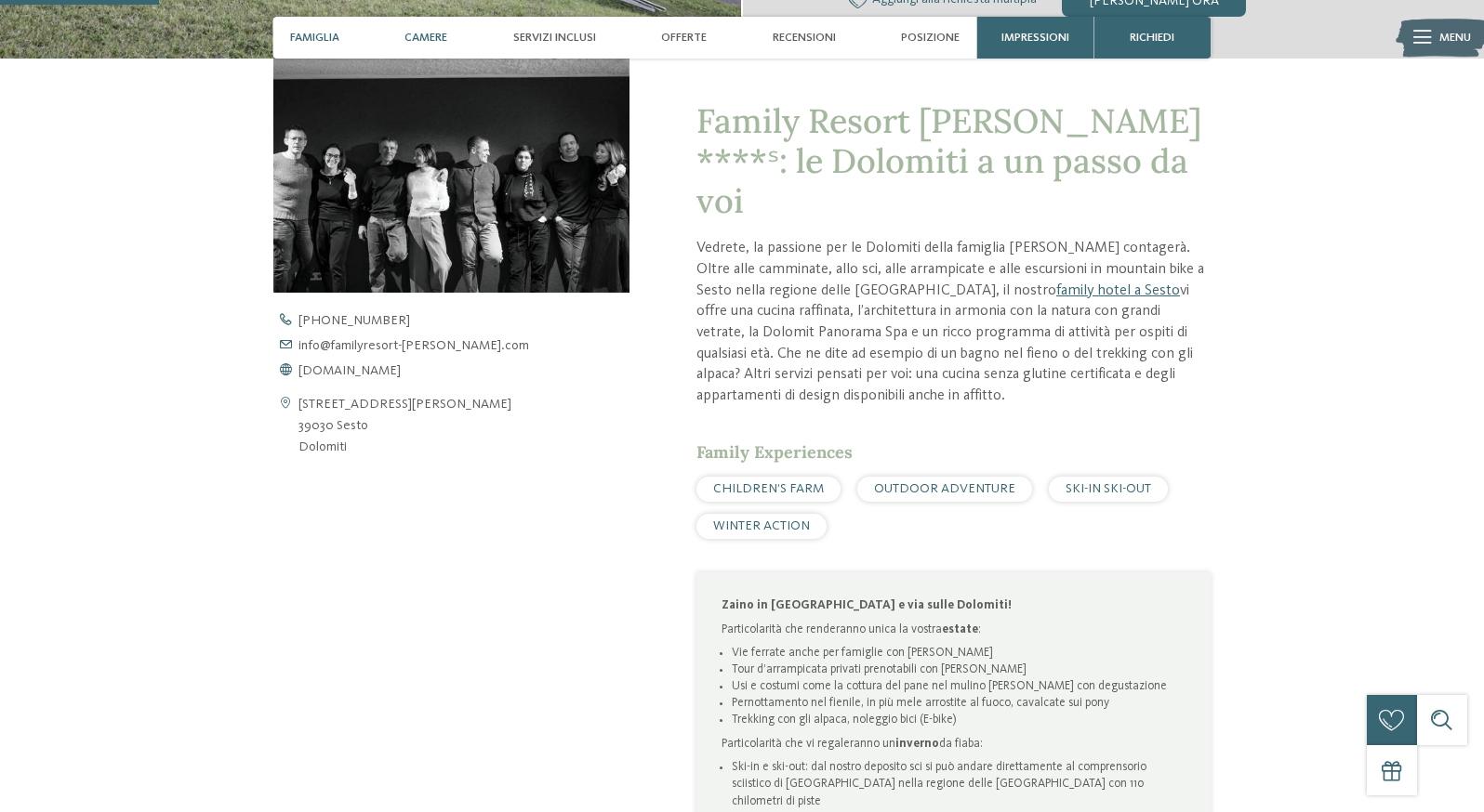
click at [405, 44] on span "Camere" at bounding box center [426, 38] width 43 height 14
click at [543, 44] on span "Servizi inclusi" at bounding box center [554, 38] width 82 height 14
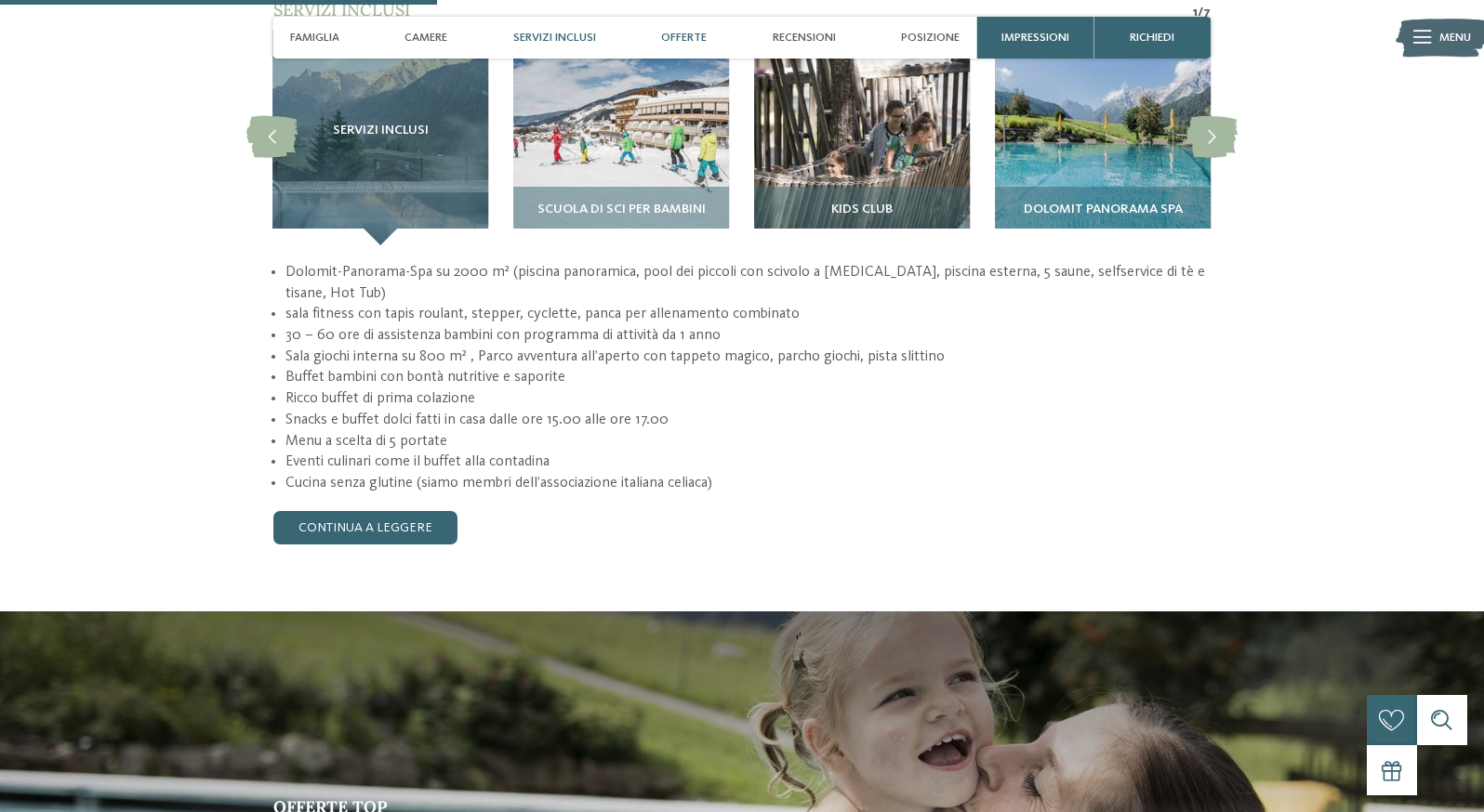
click at [669, 31] on div "Offerte" at bounding box center [683, 37] width 62 height 42
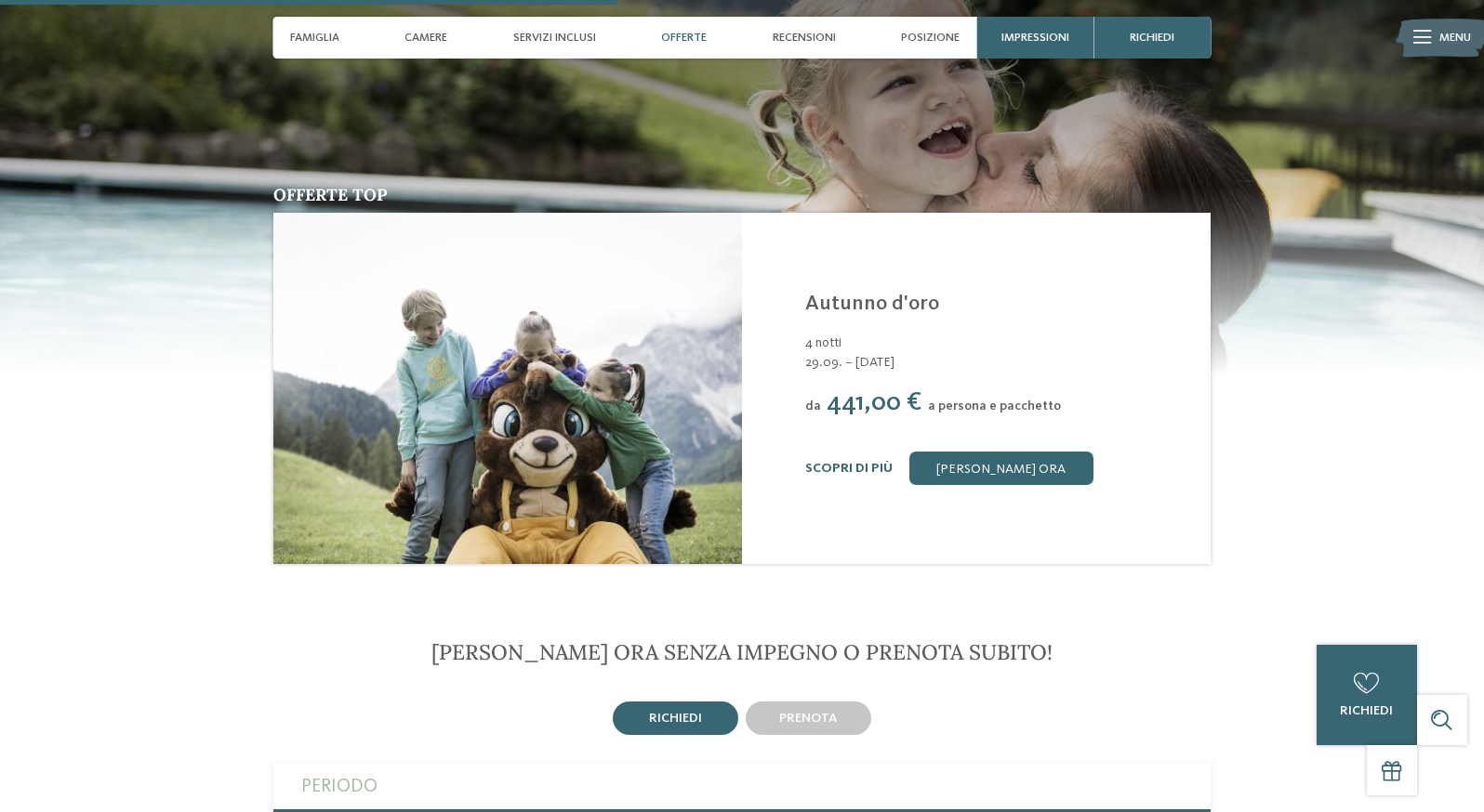
scroll to position [2368, 0]
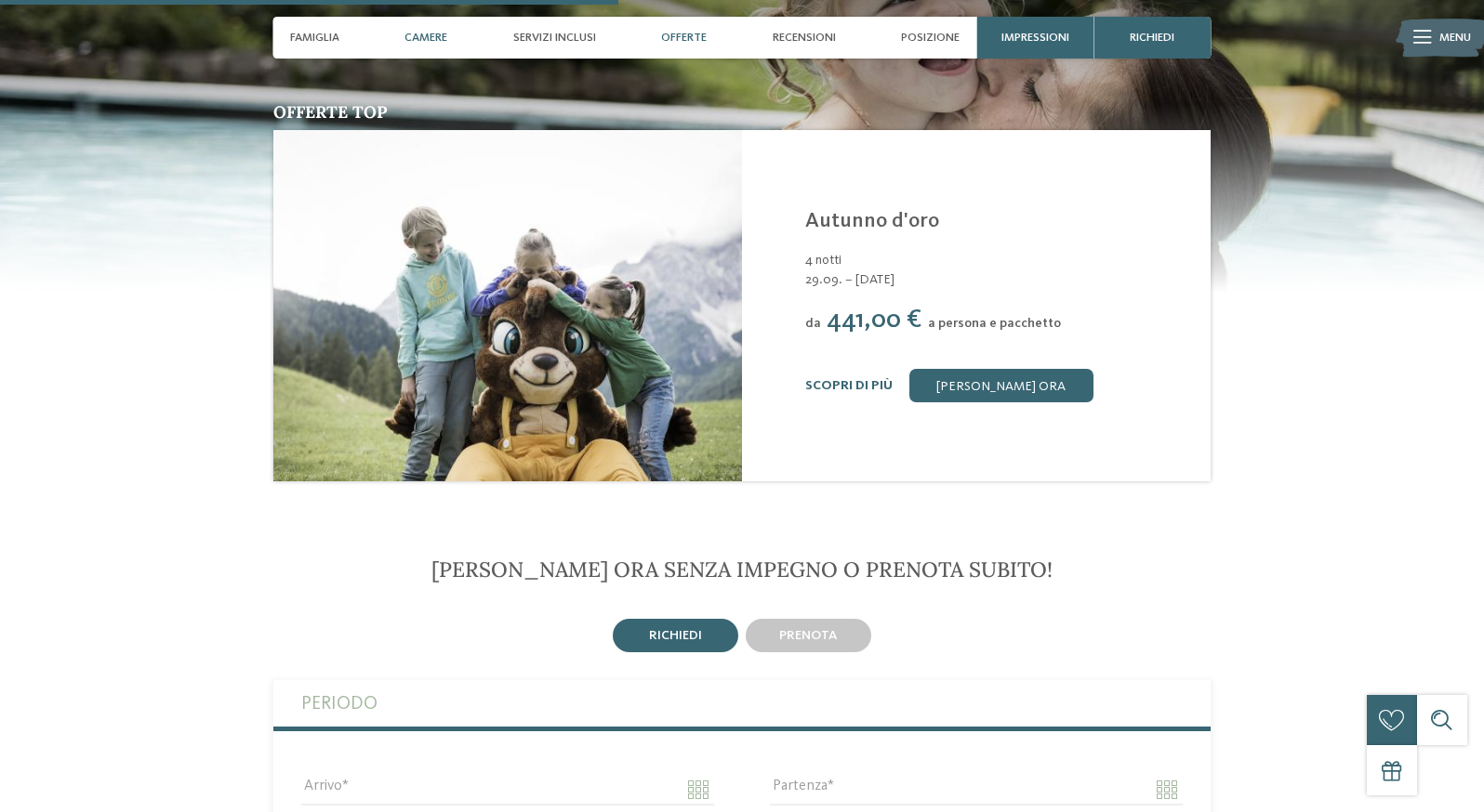
click at [409, 41] on span "Camere" at bounding box center [426, 38] width 43 height 14
click at [408, 42] on span "Camere" at bounding box center [426, 38] width 43 height 14
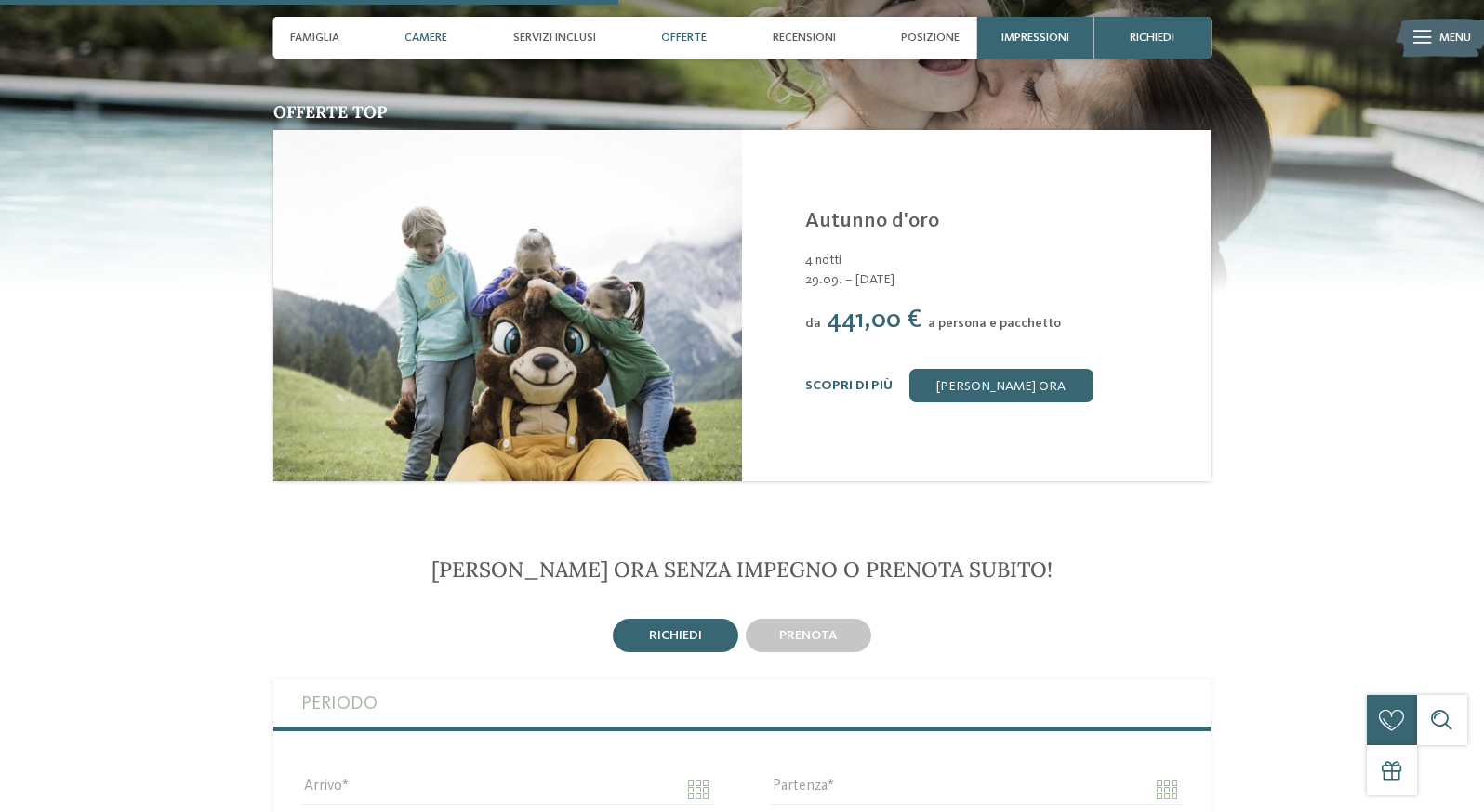
click at [408, 42] on span "Camere" at bounding box center [426, 38] width 43 height 14
click at [1174, 36] on span "richiedi" at bounding box center [1152, 38] width 45 height 14
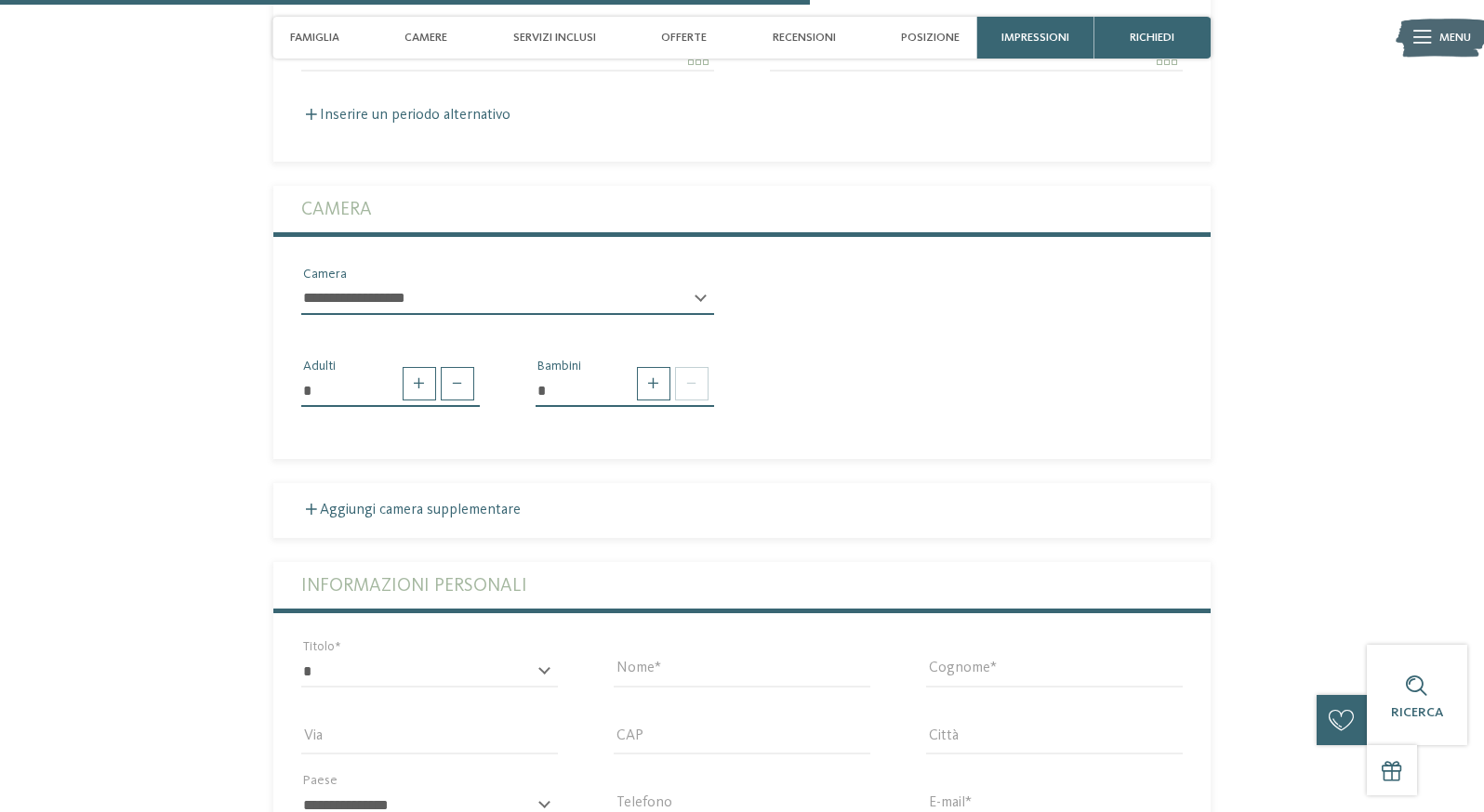
scroll to position [3104, 0]
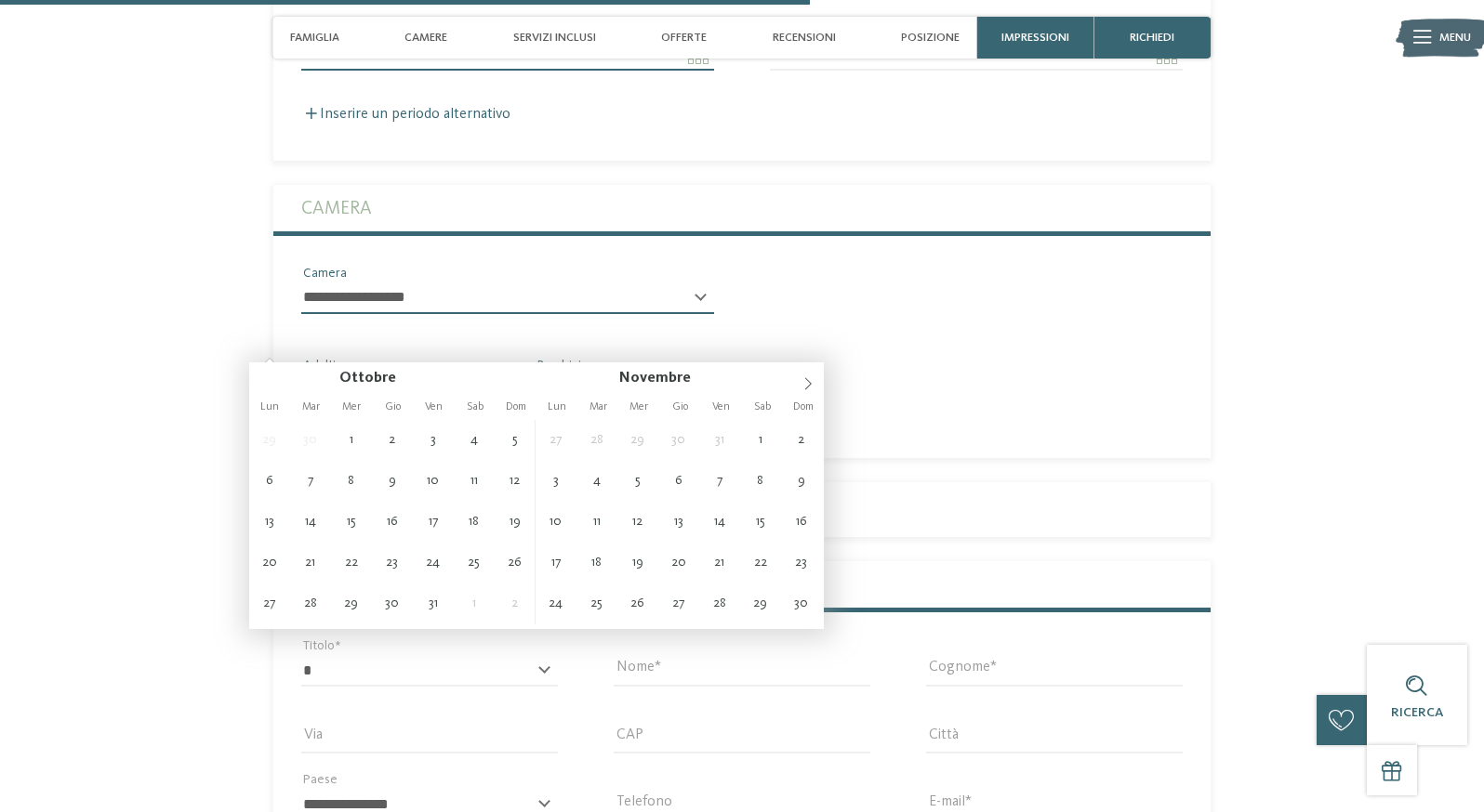
click at [398, 71] on input "Arrivo" at bounding box center [507, 54] width 412 height 32
click at [815, 382] on span at bounding box center [807, 378] width 32 height 32
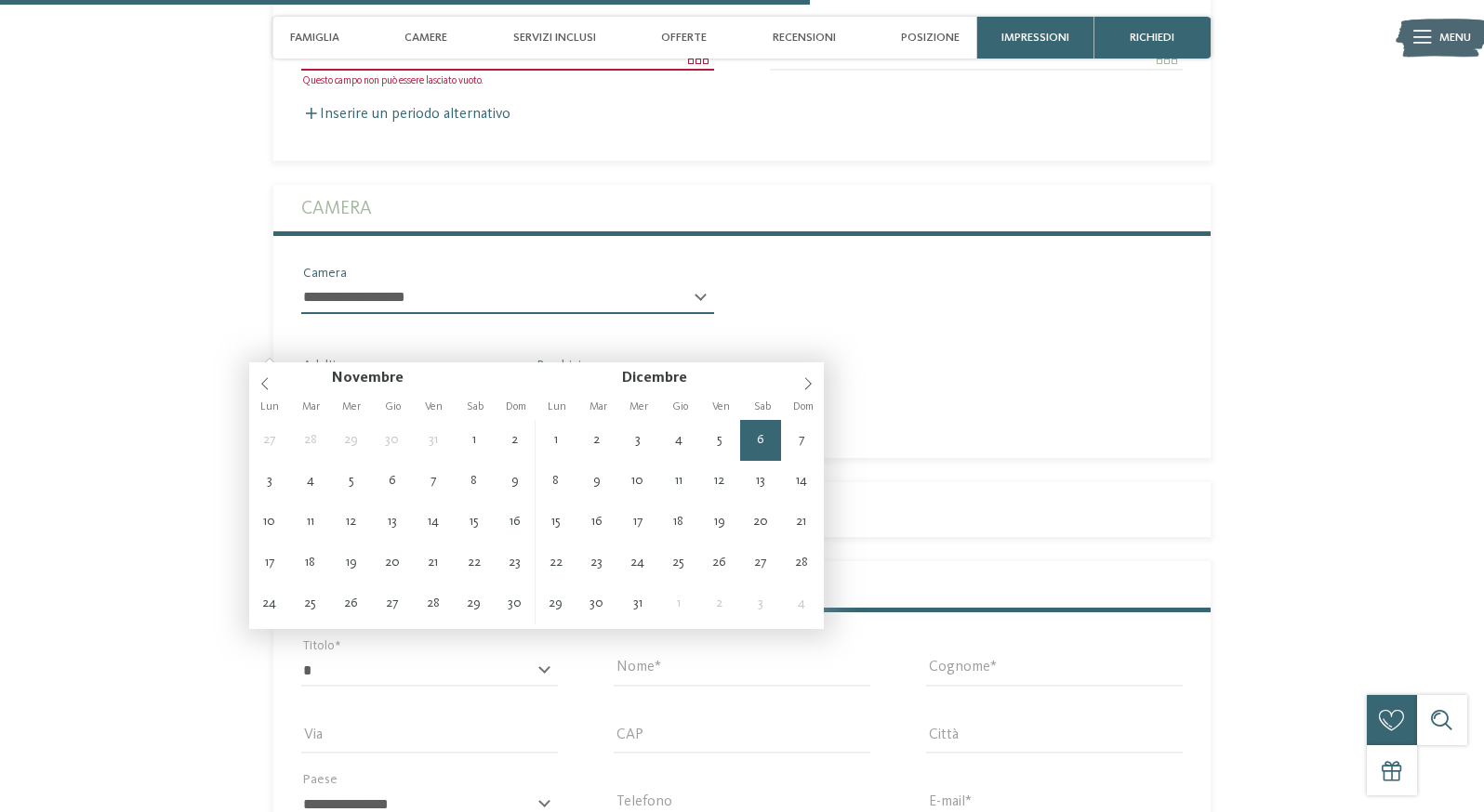
type input "**********"
type input "****"
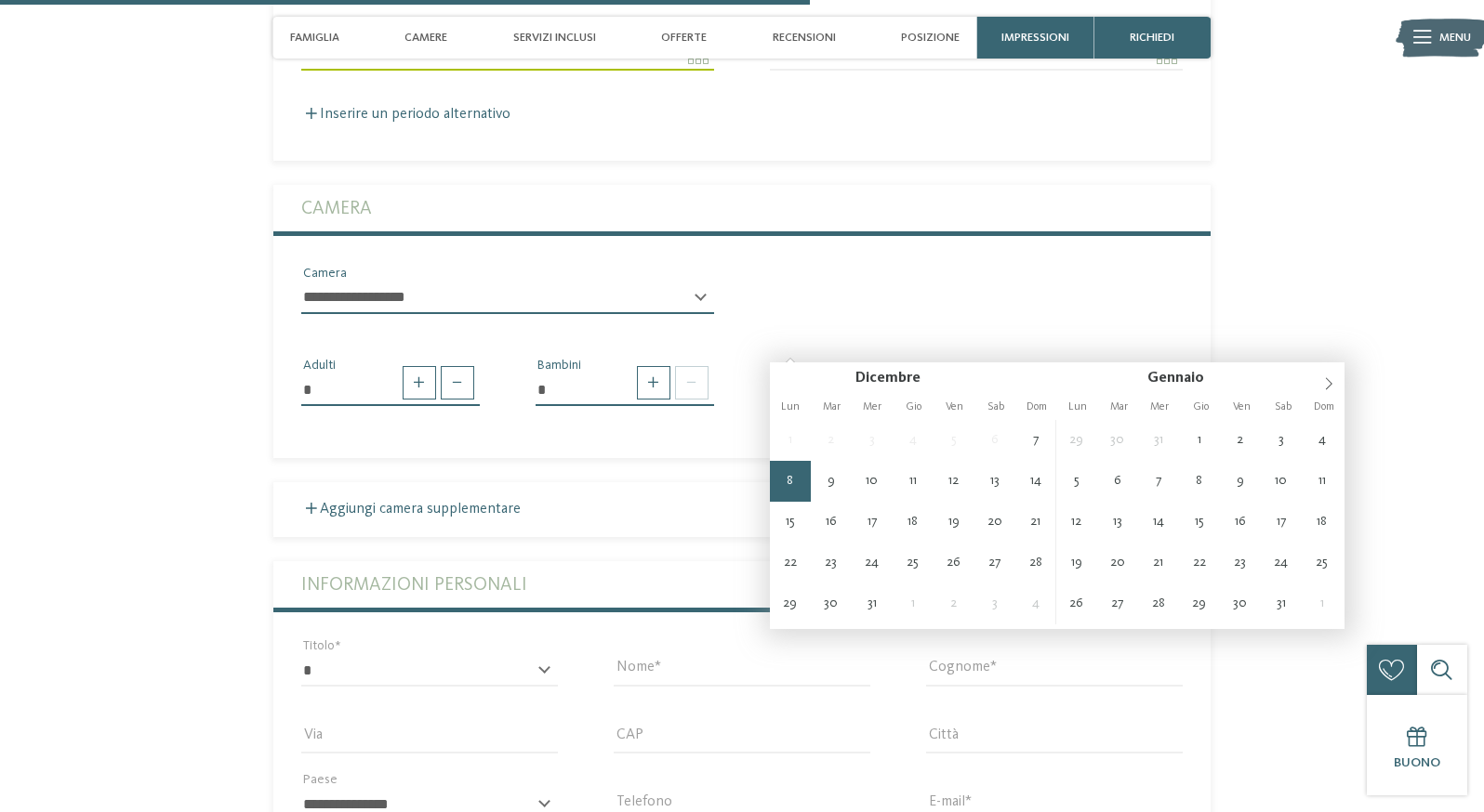
type input "**********"
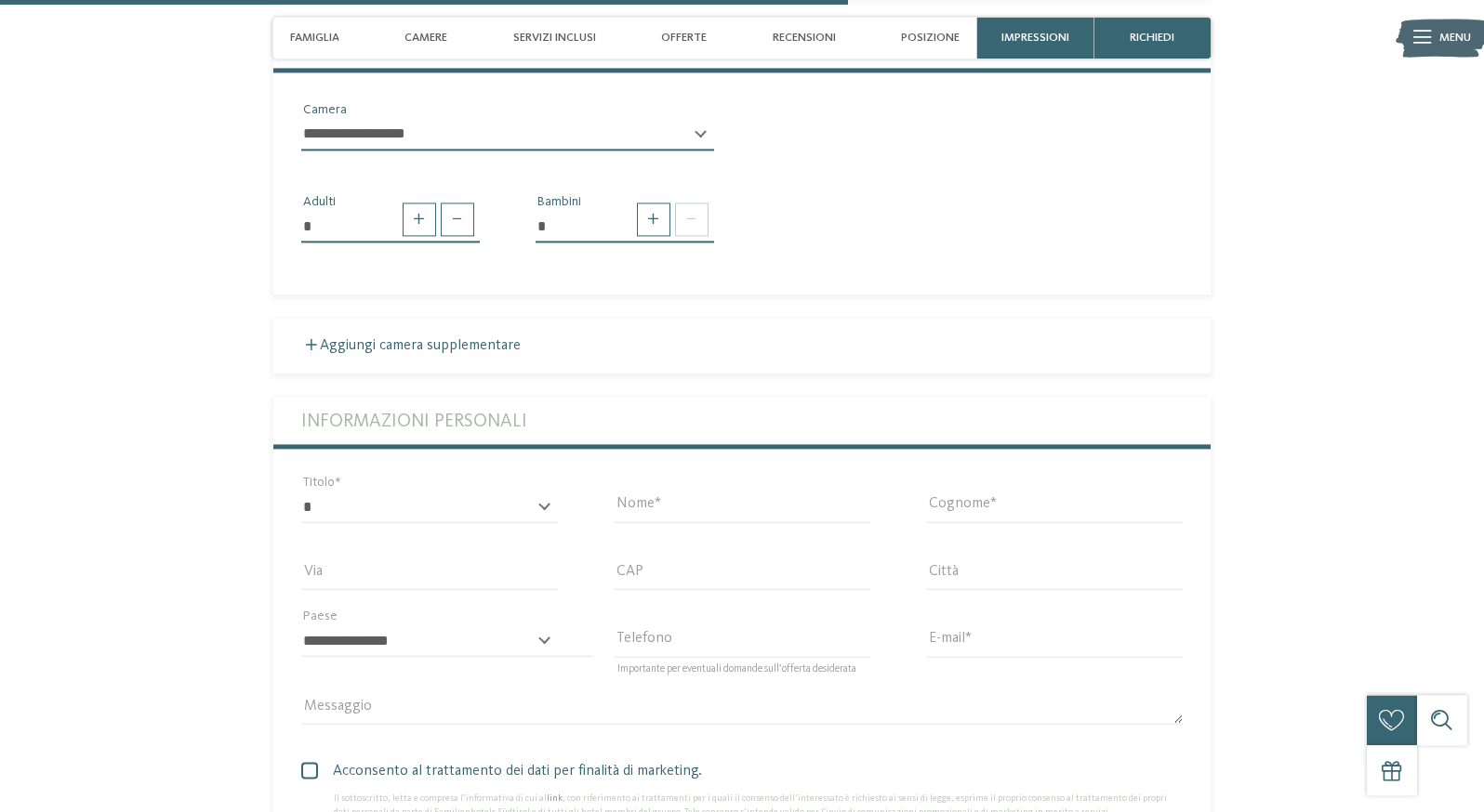
scroll to position [3293, 0]
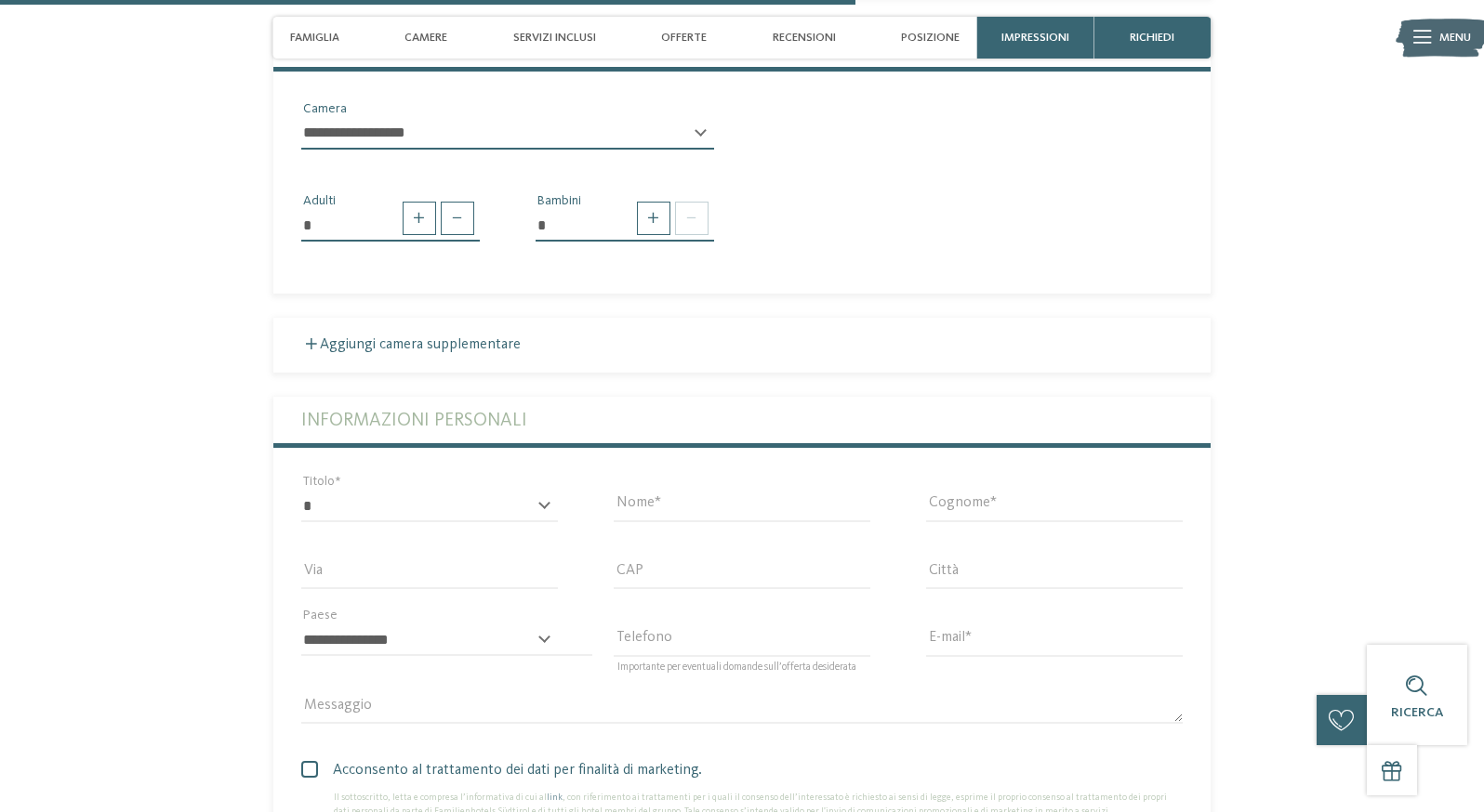
select select "*****"
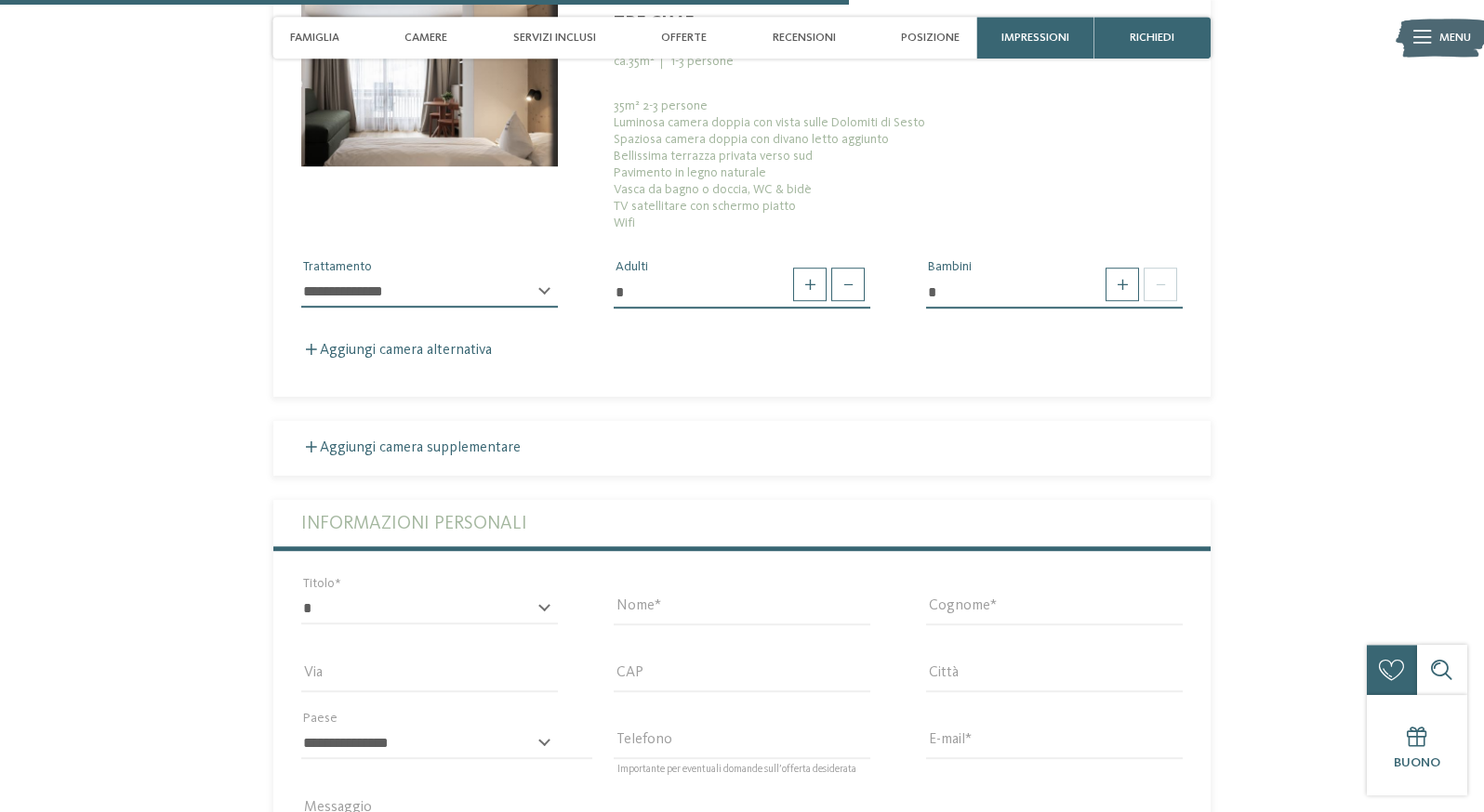
scroll to position [3483, 0]
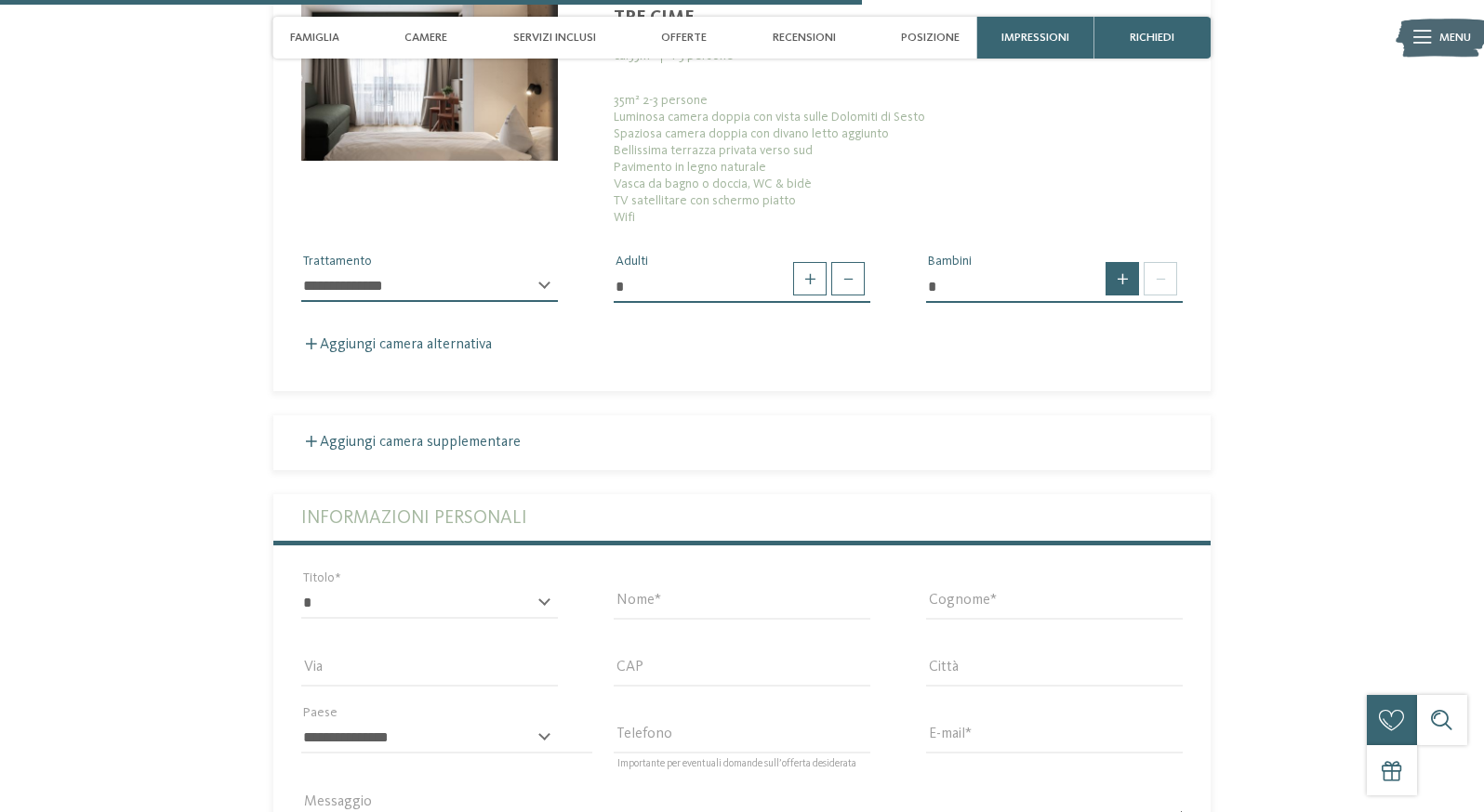
click at [1138, 295] on span at bounding box center [1122, 279] width 34 height 34
type input "*"
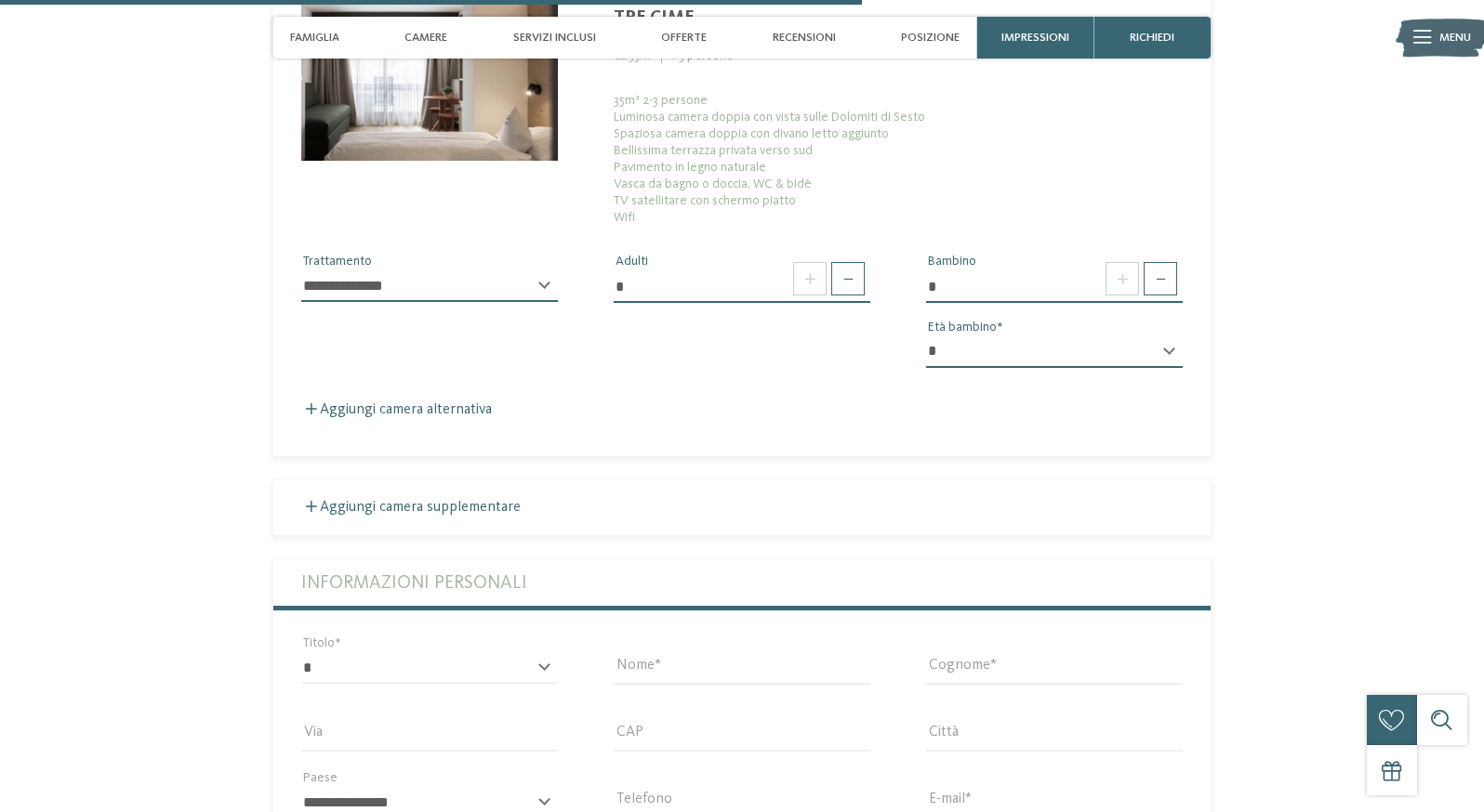
select select "**"
click option "**" at bounding box center [0, 0] width 0 height 0
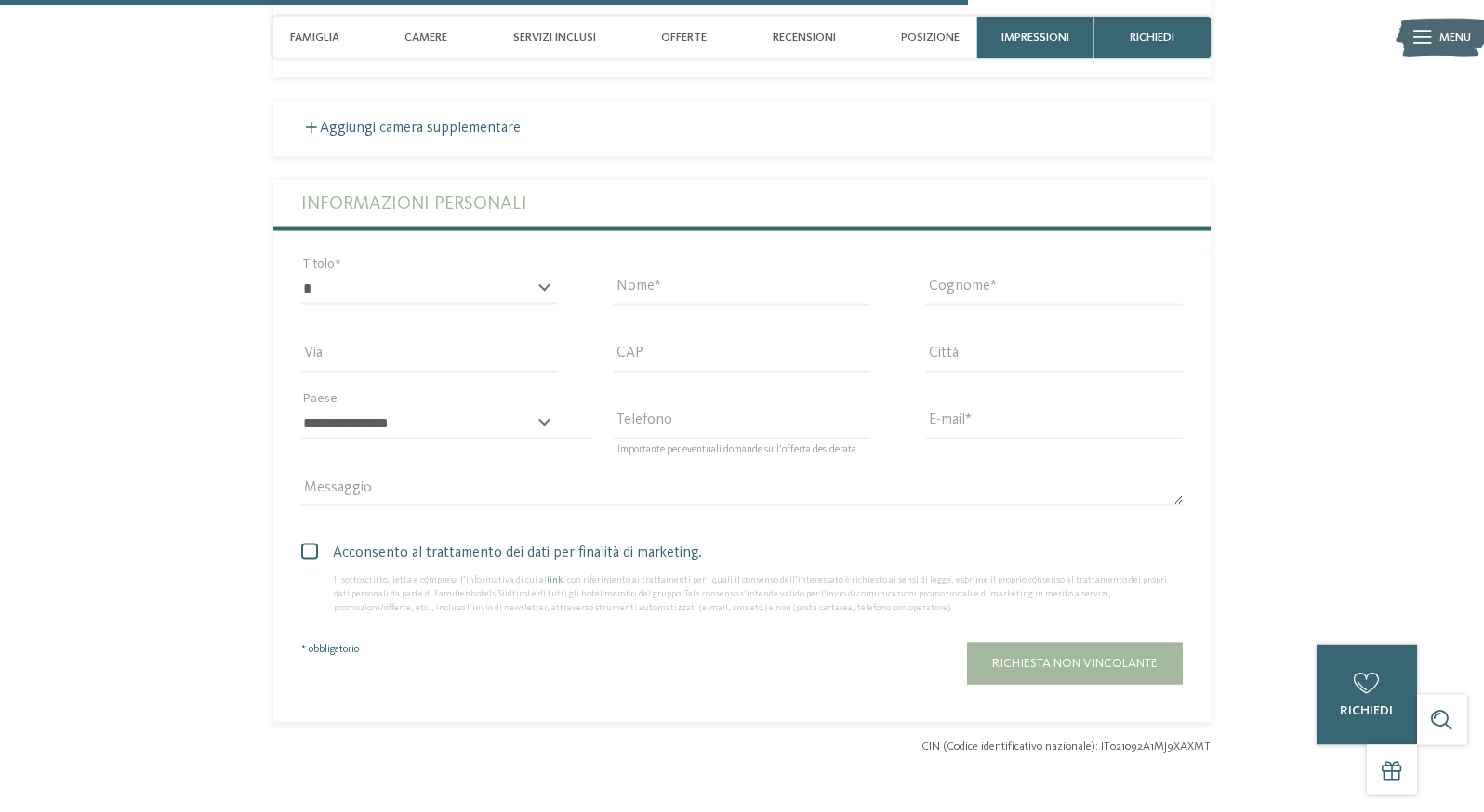
scroll to position [3956, 0]
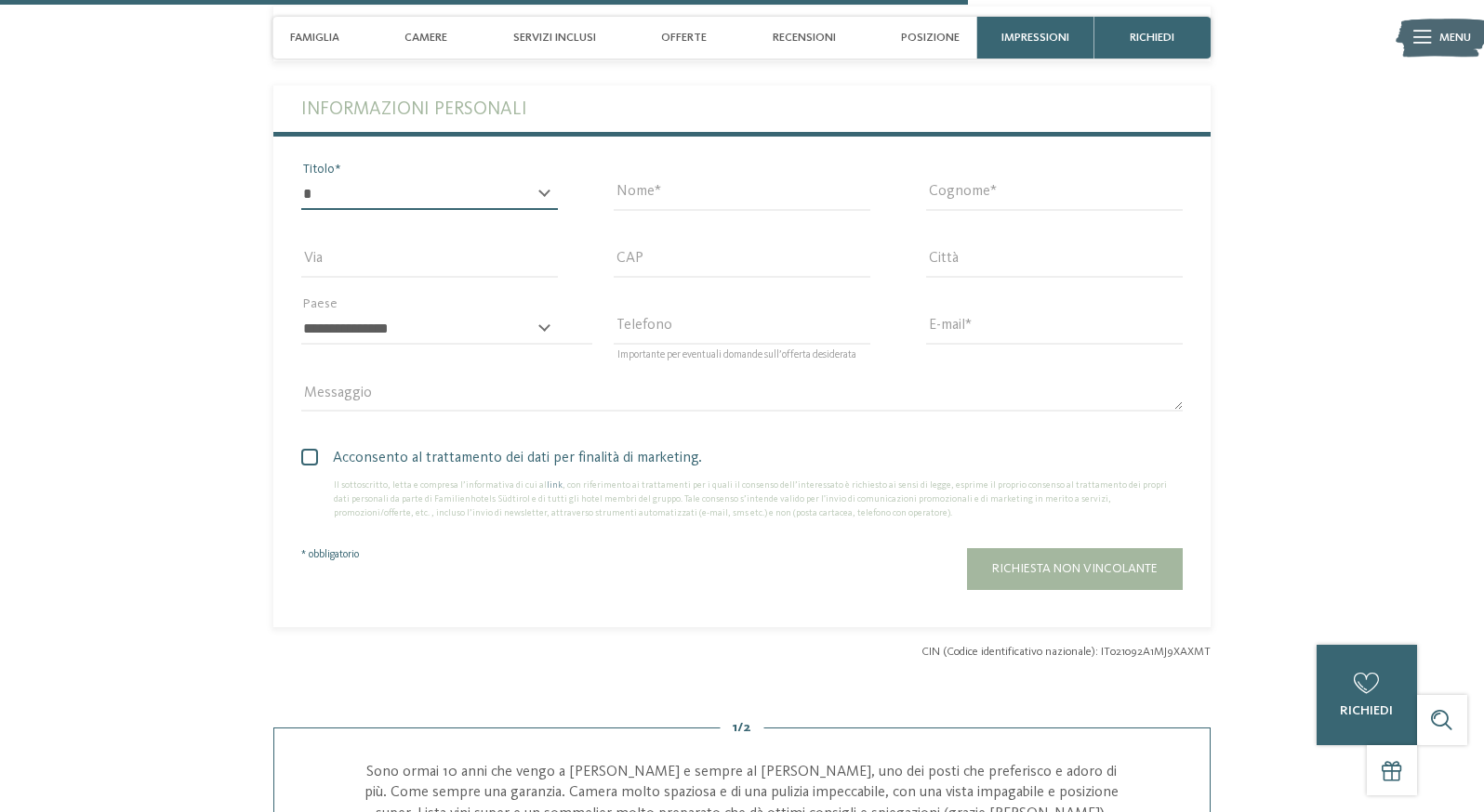
click at [301, 178] on select "* ****** ******* ******** ******" at bounding box center [429, 194] width 257 height 32
select select "*"
click option "********" at bounding box center [0, 0] width 0 height 0
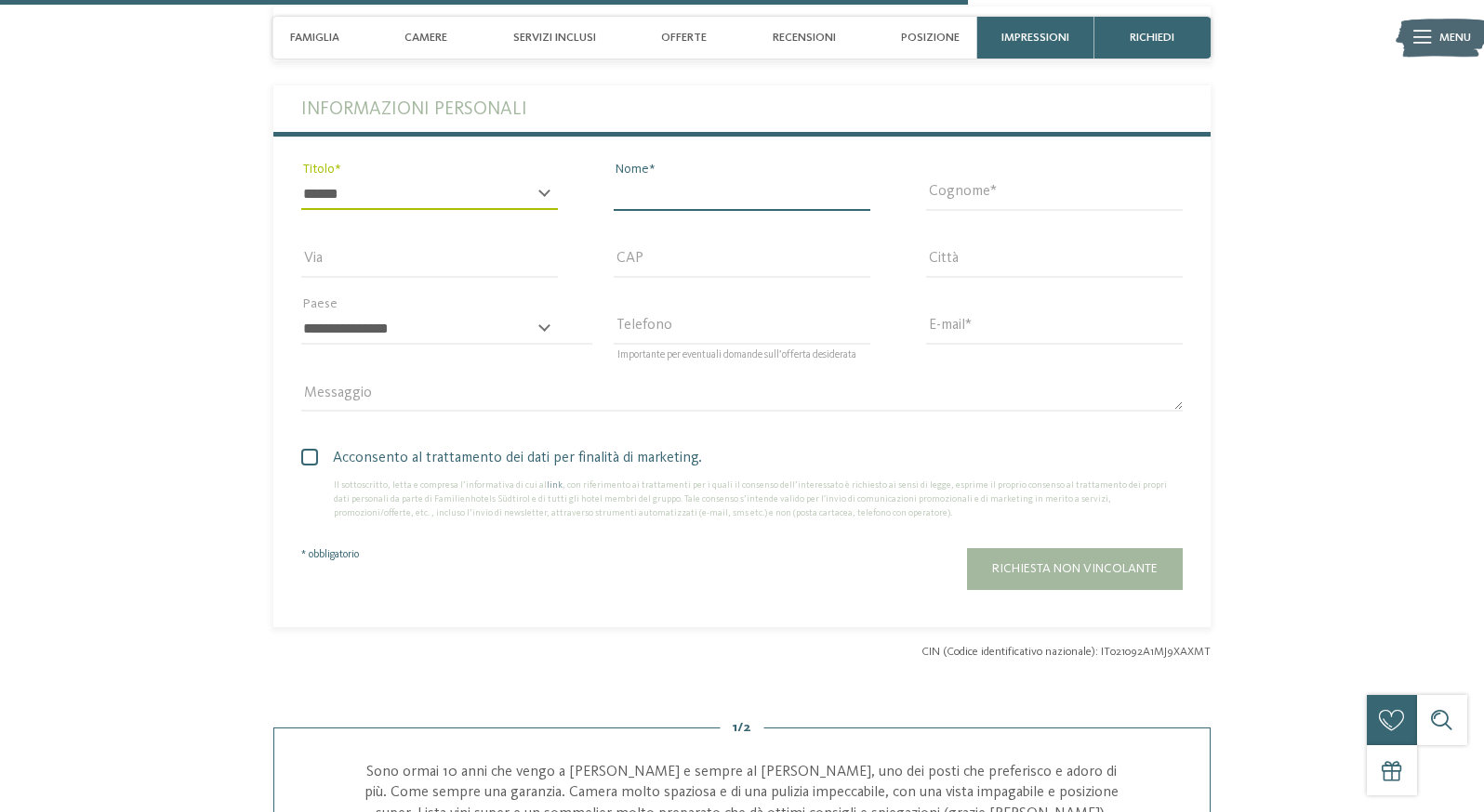
click at [614, 210] on input "Nome" at bounding box center [742, 194] width 257 height 32
type input "*******"
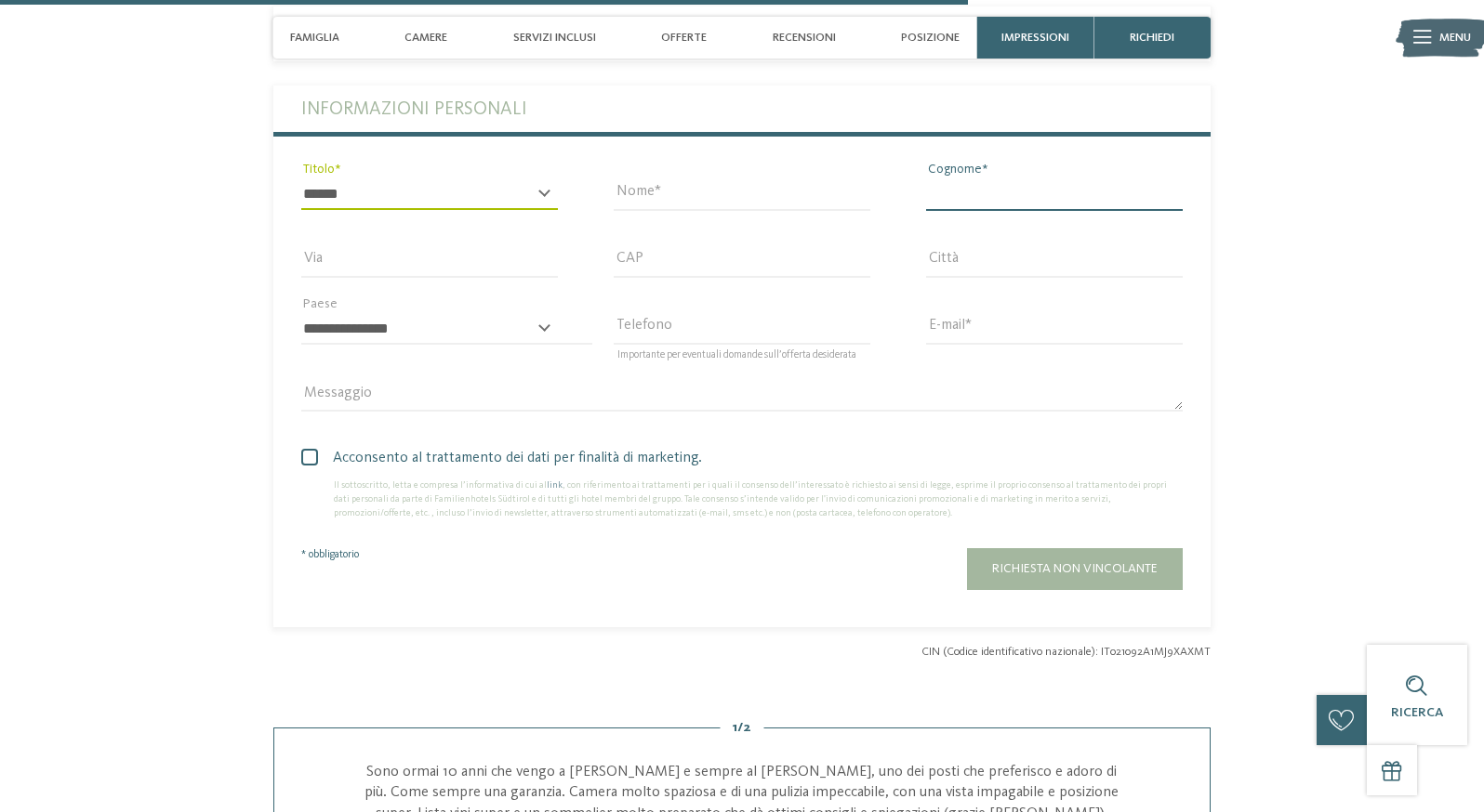
click at [986, 210] on input "Cognome" at bounding box center [1054, 194] width 257 height 32
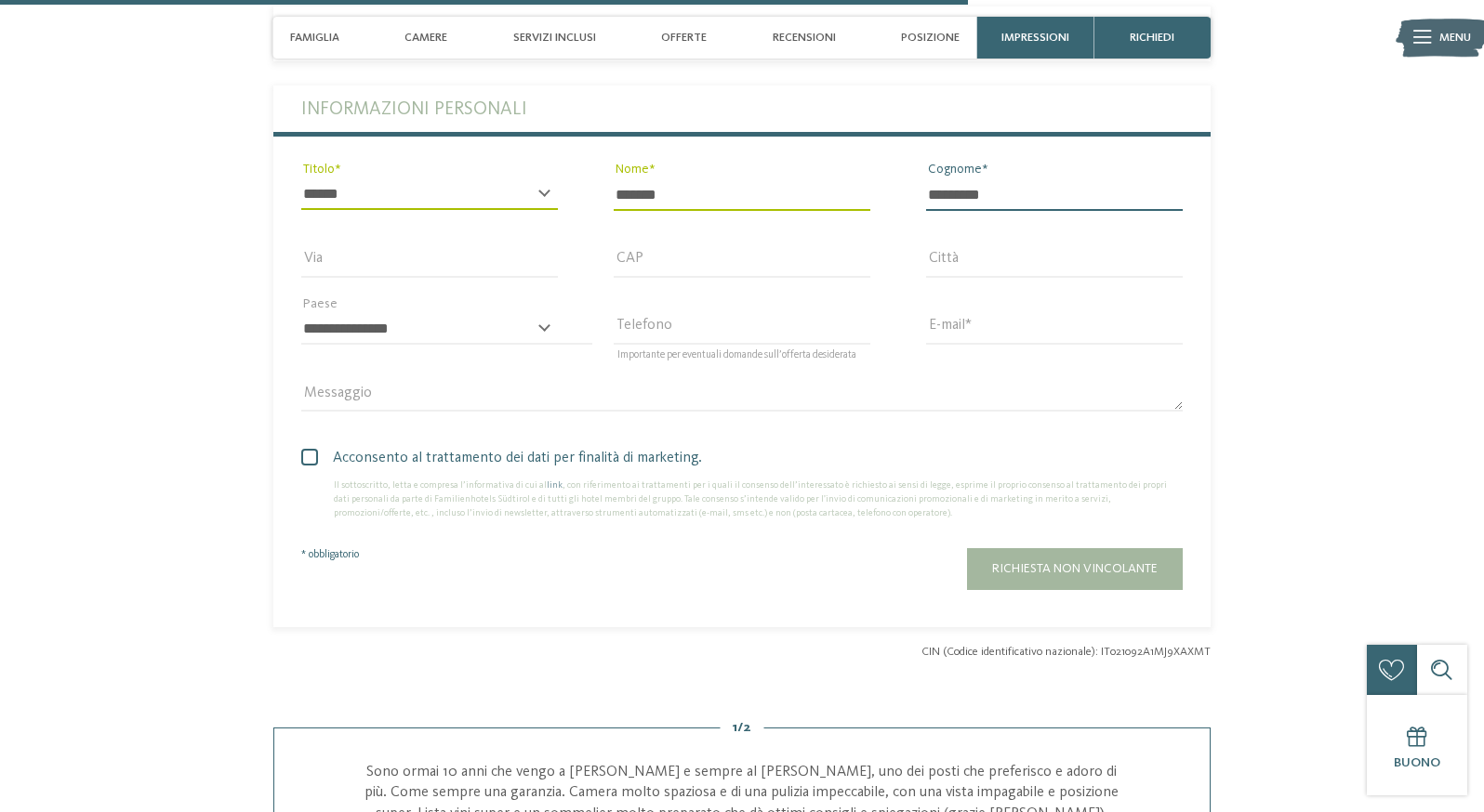
type input "*********"
click at [301, 314] on select "**********" at bounding box center [446, 329] width 291 height 32
select select "**"
click option "******" at bounding box center [0, 0] width 0 height 0
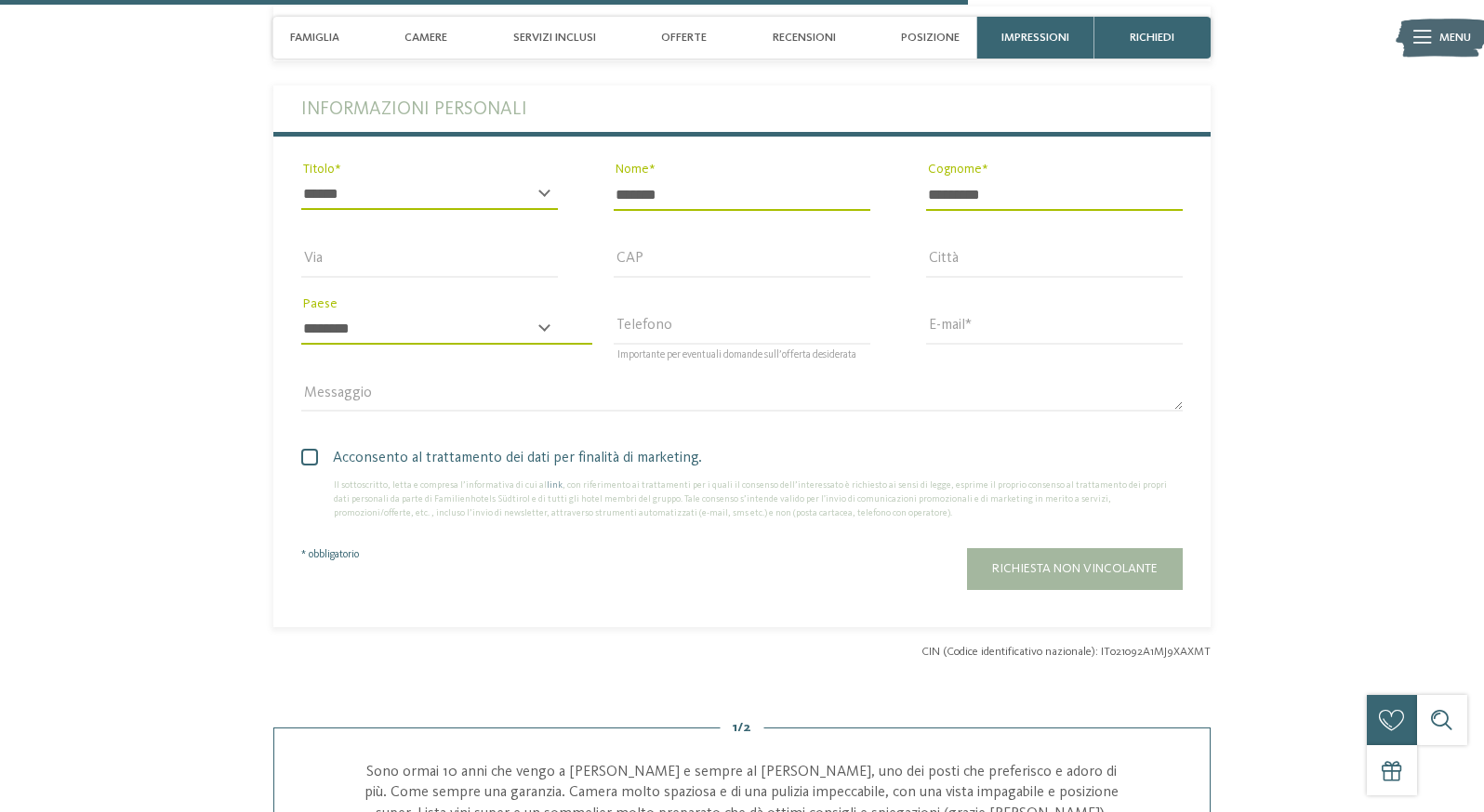
click at [676, 294] on div "CAP" at bounding box center [742, 270] width 257 height 48
click at [676, 278] on input "CAP" at bounding box center [742, 261] width 257 height 32
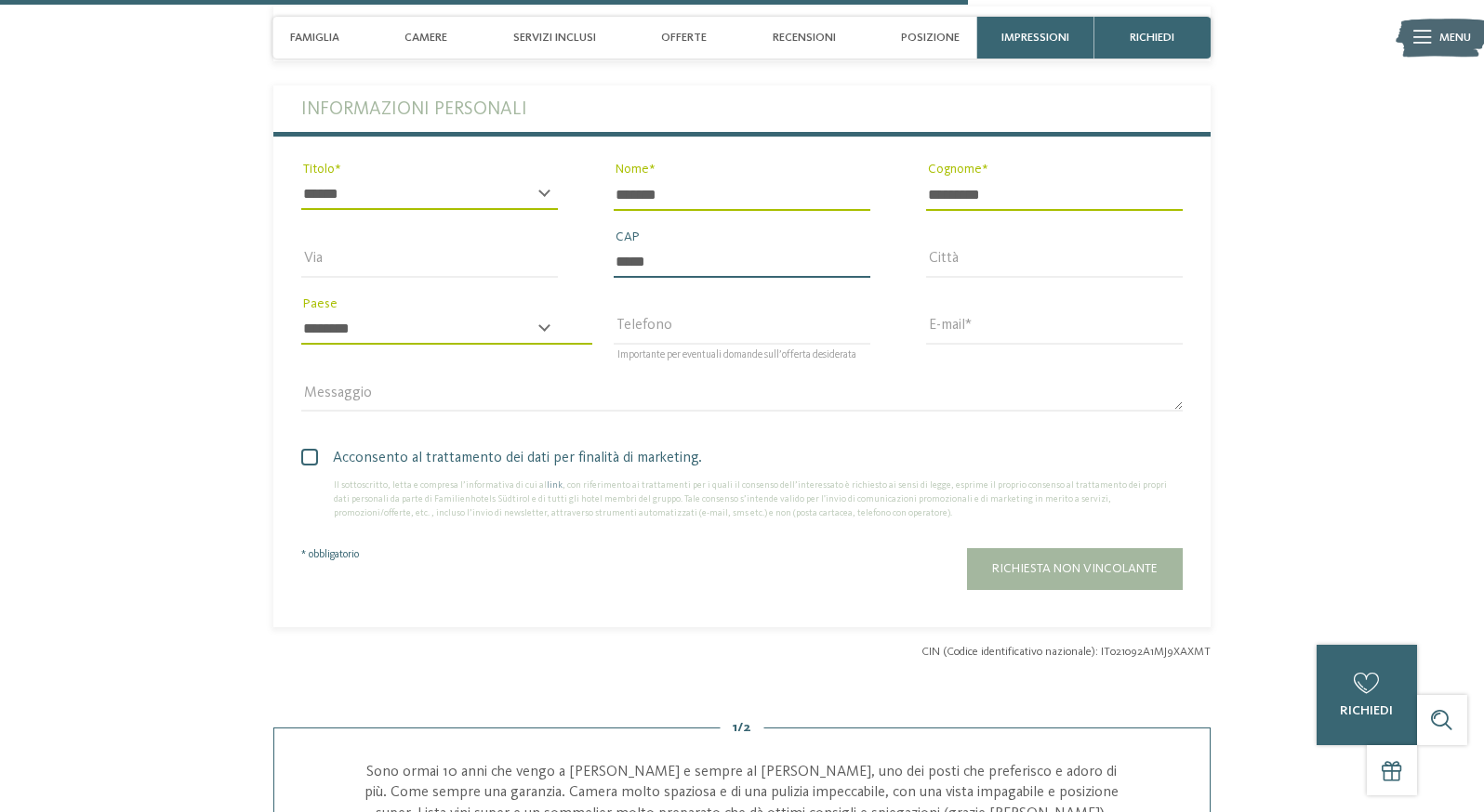
type input "*****"
click at [984, 345] on input "E-mail" at bounding box center [1054, 329] width 257 height 32
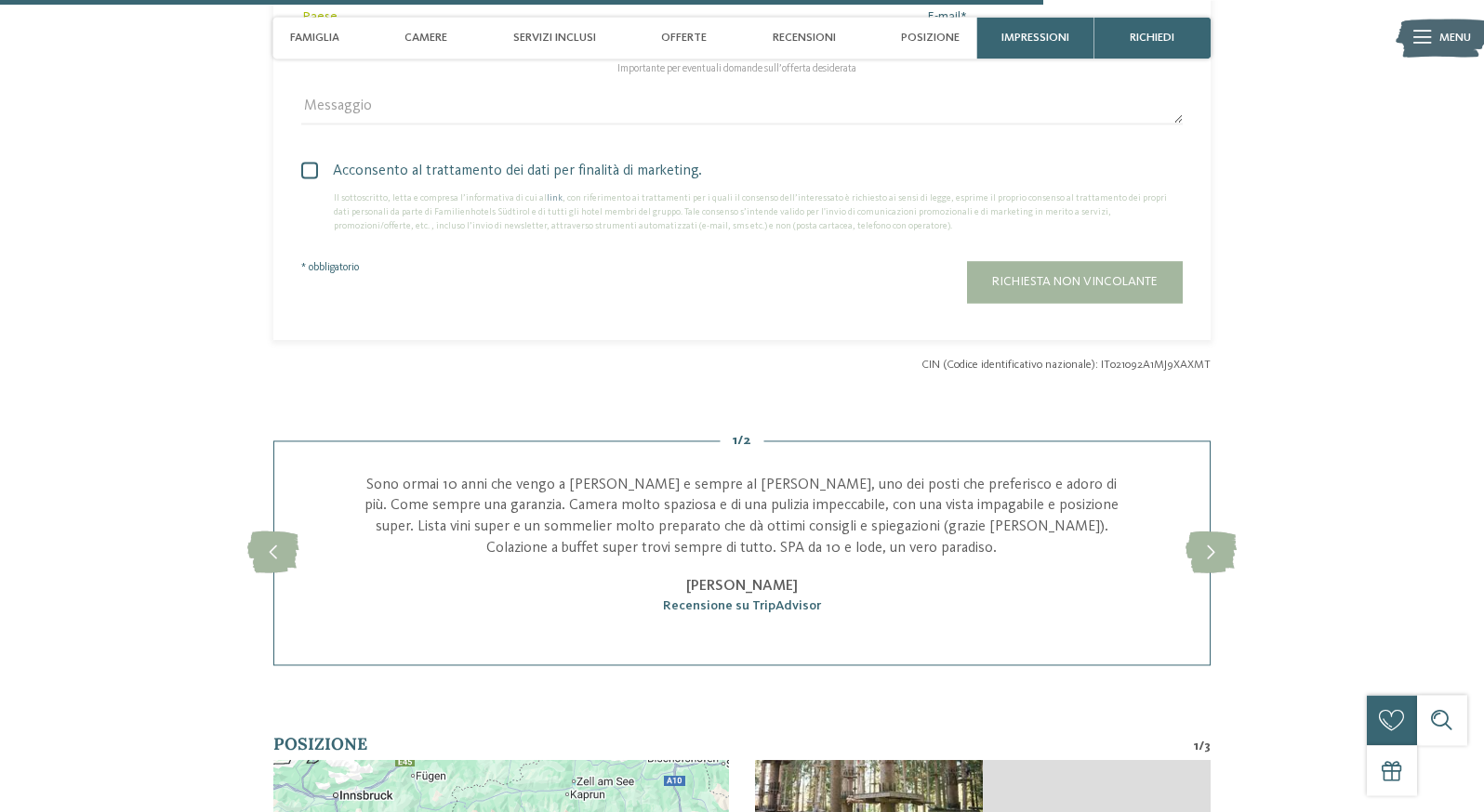
scroll to position [4336, 0]
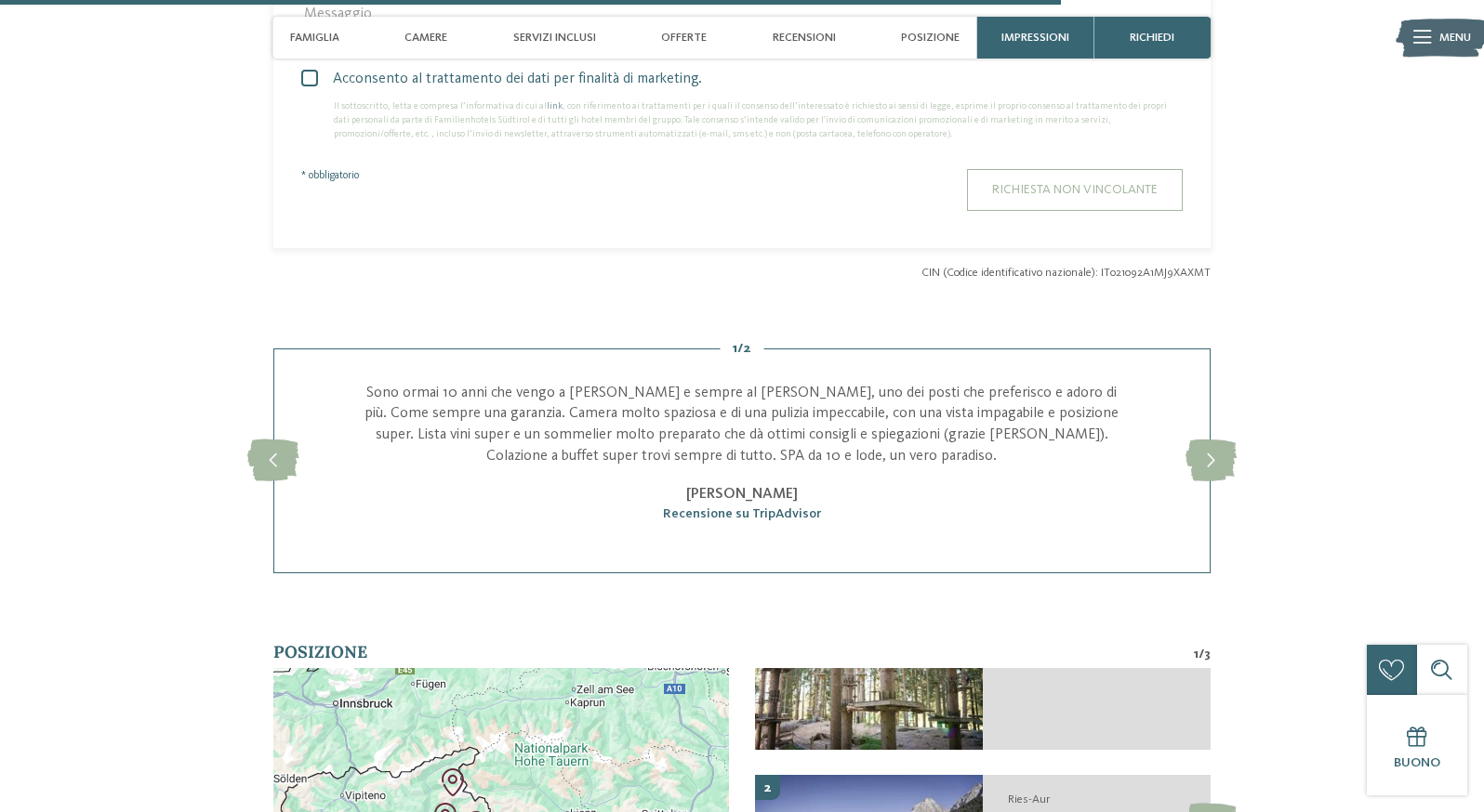
type input "**********"
click at [1075, 196] on span "Richiesta non vincolante" at bounding box center [1075, 189] width 166 height 13
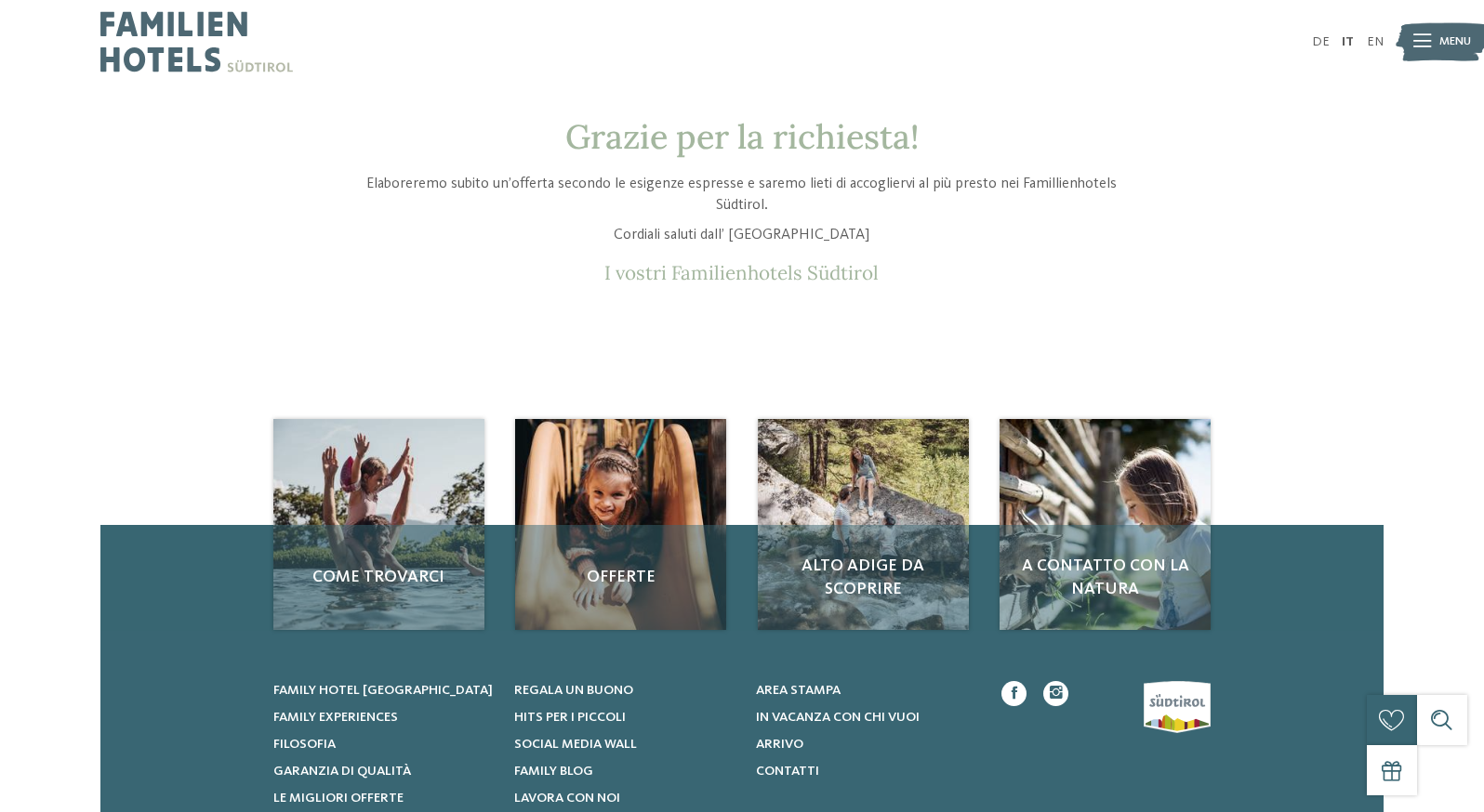
click at [203, 59] on img at bounding box center [197, 42] width 193 height 83
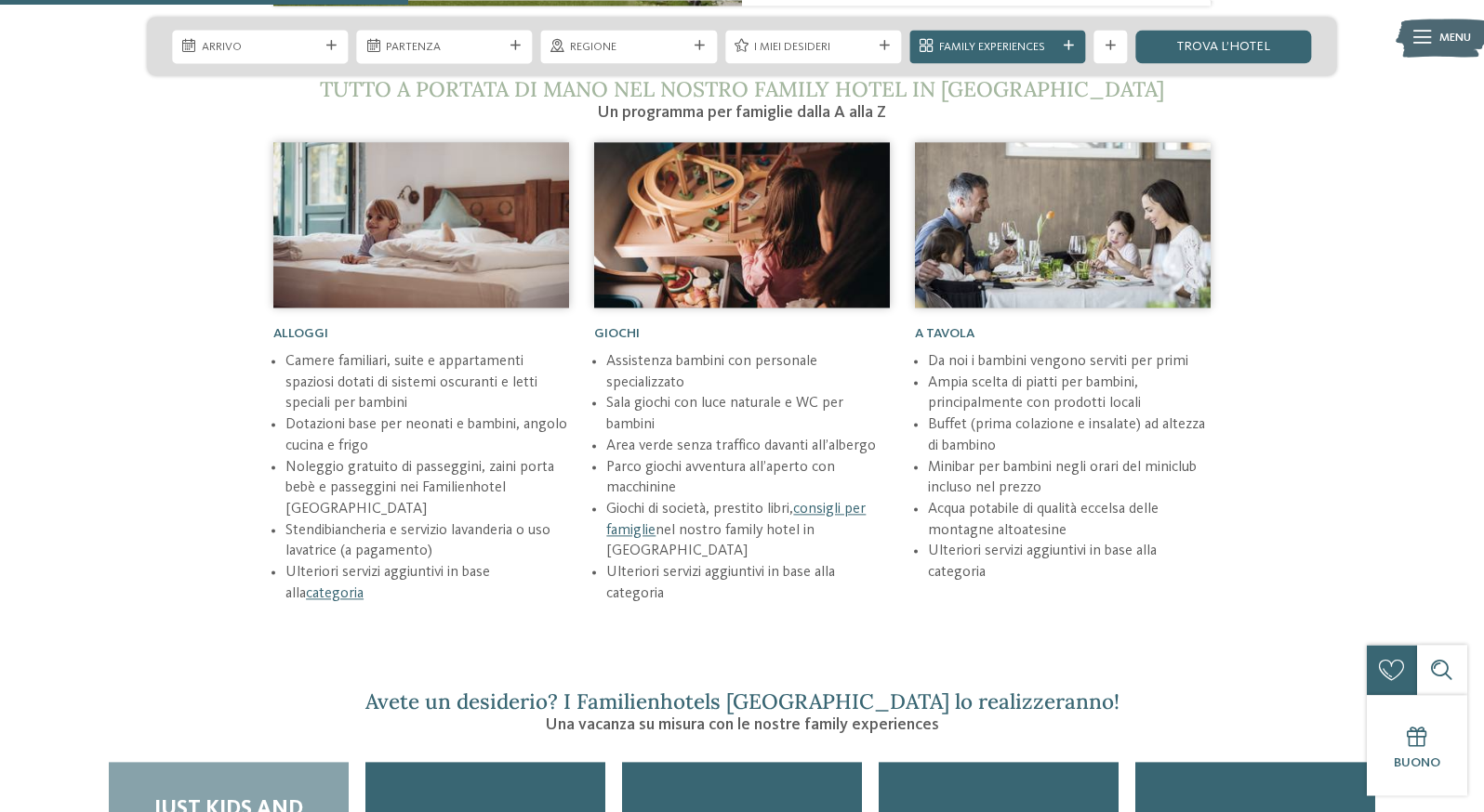
scroll to position [2275, 0]
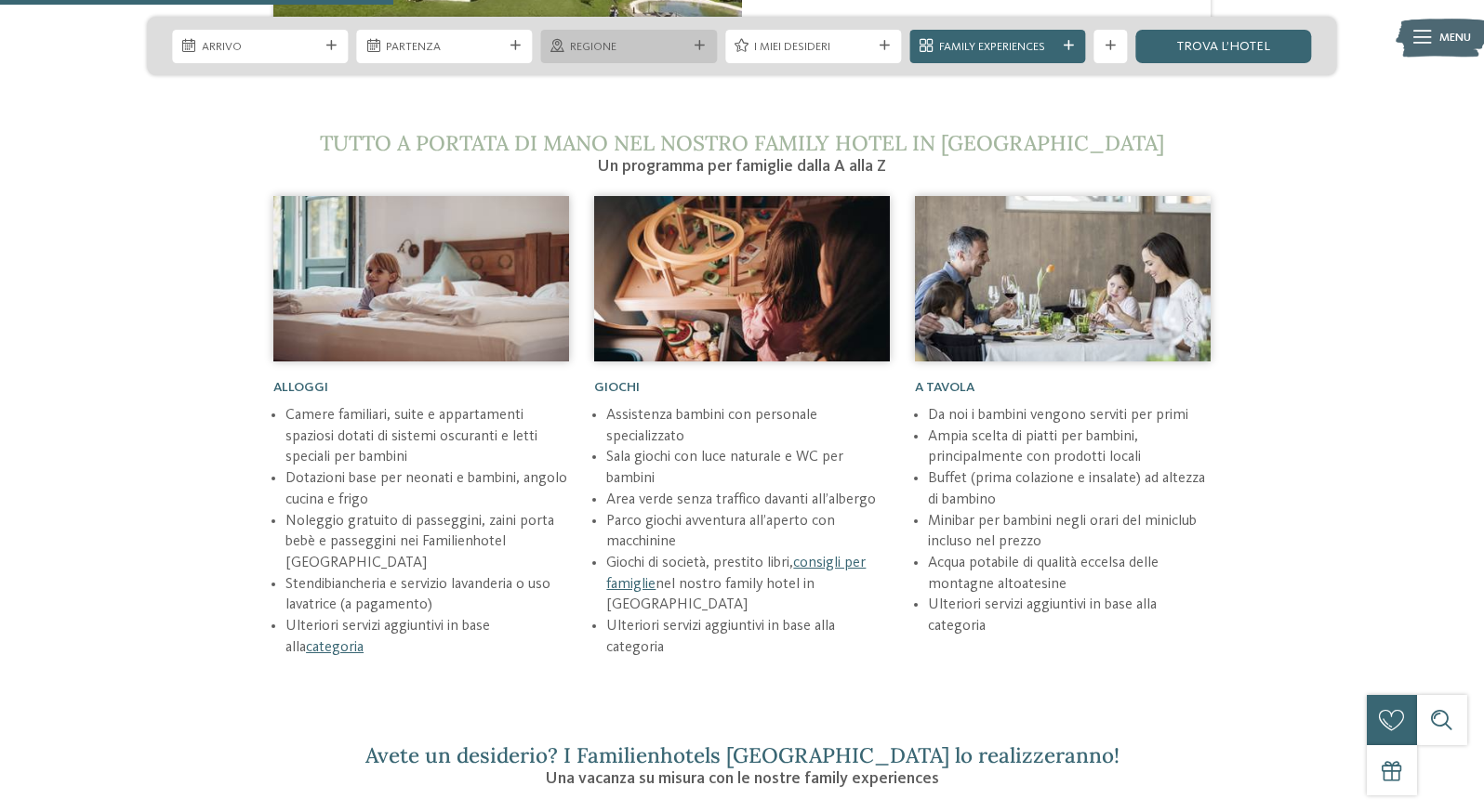
click at [676, 63] on div "Regione" at bounding box center [629, 46] width 176 height 34
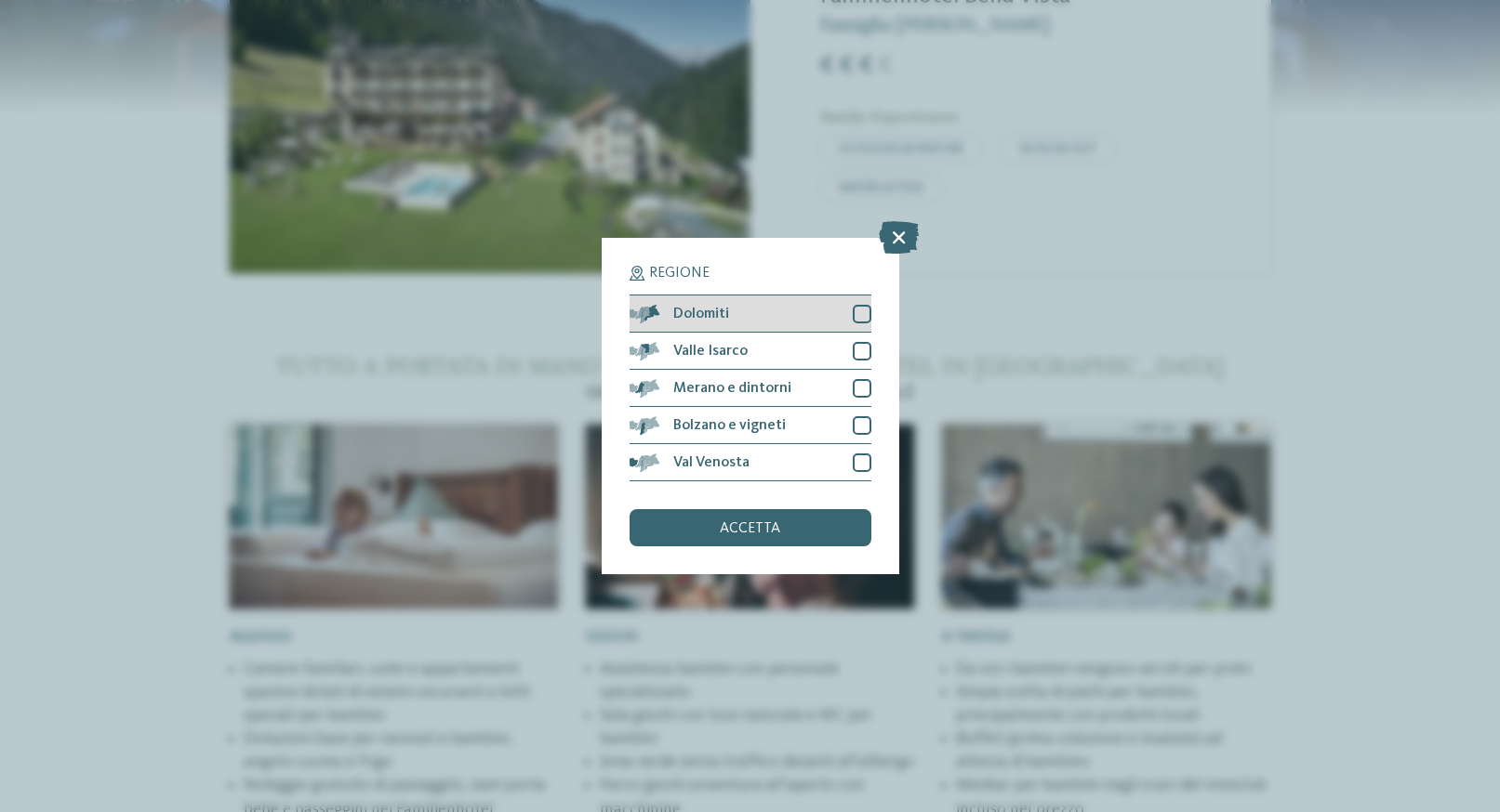
click at [746, 323] on div "Dolomiti" at bounding box center [750, 314] width 242 height 37
click at [767, 522] on span "accetta" at bounding box center [750, 528] width 60 height 15
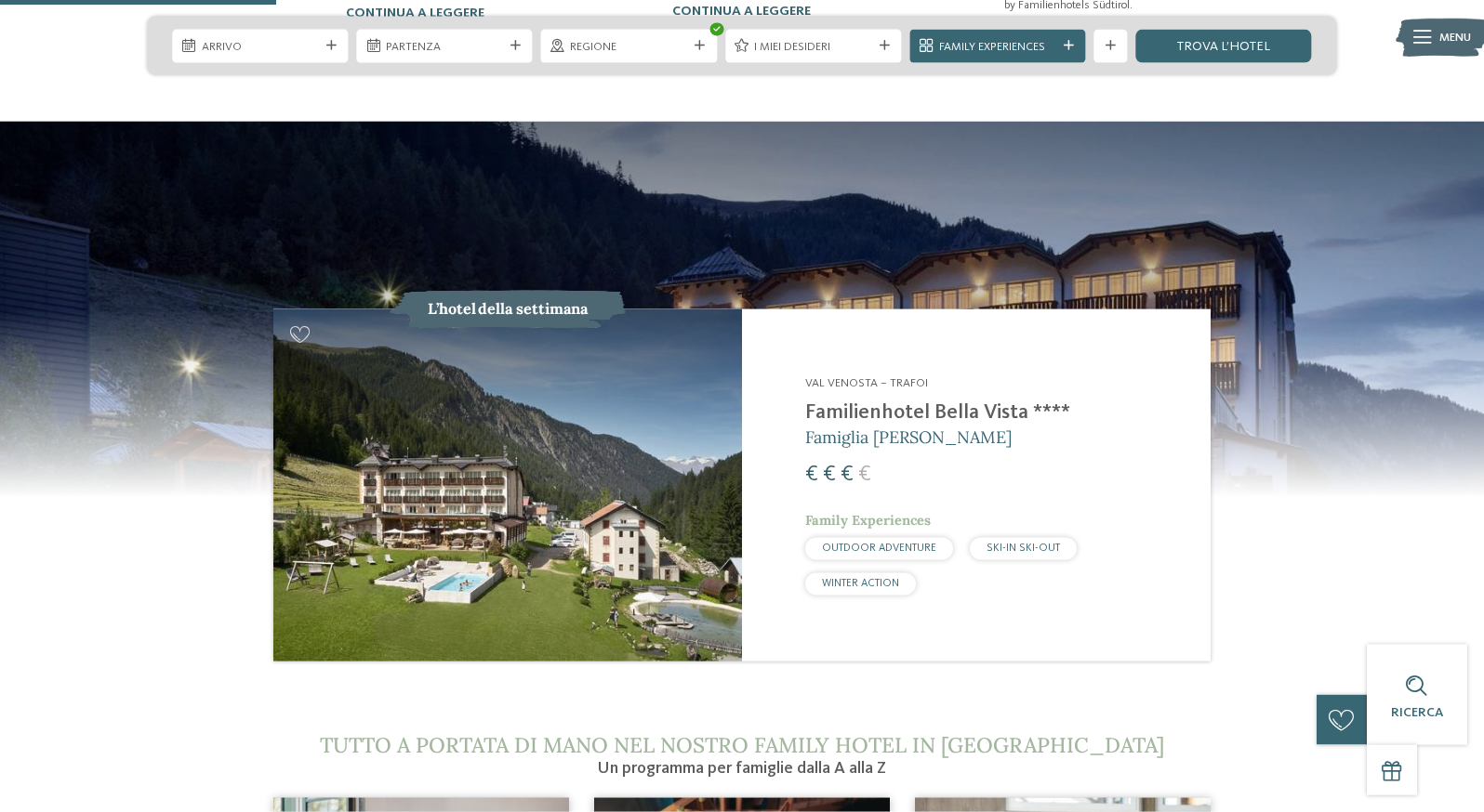
scroll to position [1422, 0]
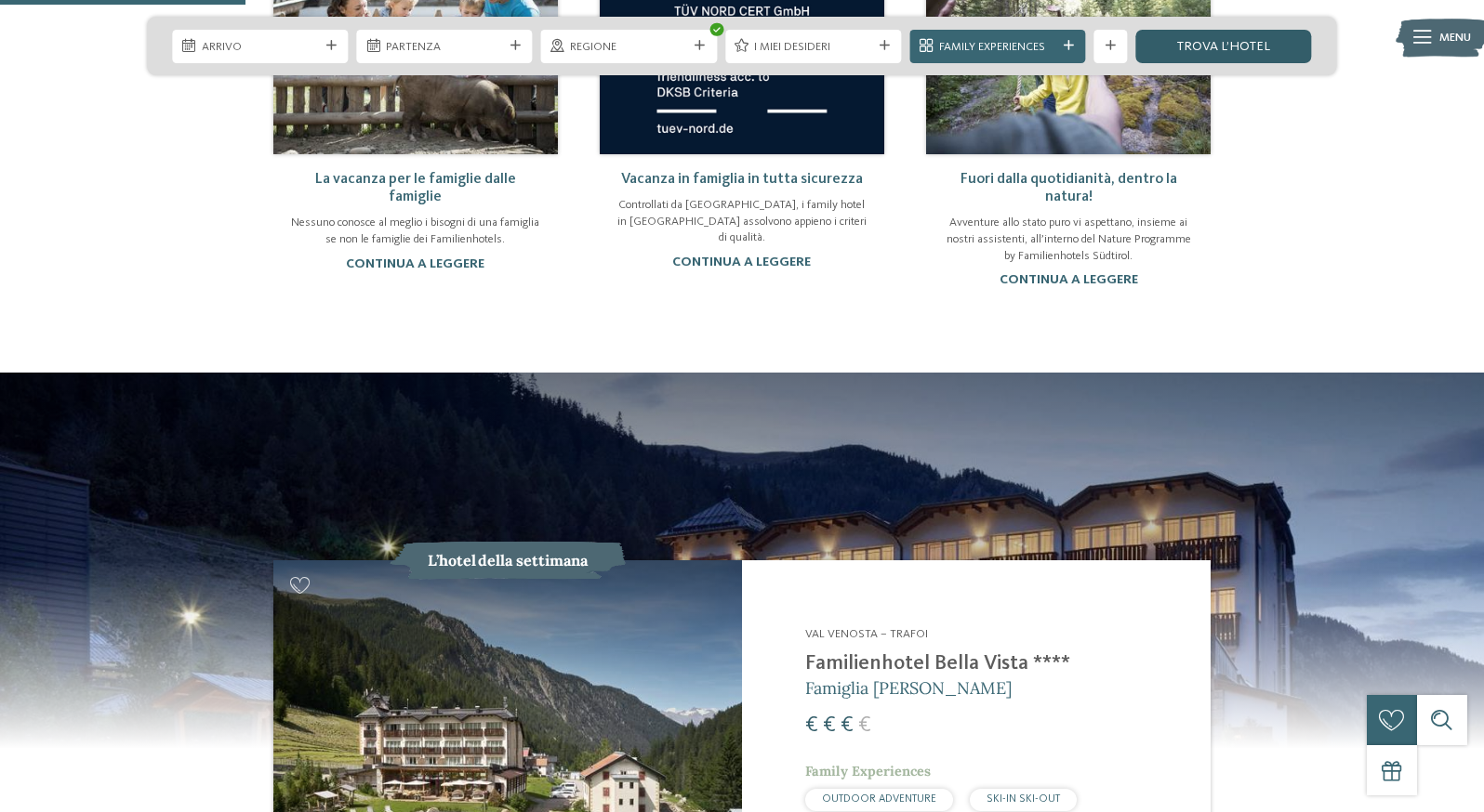
click at [1226, 57] on link "trova l’hotel" at bounding box center [1224, 46] width 176 height 34
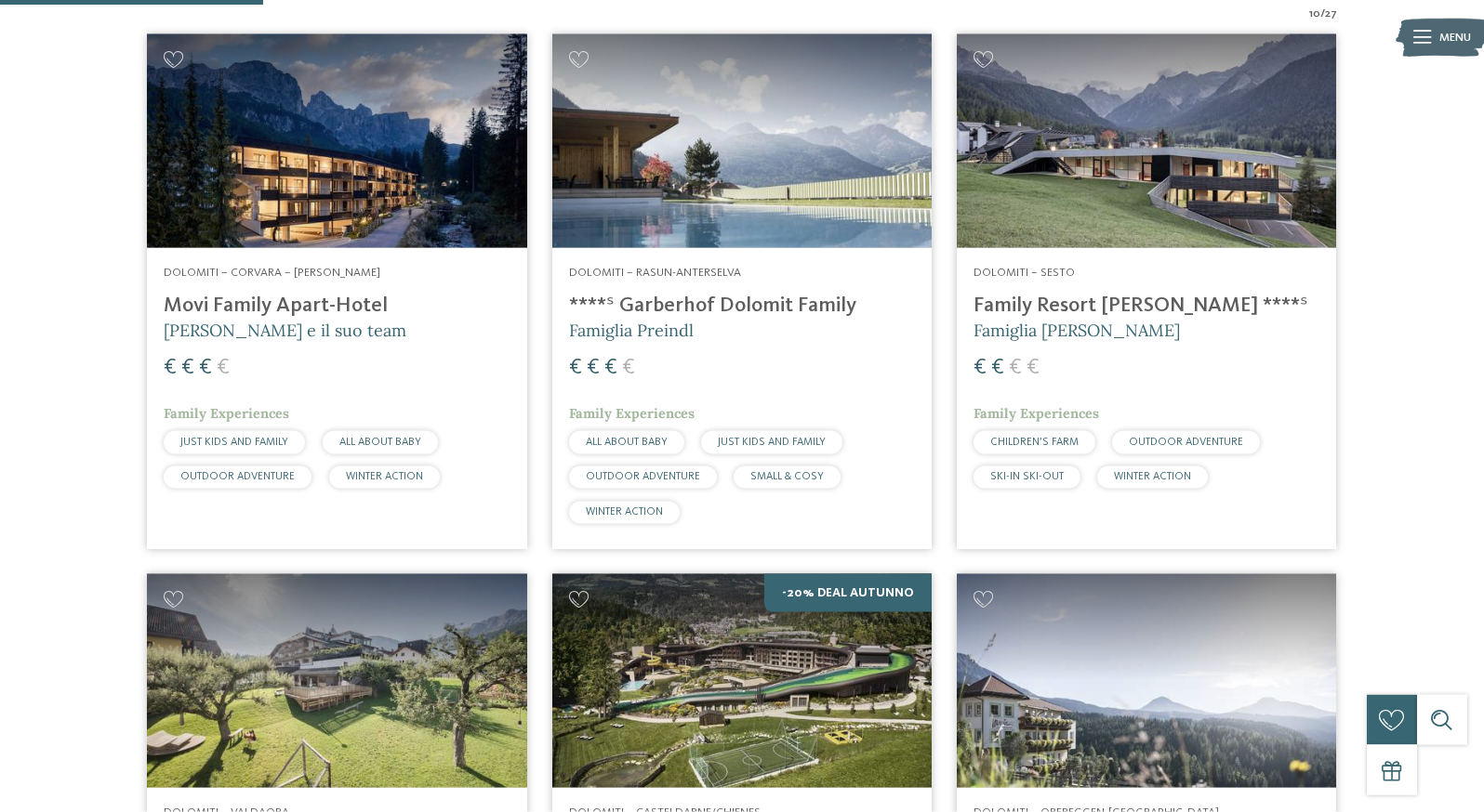
scroll to position [602, 0]
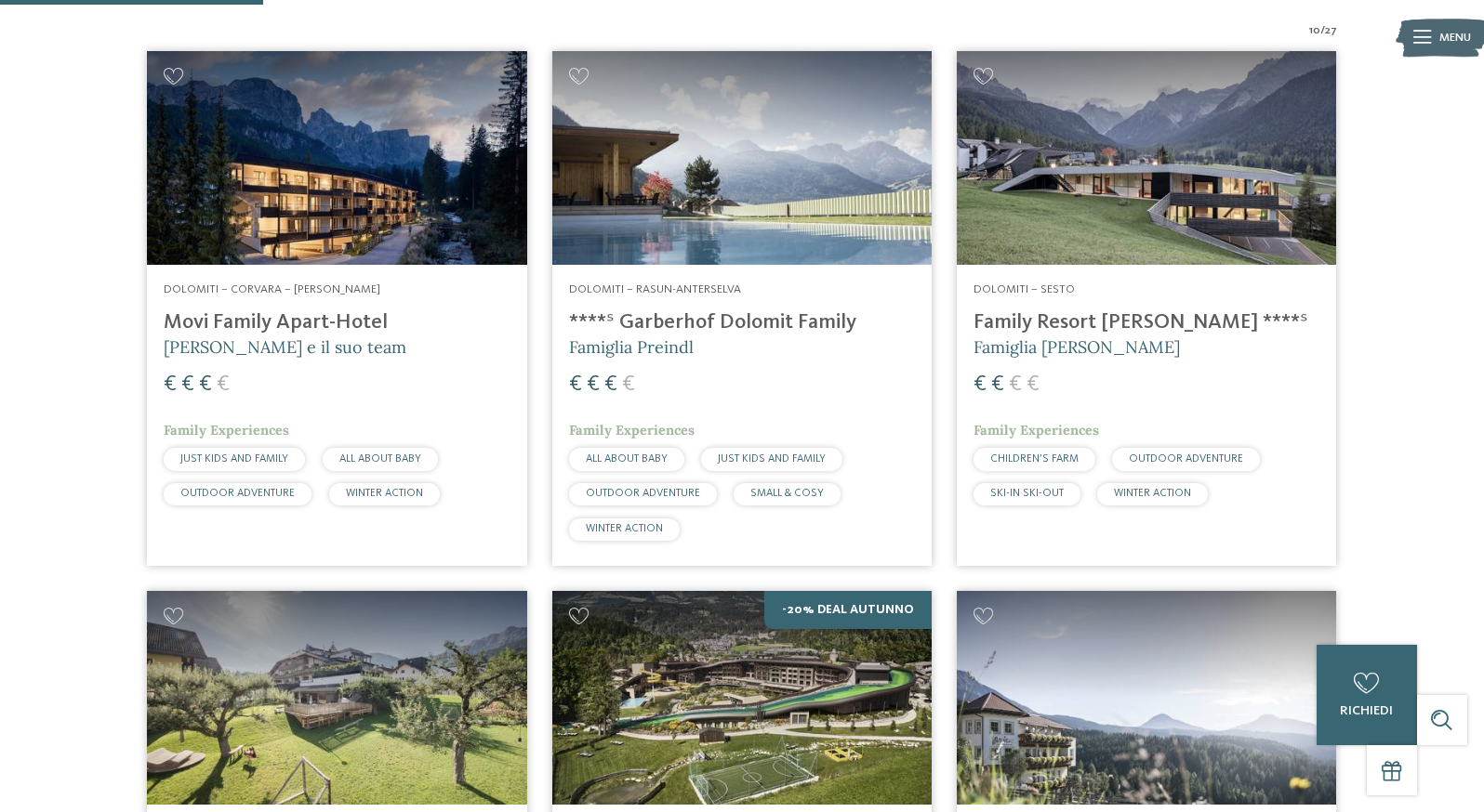
click at [1082, 336] on h4 "Family Resort [PERSON_NAME] ****ˢ" at bounding box center [1146, 323] width 346 height 25
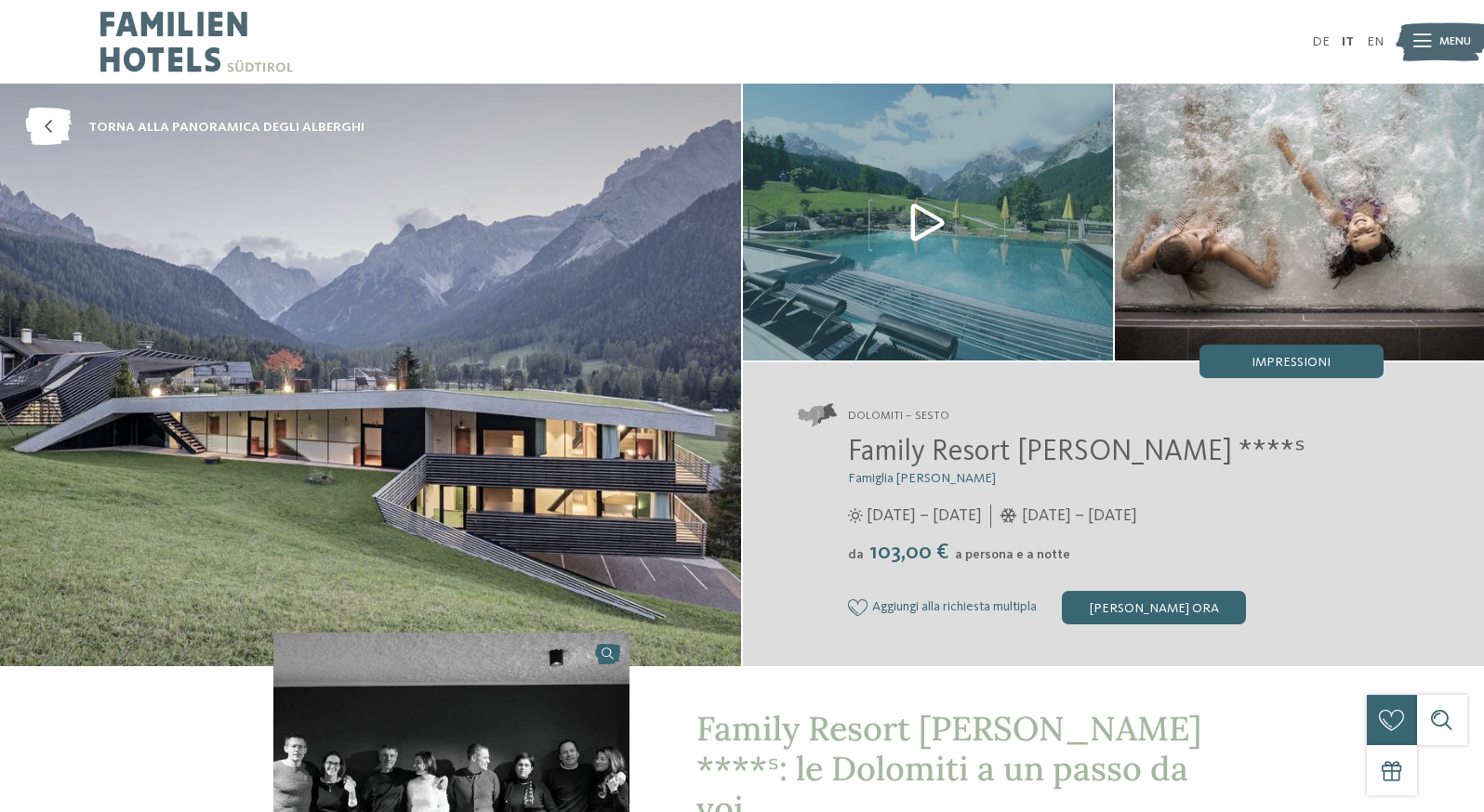
click at [1137, 527] on span "[DATE] – [DATE]" at bounding box center [1078, 516] width 115 height 23
click at [1007, 561] on span "a persona e a notte" at bounding box center [1012, 555] width 115 height 13
